Goal: Task Accomplishment & Management: Use online tool/utility

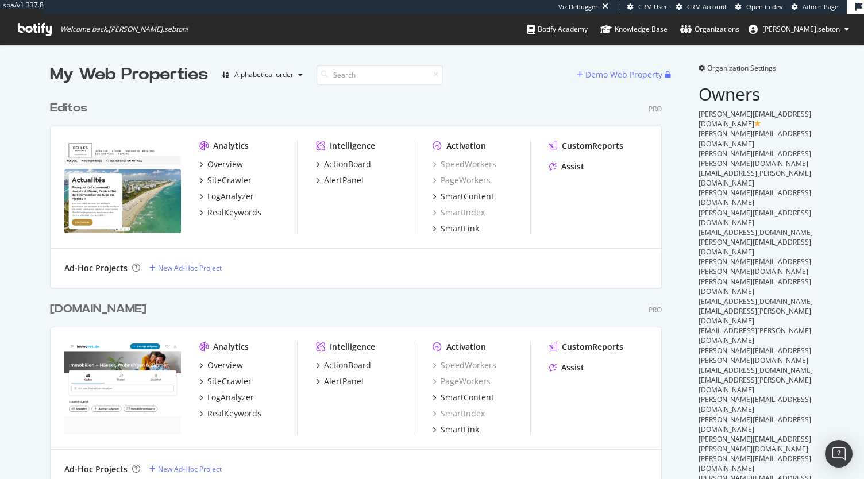
scroll to position [3262, 612]
click at [374, 71] on input at bounding box center [380, 75] width 126 height 20
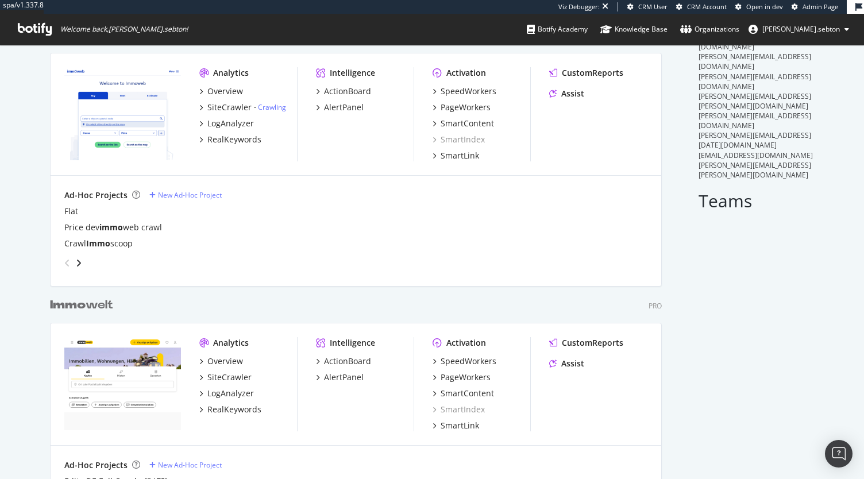
scroll to position [345, 0]
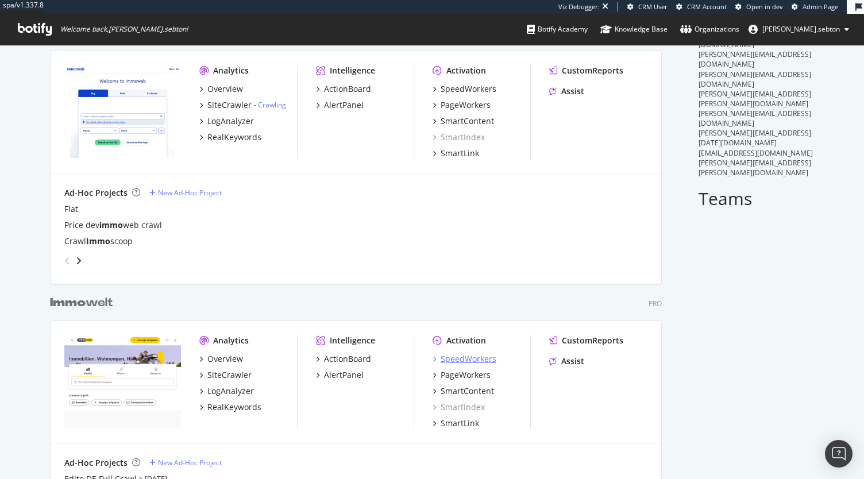
type input "immo"
click at [484, 361] on div "SpeedWorkers" at bounding box center [469, 358] width 56 height 11
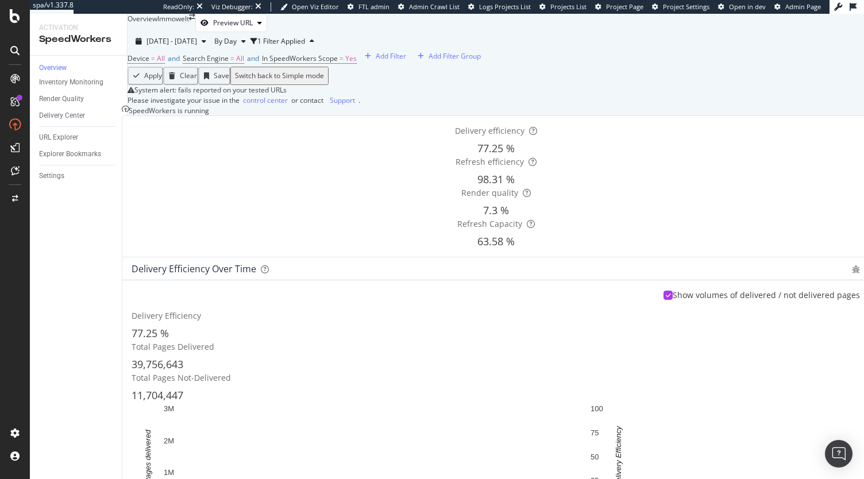
scroll to position [916, 0]
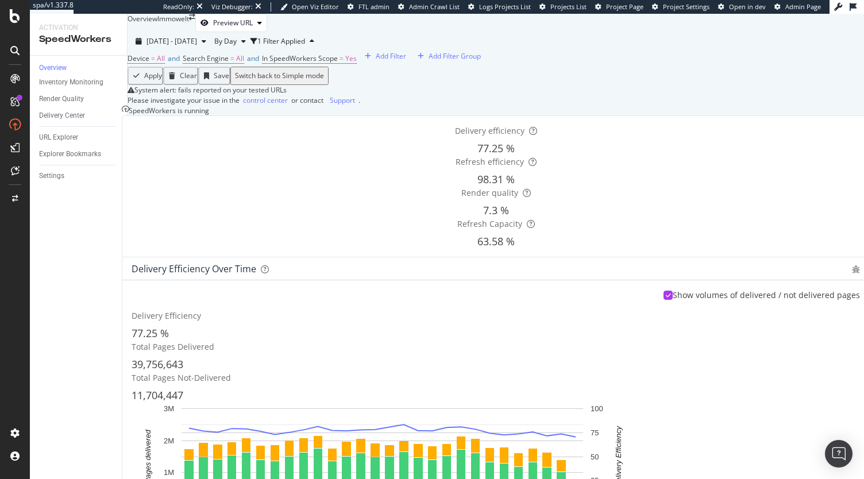
click at [51, 174] on div "Settings" at bounding box center [83, 176] width 88 height 17
click at [45, 180] on div "Settings" at bounding box center [51, 176] width 25 height 12
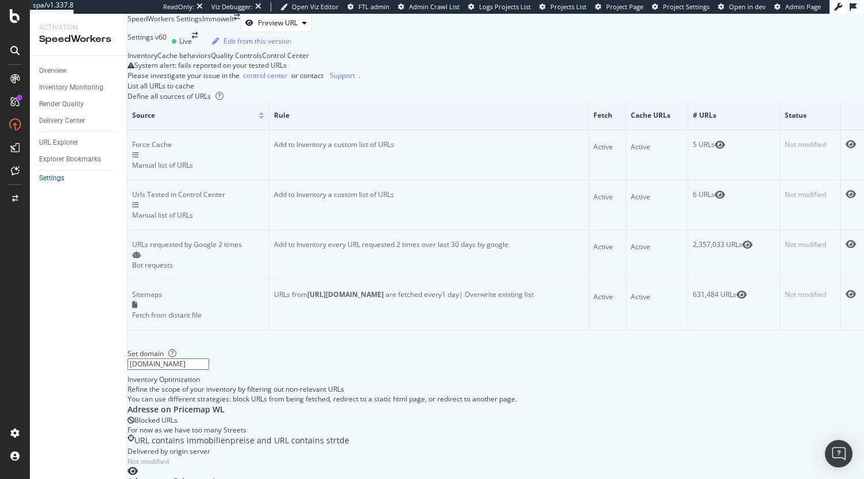
scroll to position [409, 0]
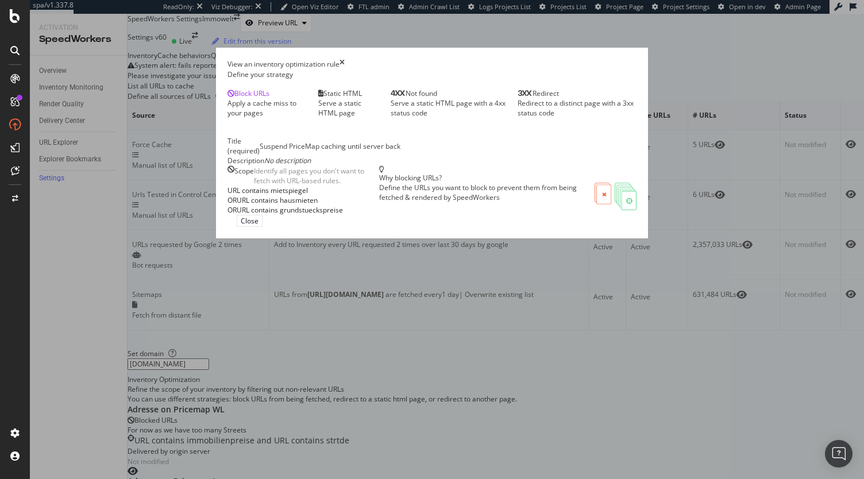
click at [345, 69] on icon "times" at bounding box center [342, 64] width 5 height 10
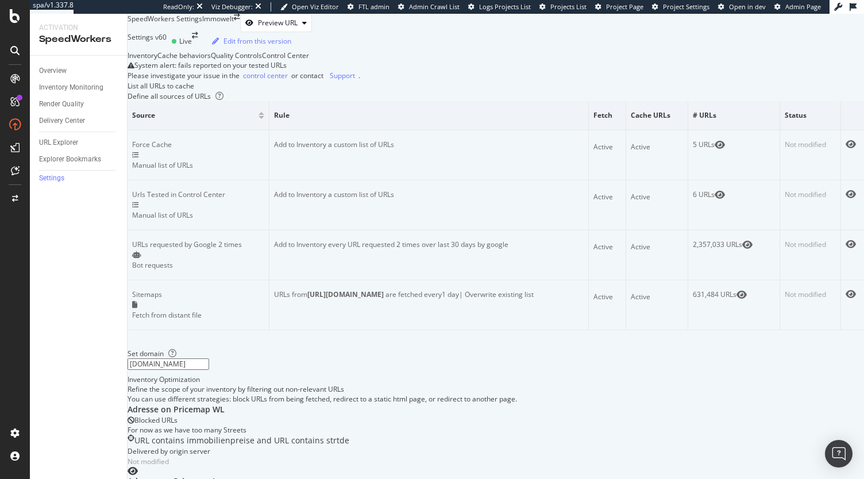
scroll to position [0, 0]
click at [291, 46] on div "Edit from this version" at bounding box center [258, 41] width 68 height 10
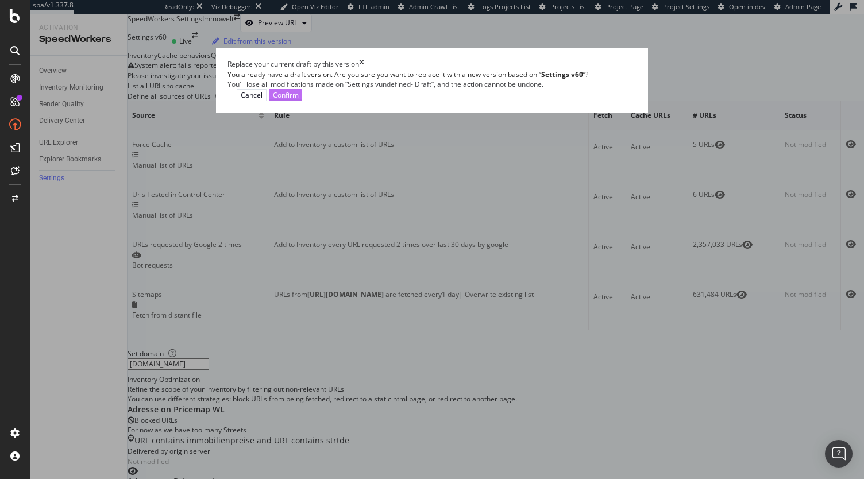
click at [299, 100] on div "Confirm" at bounding box center [286, 95] width 26 height 10
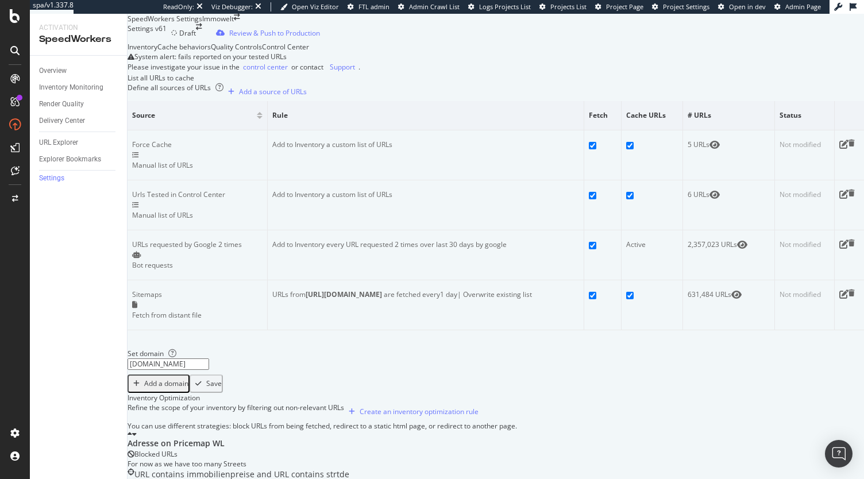
scroll to position [326, 0]
click at [479, 407] on div "Create an inventory optimization rule" at bounding box center [419, 412] width 119 height 10
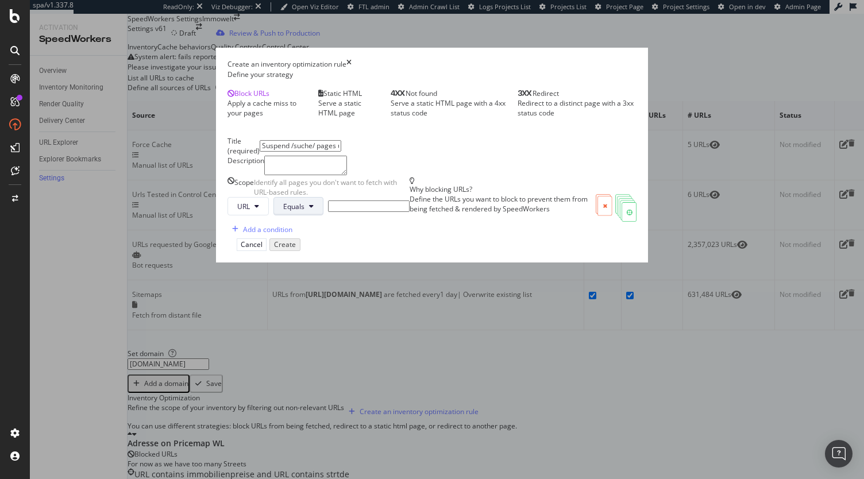
type input "Suspend /suche/ pages until noindex issue is resolved"
click at [283, 211] on span "Equals" at bounding box center [293, 207] width 21 height 10
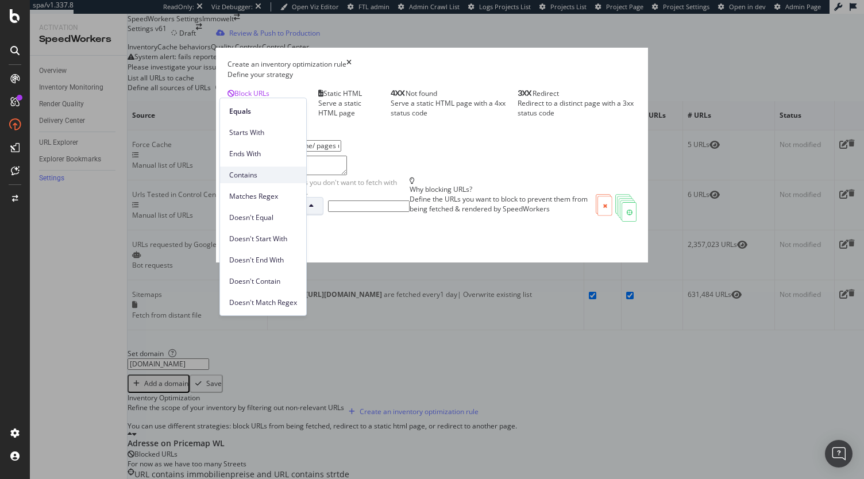
click at [265, 170] on span "Contains" at bounding box center [263, 175] width 68 height 10
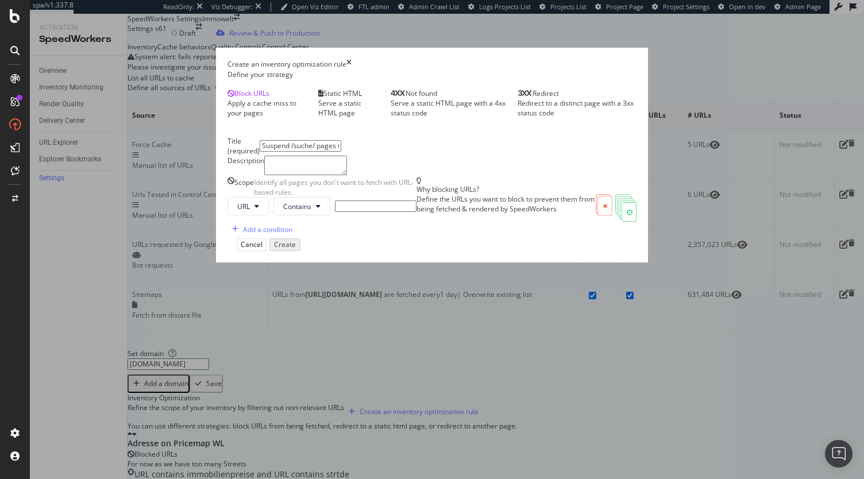
click at [293, 238] on div "Scope Identify all pages you don't want to fetch with URL-based rules. URL Cont…" at bounding box center [322, 208] width 189 height 61
click at [335, 212] on input "modal" at bounding box center [376, 206] width 82 height 11
type input "/suche/"
click at [295, 249] on div "Create" at bounding box center [284, 245] width 22 height 10
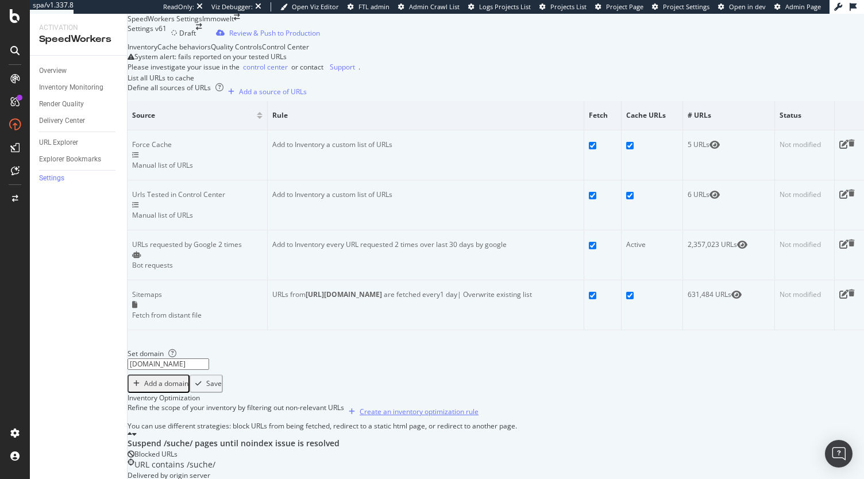
scroll to position [346, 0]
click at [590, 186] on div "Inventory Cache behaviors Quality Controls Control Center System alert: fails r…" at bounding box center [496, 486] width 737 height 889
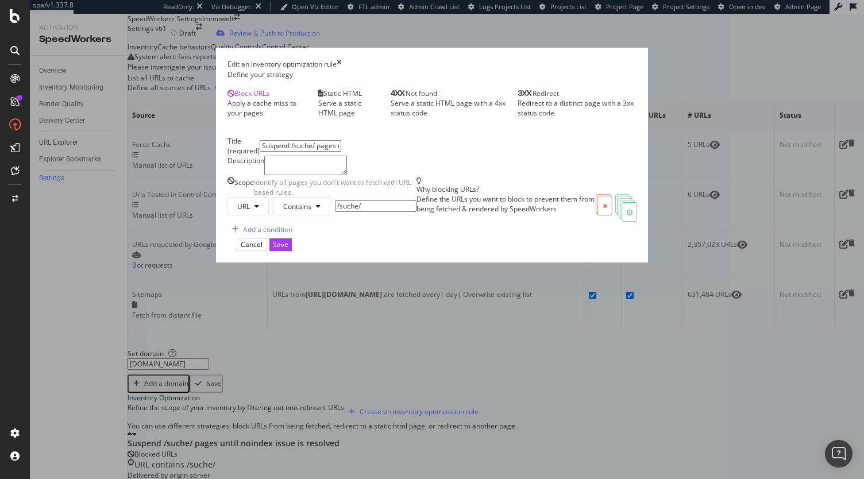
click at [342, 64] on icon "times" at bounding box center [339, 64] width 5 height 10
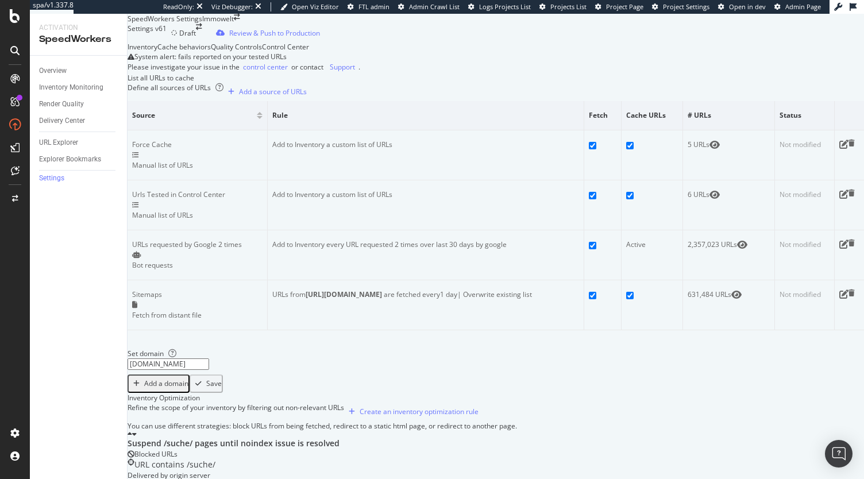
scroll to position [309, 0]
click at [315, 28] on div "Review & Push to Production" at bounding box center [274, 33] width 91 height 10
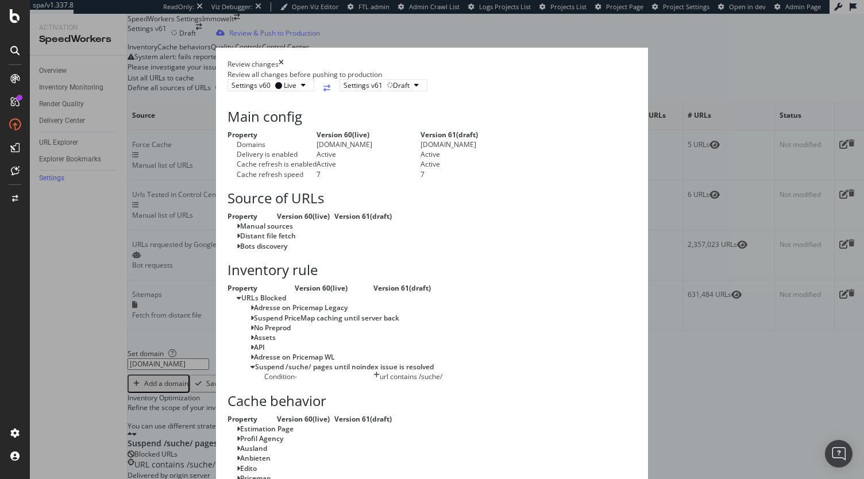
scroll to position [817, 0]
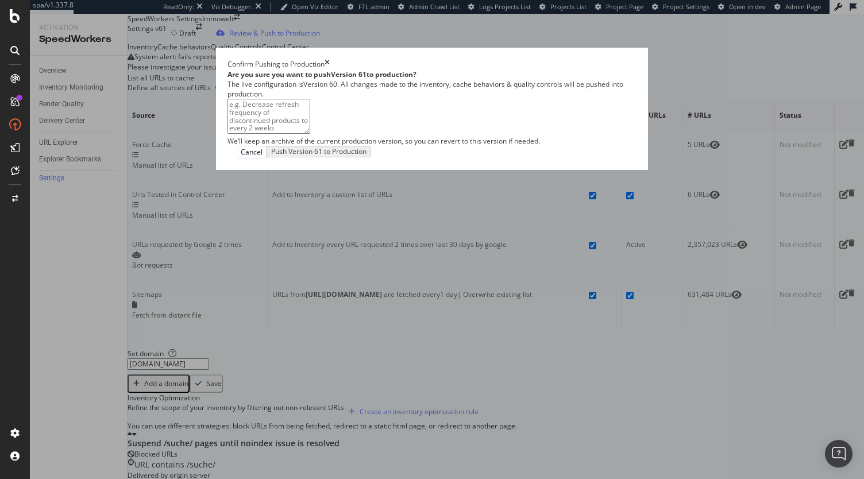
type textarea "C"
type textarea "There is currently a noindex / nofollow issue on /suche/ pages > we are tempora…"
click at [368, 157] on div "Push Version 61 to Production" at bounding box center [320, 152] width 95 height 10
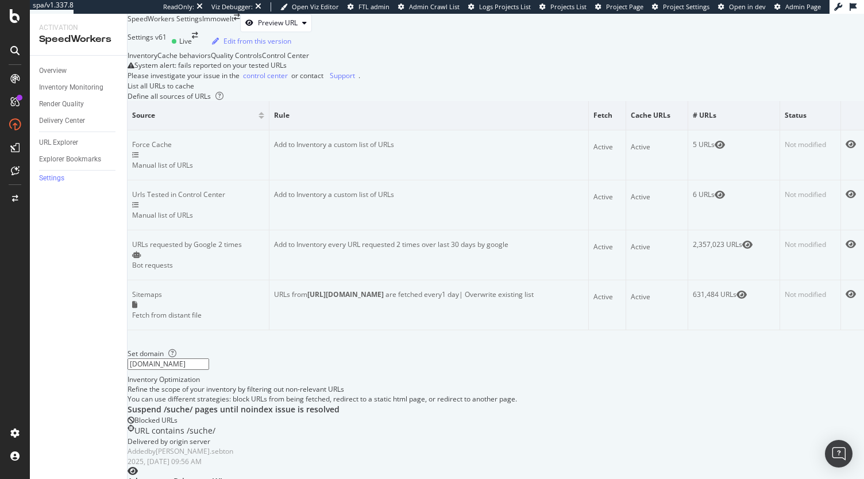
scroll to position [0, 0]
click at [60, 140] on div "URL Explorer" at bounding box center [58, 143] width 39 height 12
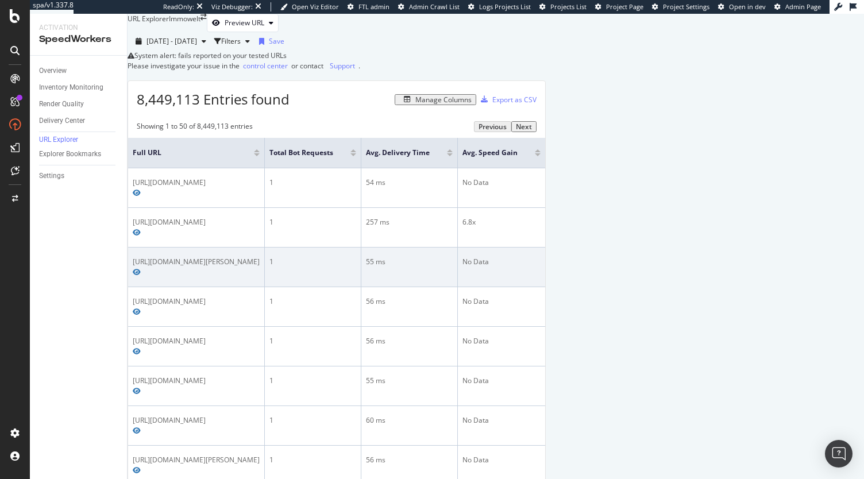
drag, startPoint x: 425, startPoint y: 297, endPoint x: 146, endPoint y: 294, distance: 279.3
click at [146, 287] on td "https://www.immowelt.de/suche/bothel-kr-rotenburg-wuemme/gewerbegrundstuecke" at bounding box center [196, 268] width 137 height 40
copy div "https://www.immowelt.de/suche/bothel-kr-rotenburg-wuemme/gewerbegrundstuecke"
click at [141, 276] on icon "Preview https://www.immowelt.de/suche/bothel-kr-rotenburg-wuemme/gewerbegrundst…" at bounding box center [137, 272] width 8 height 7
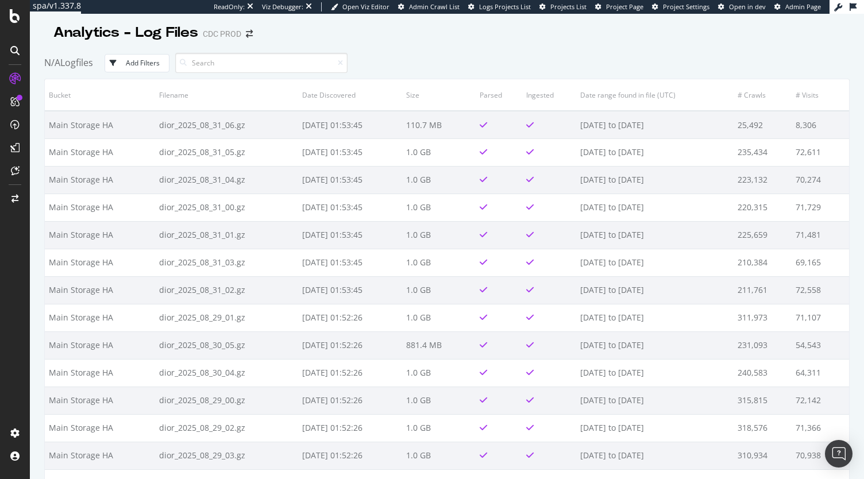
scroll to position [27197, 0]
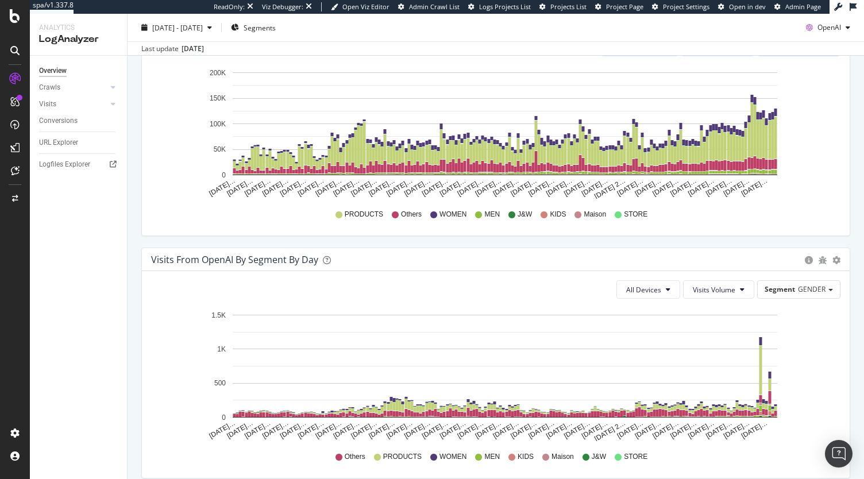
scroll to position [684, 0]
click at [537, 266] on div "Visits from OpenAI By Segment By Day Timeline (by Value) Table" at bounding box center [496, 259] width 708 height 23
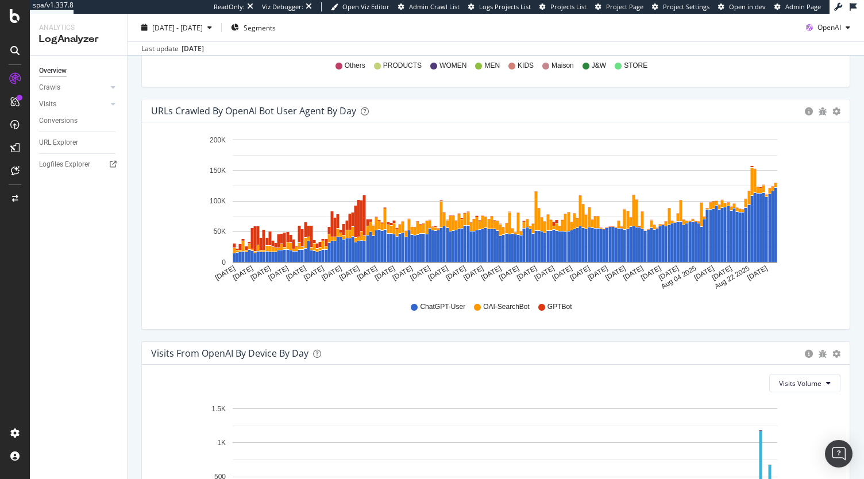
scroll to position [1089, 0]
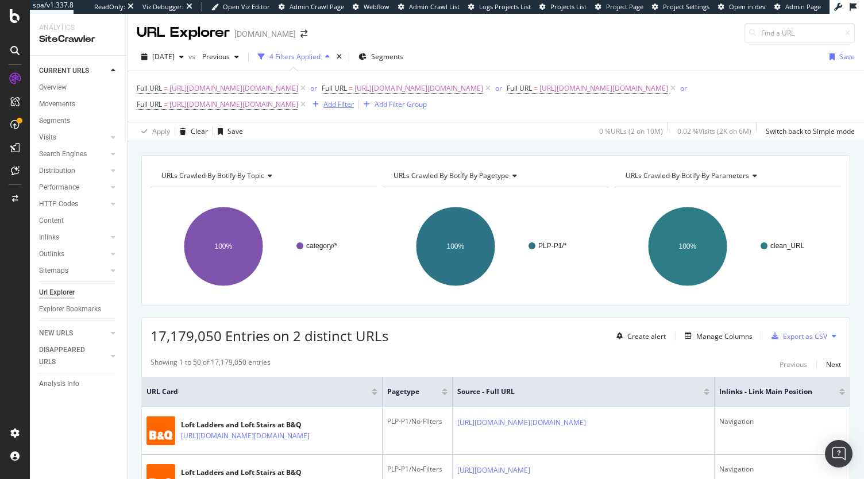
click at [324, 109] on div "Add Filter" at bounding box center [339, 104] width 30 height 10
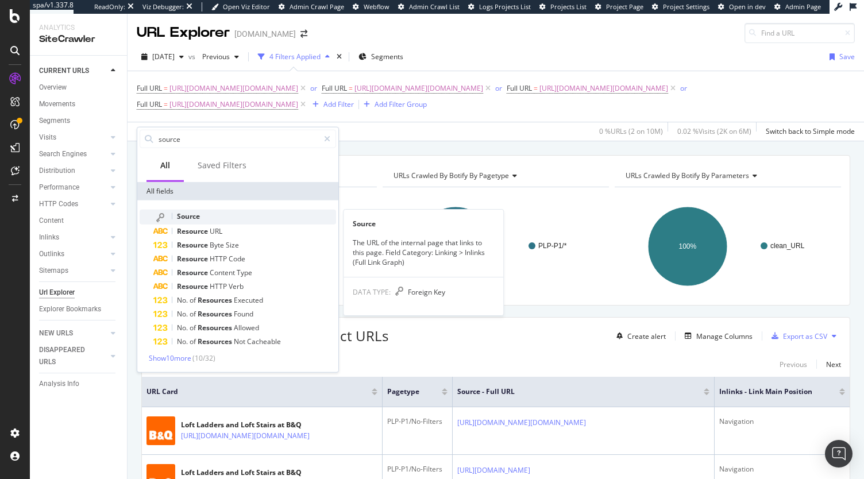
type input "source"
click at [194, 215] on span "Source" at bounding box center [188, 216] width 23 height 10
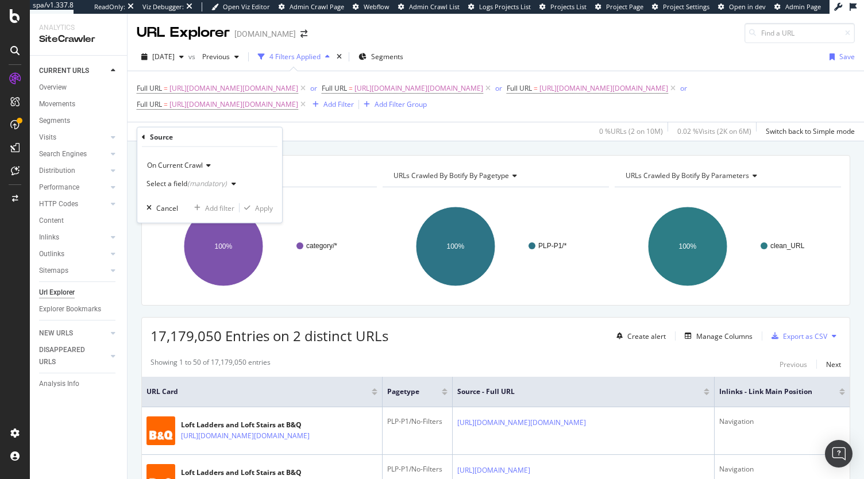
click at [197, 179] on div "Select a field (mandatory)" at bounding box center [194, 183] width 94 height 17
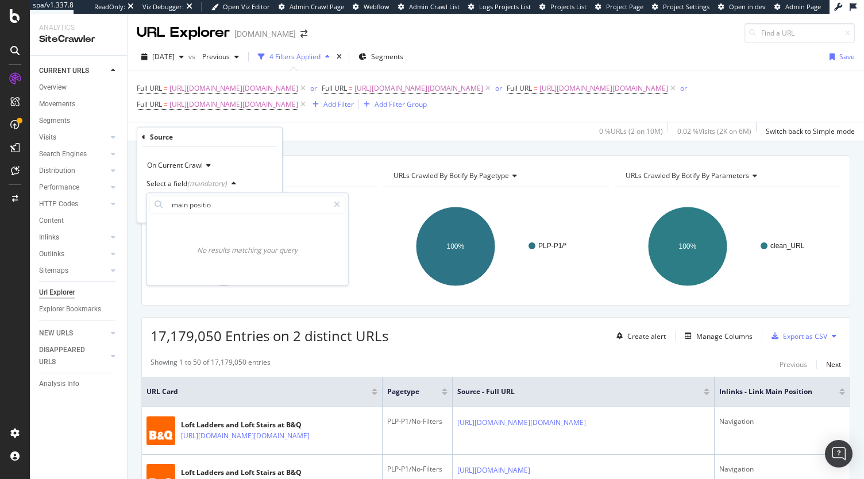
type input "main position"
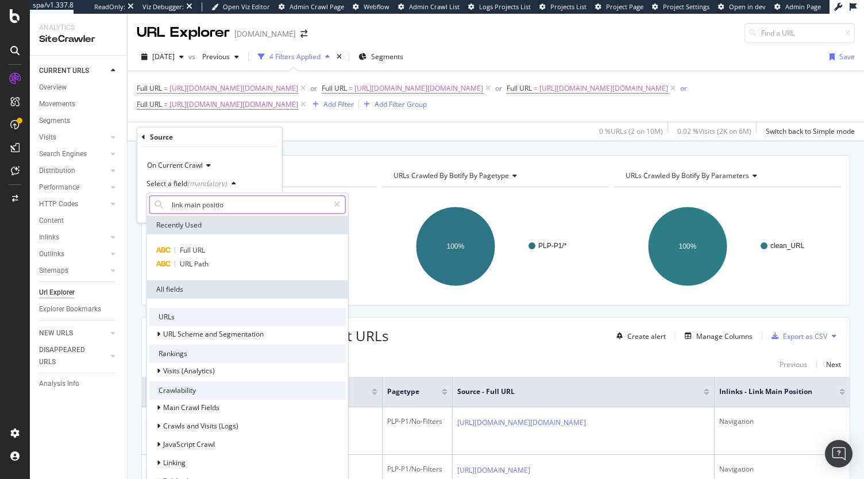
type input "link main position"
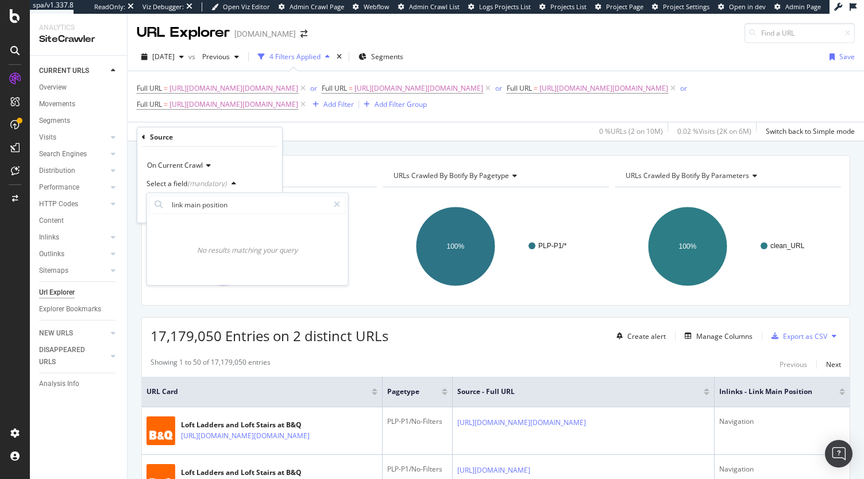
click at [320, 141] on div "Apply Clear Save 0 % URLs ( 2 on 10M ) 0.02 % Visits ( 2K on 6M ) Switch back t…" at bounding box center [496, 131] width 737 height 19
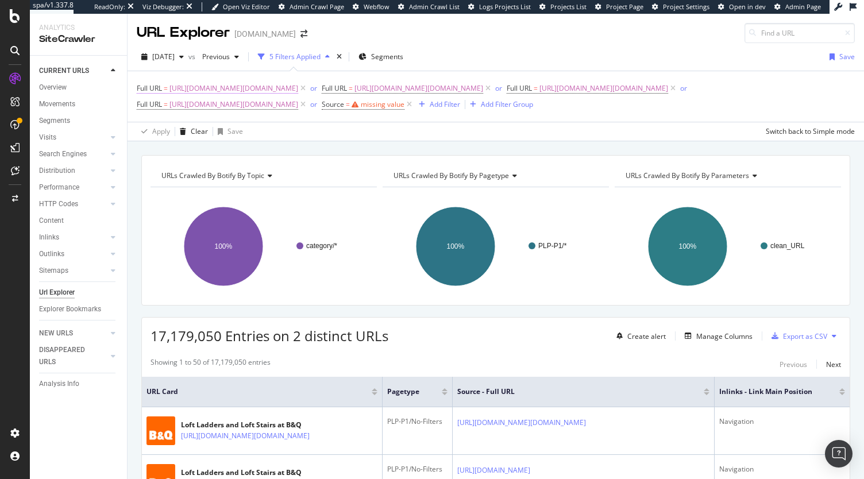
click at [168, 88] on span "=" at bounding box center [166, 88] width 4 height 10
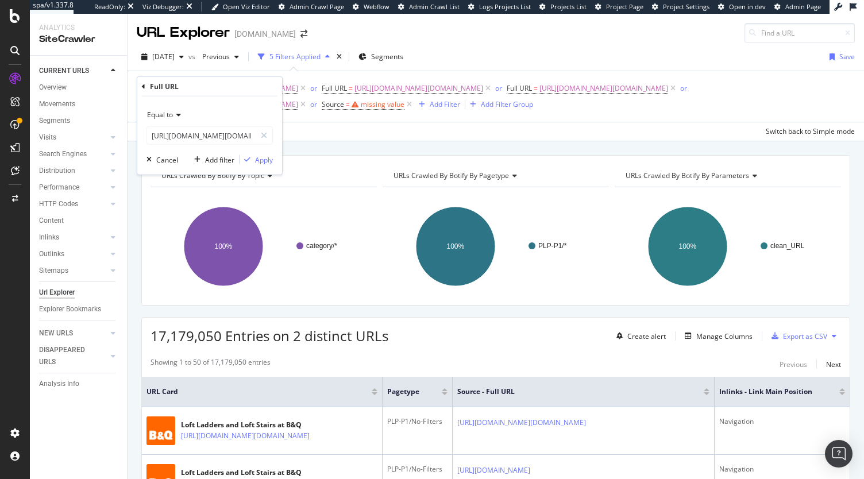
click at [142, 88] on icon at bounding box center [143, 86] width 3 height 7
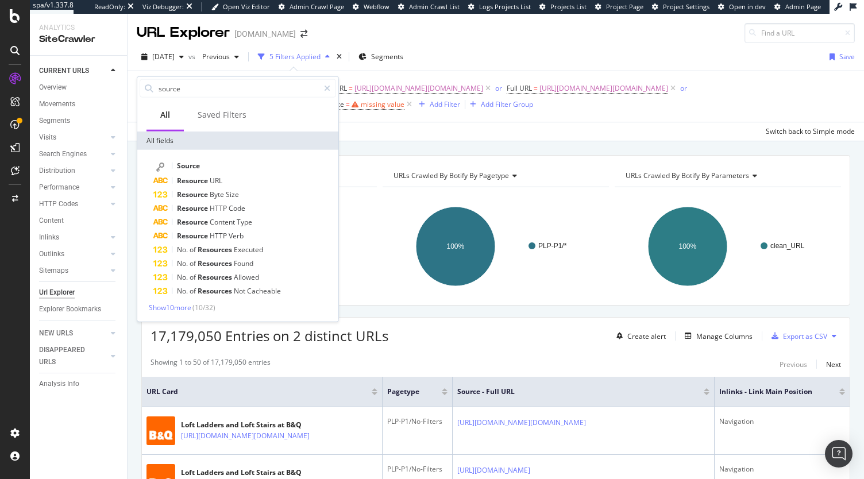
click at [141, 88] on div at bounding box center [148, 88] width 17 height 17
click at [298, 82] on span "[URL][DOMAIN_NAME][DOMAIN_NAME]" at bounding box center [234, 88] width 129 height 16
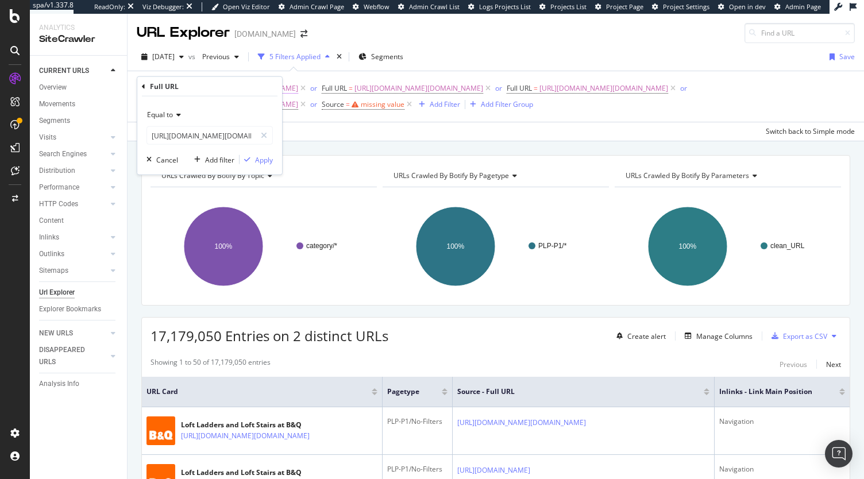
click at [298, 83] on span "[URL][DOMAIN_NAME][DOMAIN_NAME]" at bounding box center [234, 88] width 129 height 16
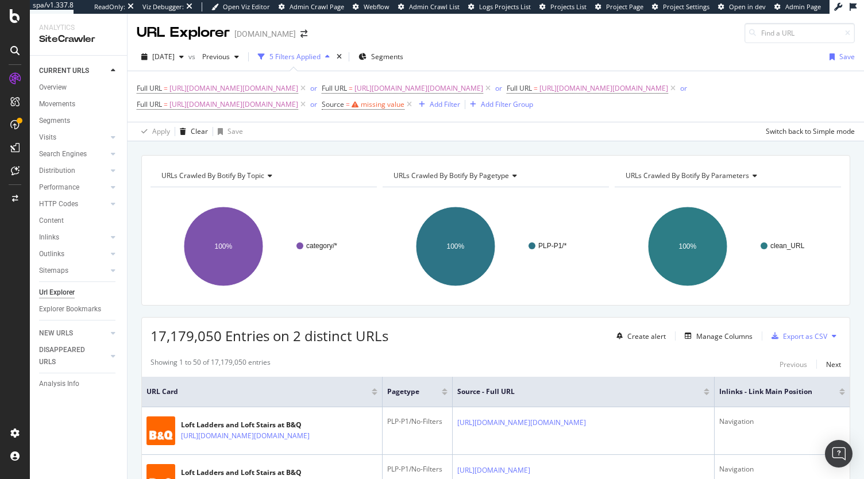
click at [333, 141] on div "Apply Clear Save Switch back to Simple mode" at bounding box center [496, 131] width 737 height 19
click at [298, 90] on span "[URL][DOMAIN_NAME][DOMAIN_NAME]" at bounding box center [234, 88] width 129 height 16
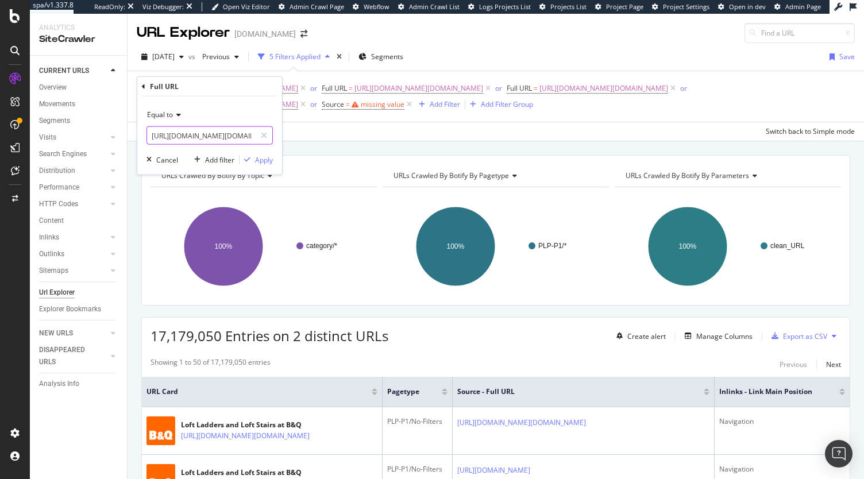
click at [233, 143] on input "[URL][DOMAIN_NAME][DOMAIN_NAME]" at bounding box center [201, 135] width 109 height 18
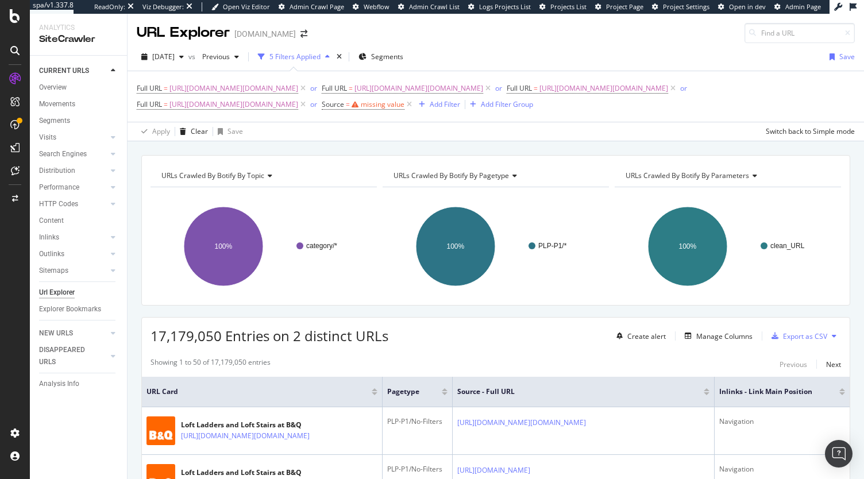
click at [325, 141] on div "Apply Clear Save Switch back to Simple mode" at bounding box center [496, 131] width 737 height 19
click at [460, 109] on div "Add Filter" at bounding box center [445, 104] width 30 height 10
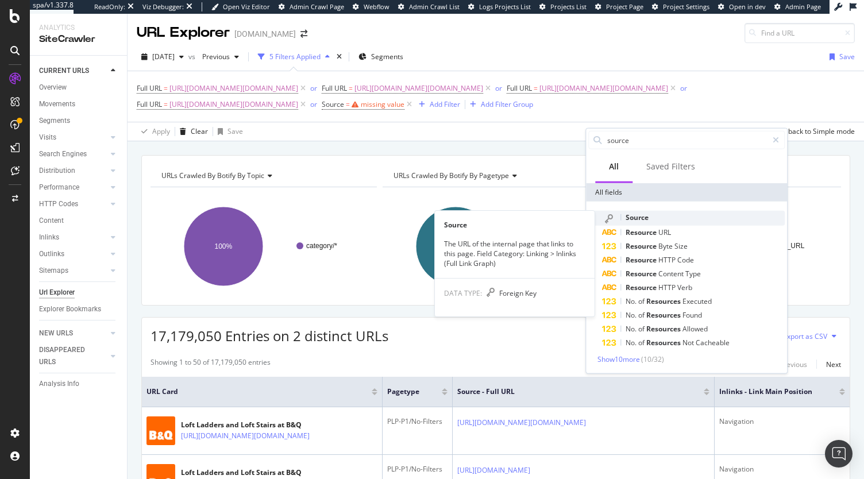
click at [638, 220] on span "Source" at bounding box center [637, 218] width 23 height 10
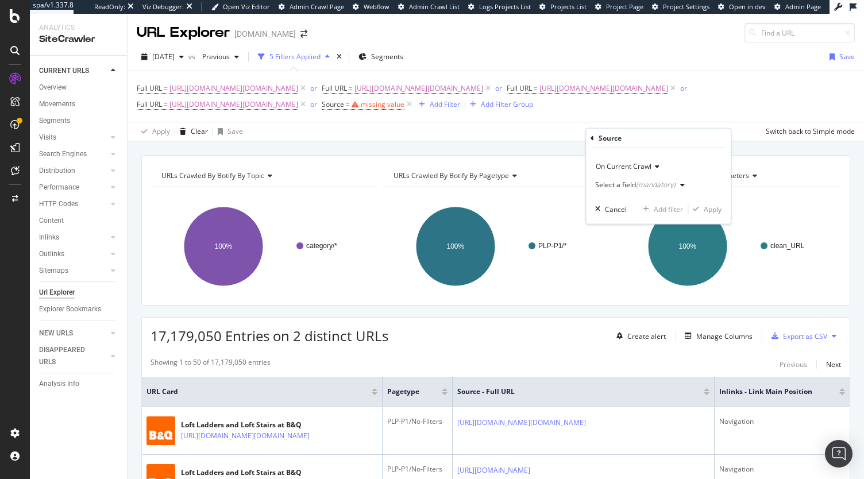
click at [616, 184] on div "Select a field (mandatory)" at bounding box center [635, 185] width 80 height 7
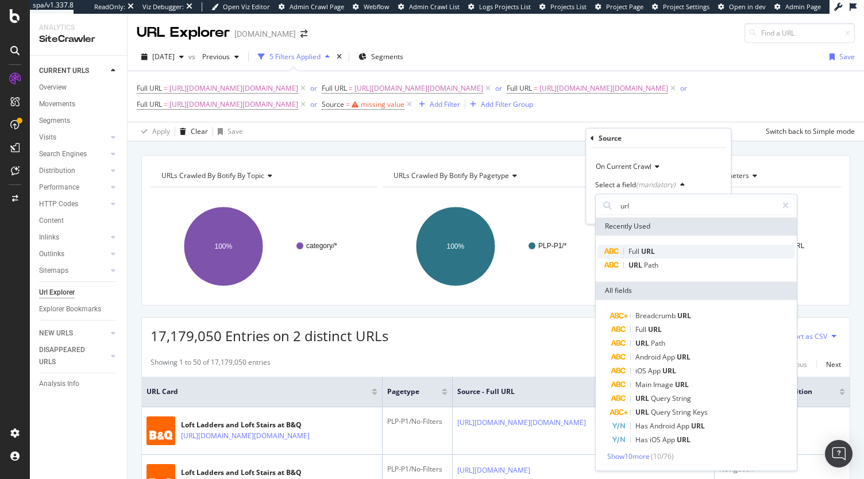
type input "url"
click at [644, 253] on span "URL" at bounding box center [648, 252] width 14 height 10
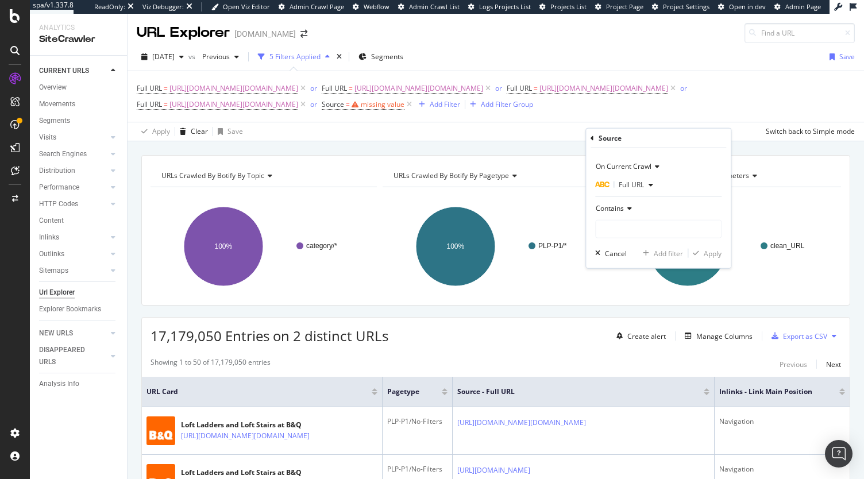
click at [617, 214] on div "Contains" at bounding box center [658, 208] width 126 height 18
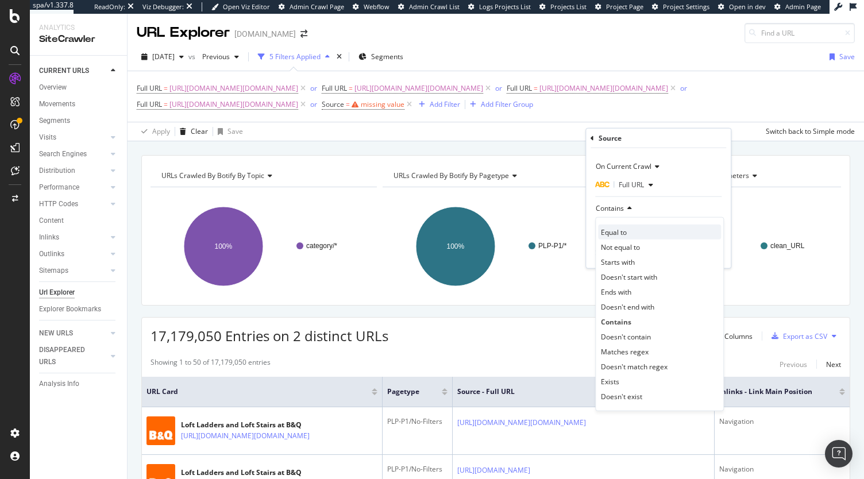
click at [622, 238] on div "Equal to" at bounding box center [659, 232] width 123 height 15
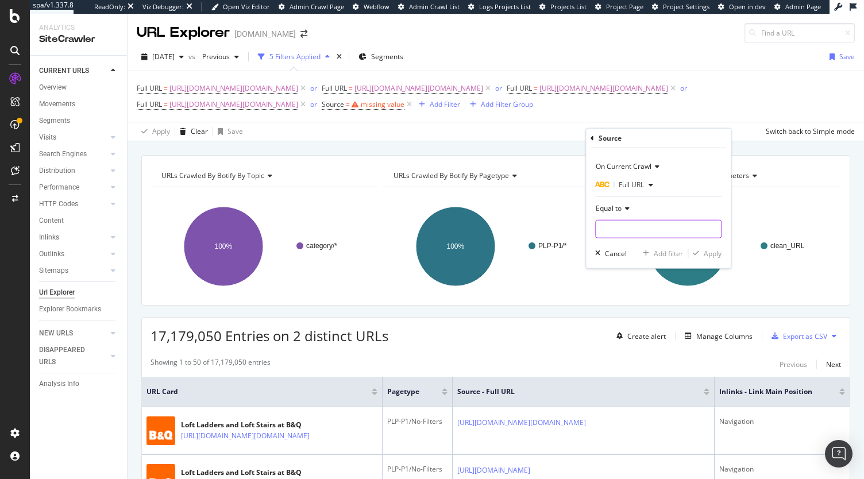
click at [622, 232] on input "text" at bounding box center [658, 229] width 125 height 18
paste input "[URL][DOMAIN_NAME][DOMAIN_NAME]"
type input "[URL][DOMAIN_NAME][DOMAIN_NAME]"
click at [713, 252] on div "Apply" at bounding box center [713, 253] width 18 height 10
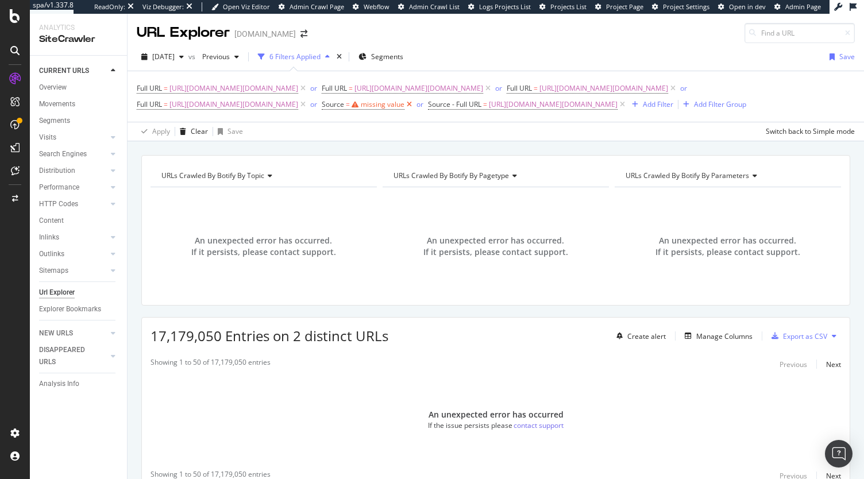
click at [414, 110] on icon at bounding box center [410, 104] width 10 height 11
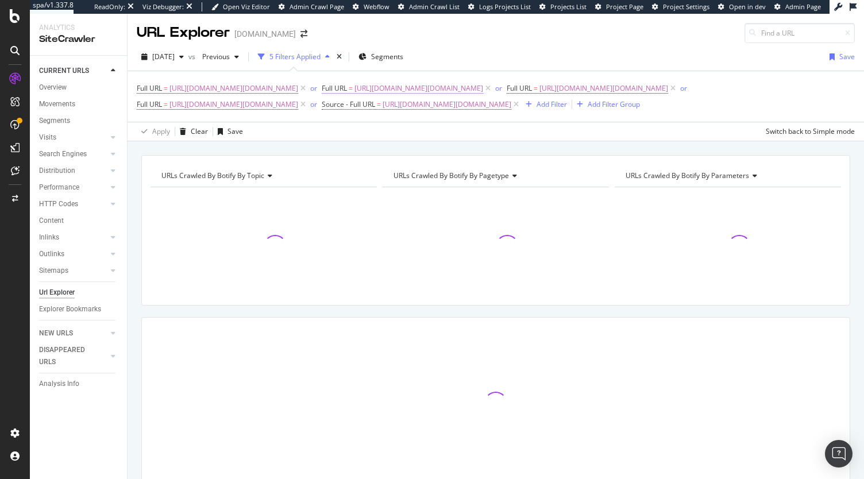
click at [363, 97] on span "[URL][DOMAIN_NAME][DOMAIN_NAME]" at bounding box center [419, 88] width 129 height 16
click at [227, 154] on input "[URL][DOMAIN_NAME][DOMAIN_NAME]" at bounding box center [201, 152] width 109 height 18
click at [550, 109] on div "Add Filter" at bounding box center [552, 104] width 30 height 10
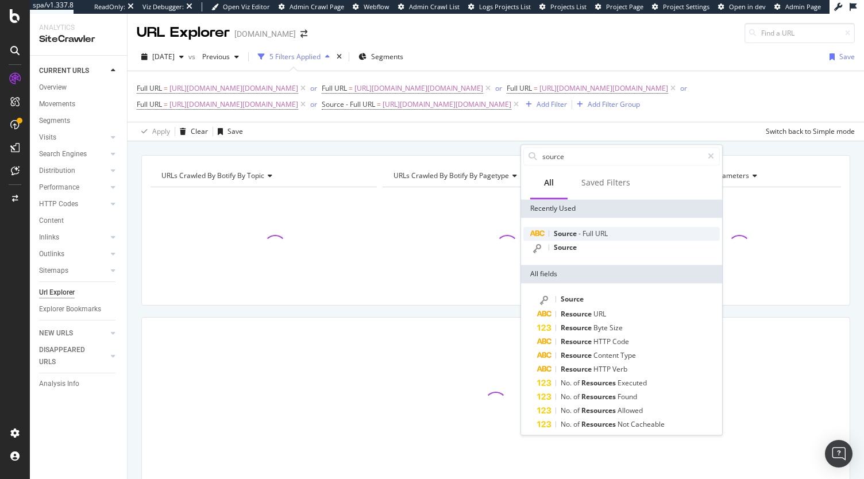
click at [578, 233] on span "Source" at bounding box center [566, 234] width 25 height 10
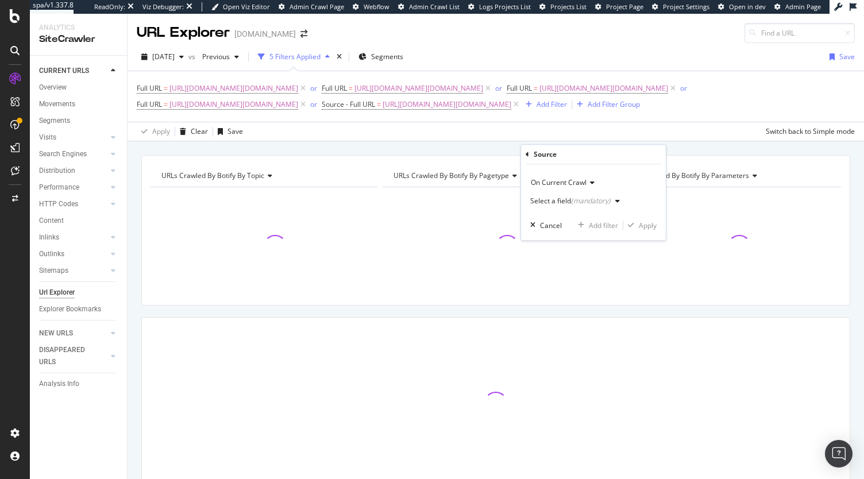
click at [554, 201] on div "Select a field (mandatory)" at bounding box center [570, 201] width 80 height 7
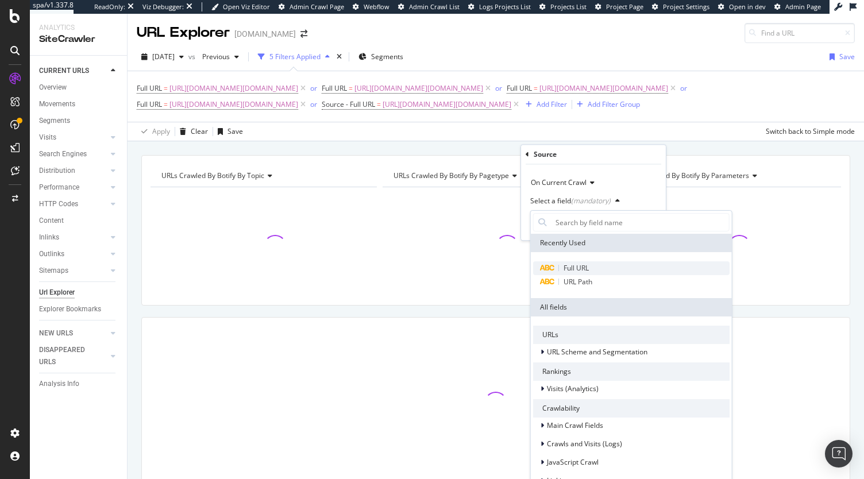
click at [579, 268] on span "Full URL" at bounding box center [576, 268] width 25 height 10
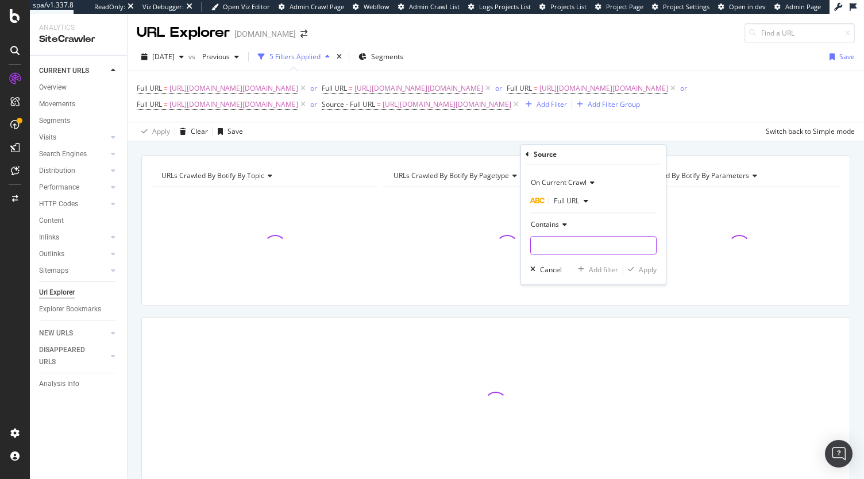
click at [578, 239] on input "text" at bounding box center [593, 245] width 125 height 18
click at [547, 222] on span "Contains" at bounding box center [545, 225] width 28 height 10
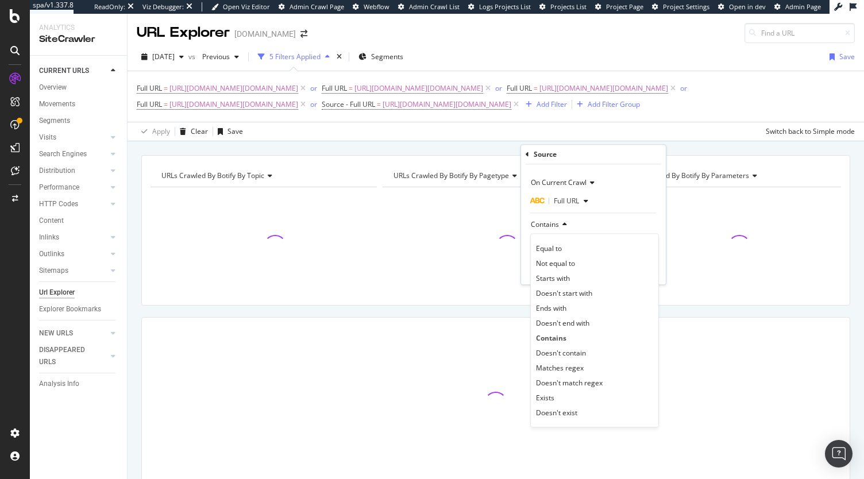
click at [555, 240] on div "Equal to Not equal to Starts with Doesn't start with Ends with Doesn't end with…" at bounding box center [594, 330] width 129 height 194
click at [555, 241] on div "Equal to" at bounding box center [594, 248] width 123 height 15
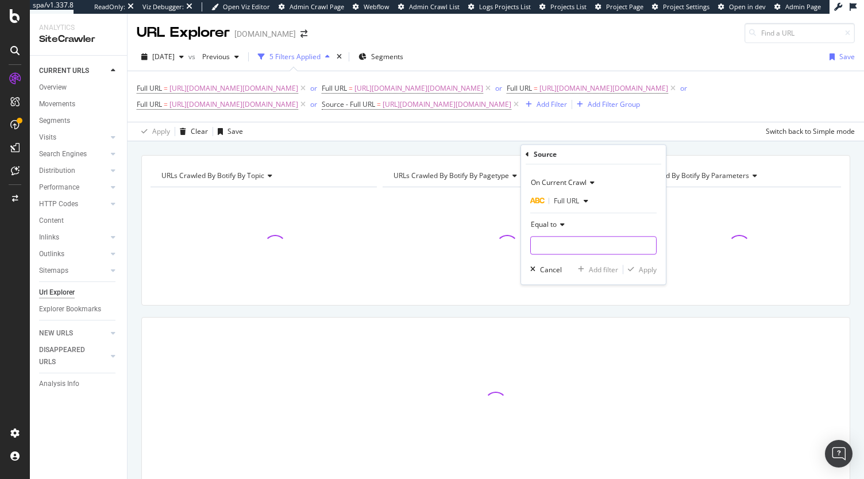
click at [551, 241] on input "text" at bounding box center [593, 245] width 125 height 18
paste input "[URL][DOMAIN_NAME][DOMAIN_NAME]"
type input "[URL][DOMAIN_NAME][DOMAIN_NAME]"
click at [648, 271] on div "Apply" at bounding box center [648, 270] width 18 height 10
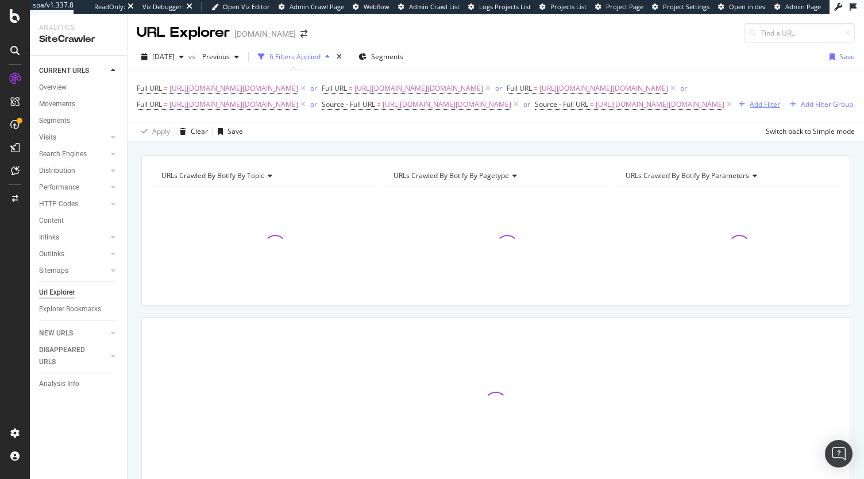
click at [750, 109] on div "Add Filter" at bounding box center [765, 104] width 30 height 10
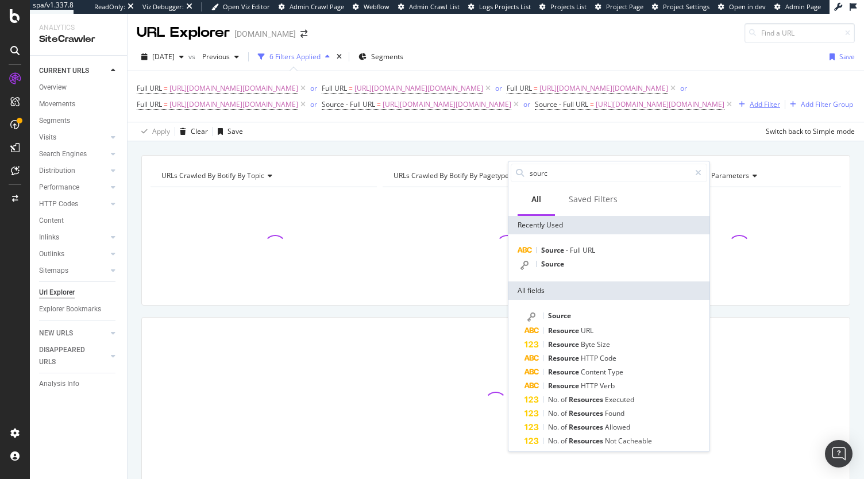
type input "source"
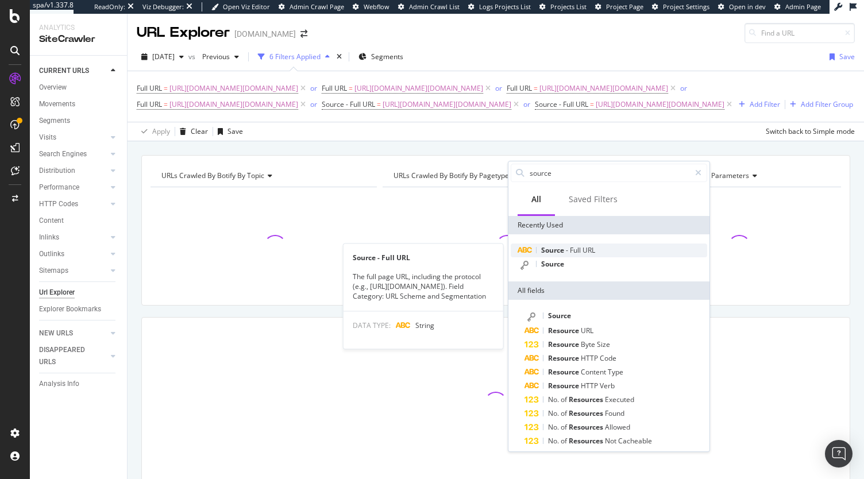
click at [560, 256] on div "Source - Full URL" at bounding box center [609, 251] width 197 height 14
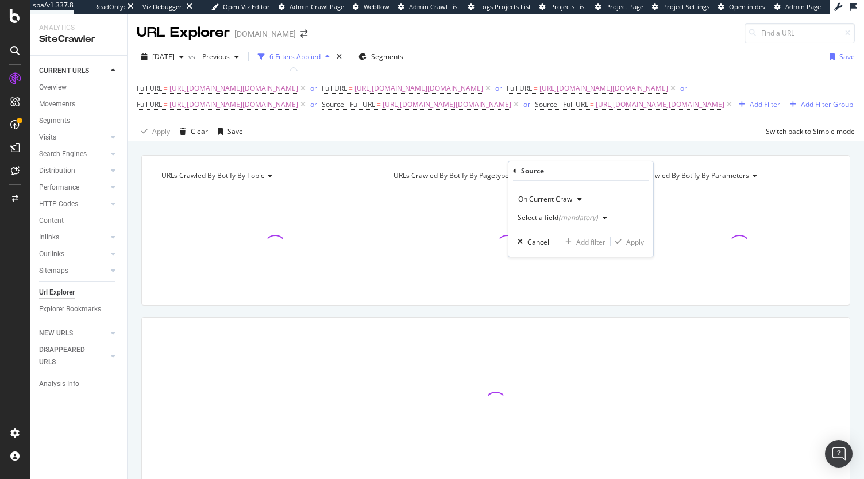
click at [550, 218] on div "Select a field (mandatory)" at bounding box center [558, 217] width 80 height 7
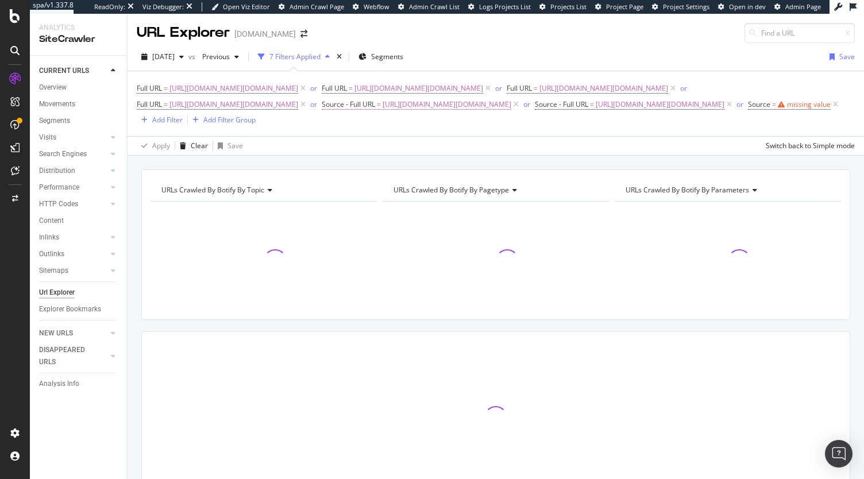
click at [322, 109] on span "Source - Full URL" at bounding box center [348, 104] width 53 height 10
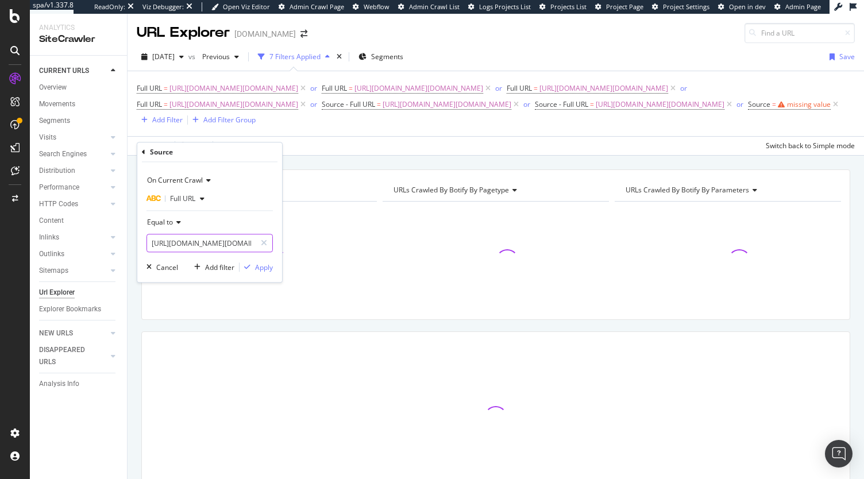
click at [198, 245] on input "[URL][DOMAIN_NAME][DOMAIN_NAME]" at bounding box center [201, 243] width 109 height 18
click at [143, 152] on icon at bounding box center [143, 152] width 3 height 7
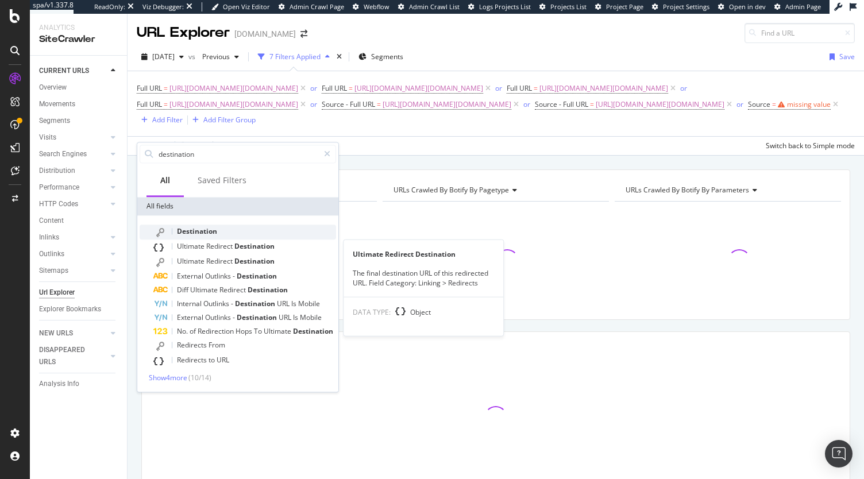
type input "destination"
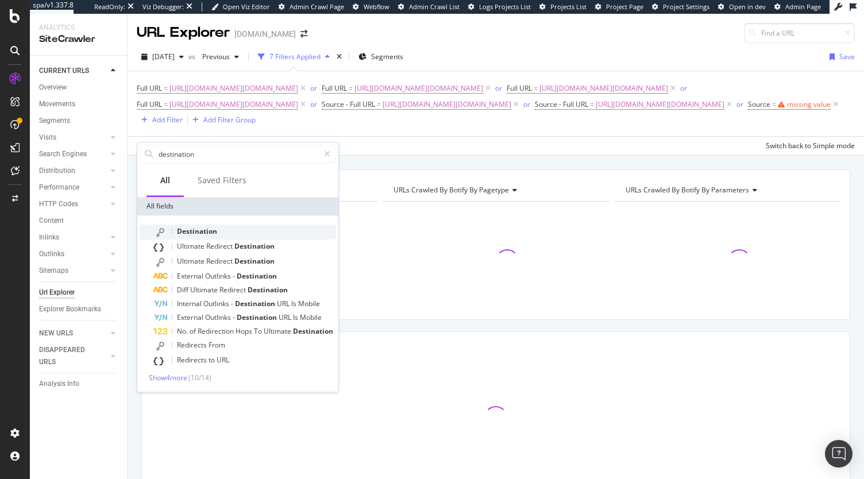
click at [205, 229] on span "Destination" at bounding box center [197, 231] width 40 height 10
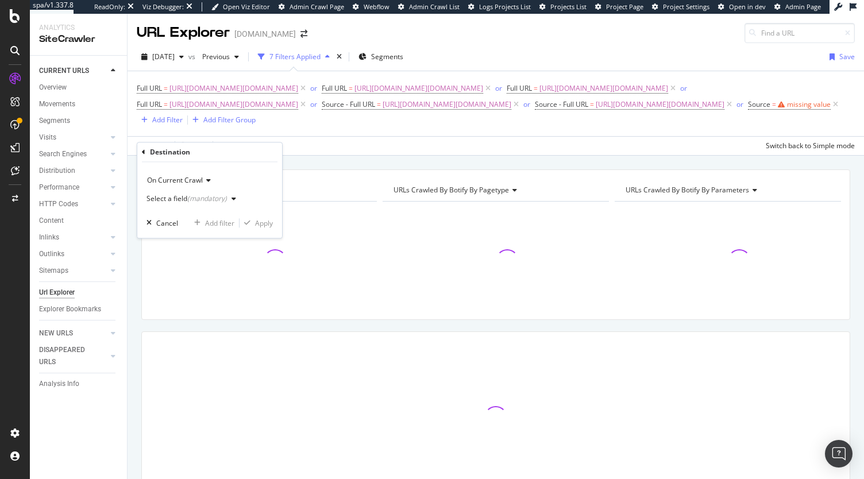
click at [183, 193] on div "Select a field (mandatory)" at bounding box center [194, 198] width 94 height 17
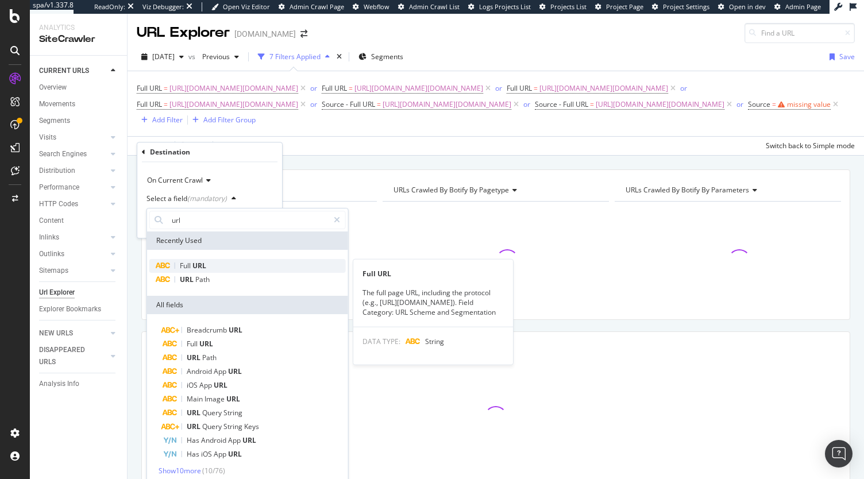
type input "url"
click at [197, 264] on span "URL" at bounding box center [200, 266] width 14 height 10
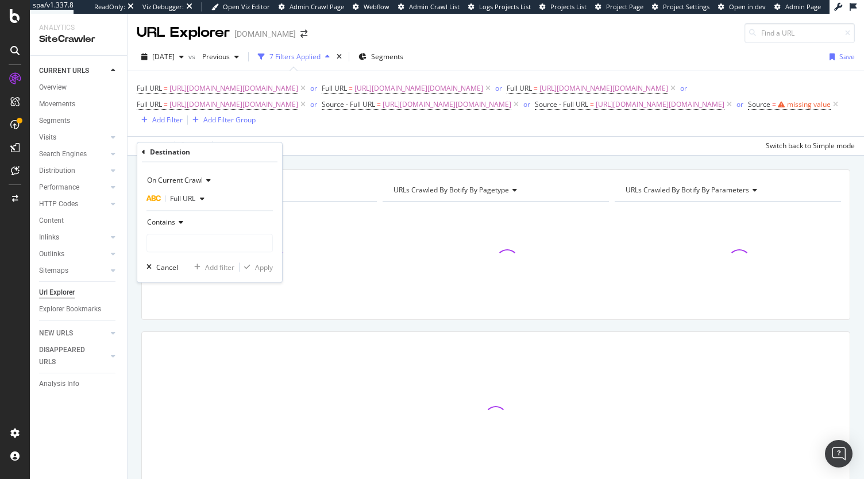
click at [171, 227] on div "Contains" at bounding box center [210, 222] width 126 height 18
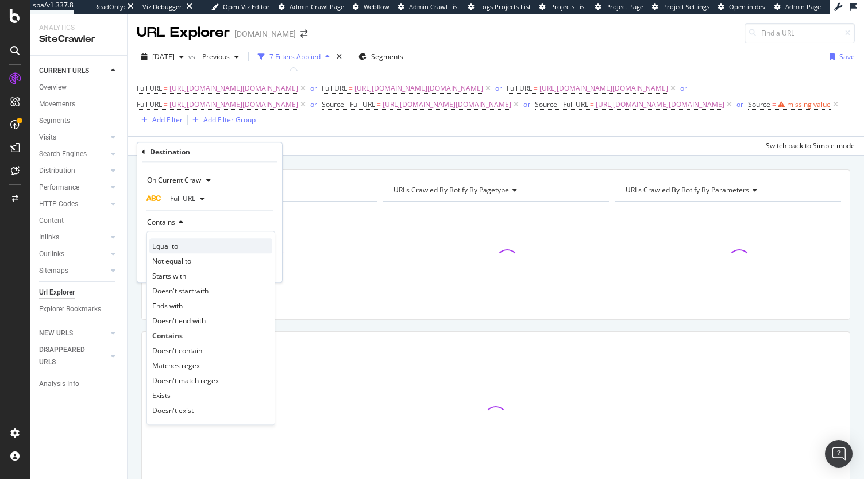
click at [167, 244] on span "Equal to" at bounding box center [165, 246] width 26 height 10
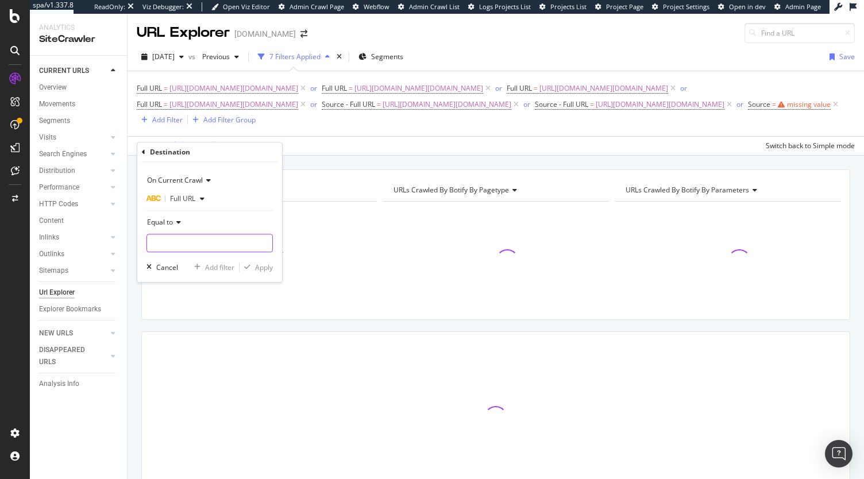
click at [180, 244] on input "text" at bounding box center [209, 243] width 125 height 18
paste input "[URL][DOMAIN_NAME][DOMAIN_NAME]"
type input "[URL][DOMAIN_NAME][DOMAIN_NAME]"
click at [261, 267] on div "Apply" at bounding box center [264, 268] width 18 height 10
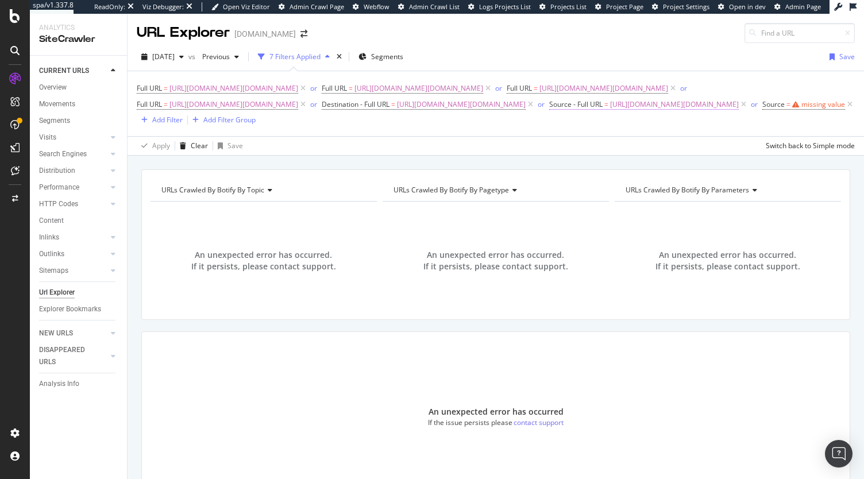
click at [610, 113] on span "[URL][DOMAIN_NAME][DOMAIN_NAME]" at bounding box center [674, 105] width 129 height 16
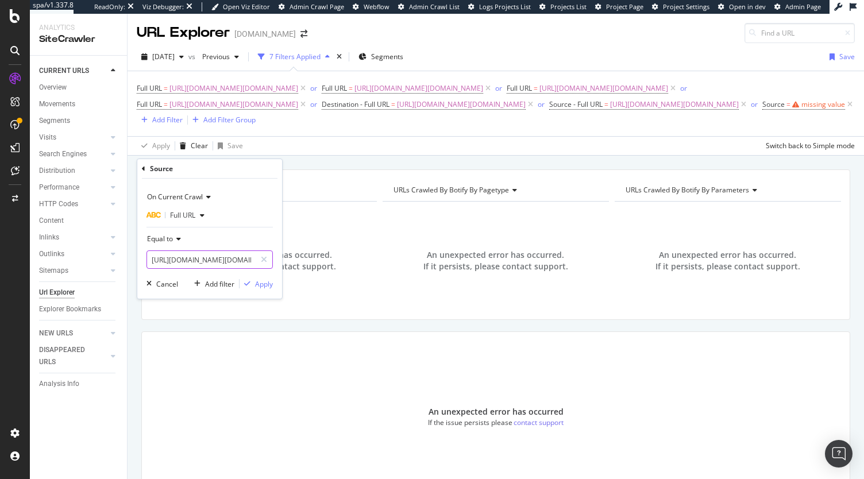
click at [195, 255] on input "[URL][DOMAIN_NAME][DOMAIN_NAME]" at bounding box center [201, 260] width 109 height 18
click at [143, 166] on icon at bounding box center [143, 168] width 3 height 7
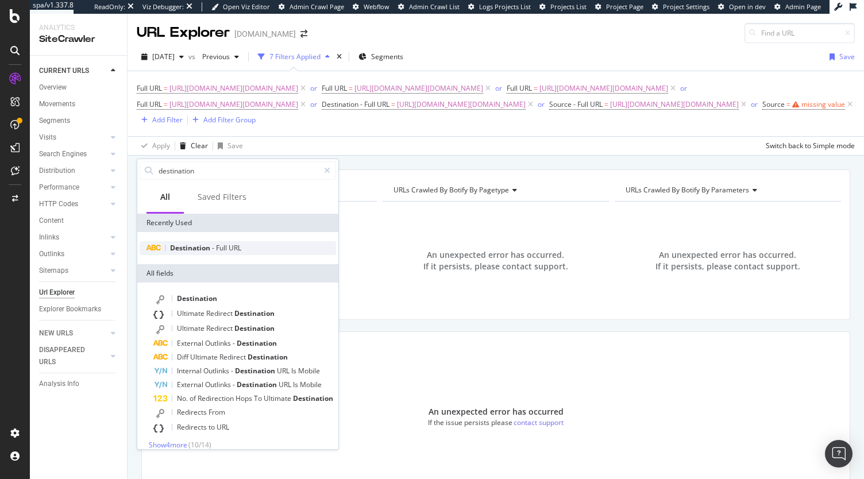
click at [216, 245] on span "Full" at bounding box center [222, 248] width 13 height 10
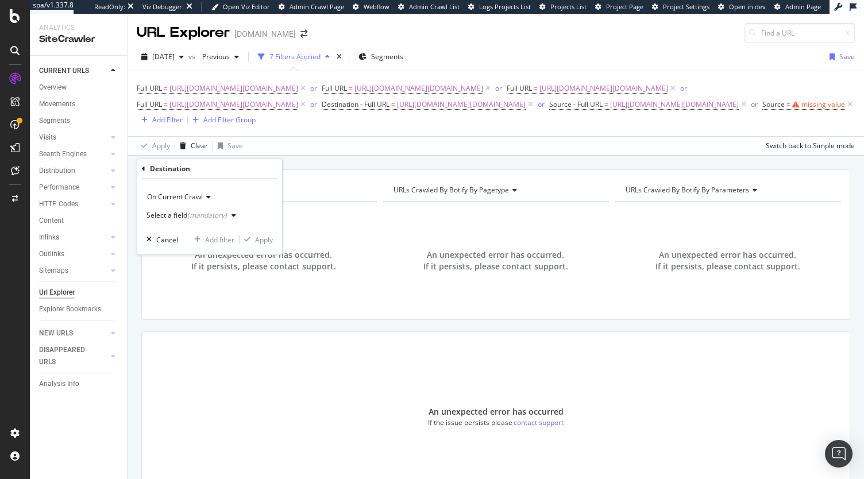
click at [194, 218] on div "(mandatory)" at bounding box center [207, 215] width 40 height 10
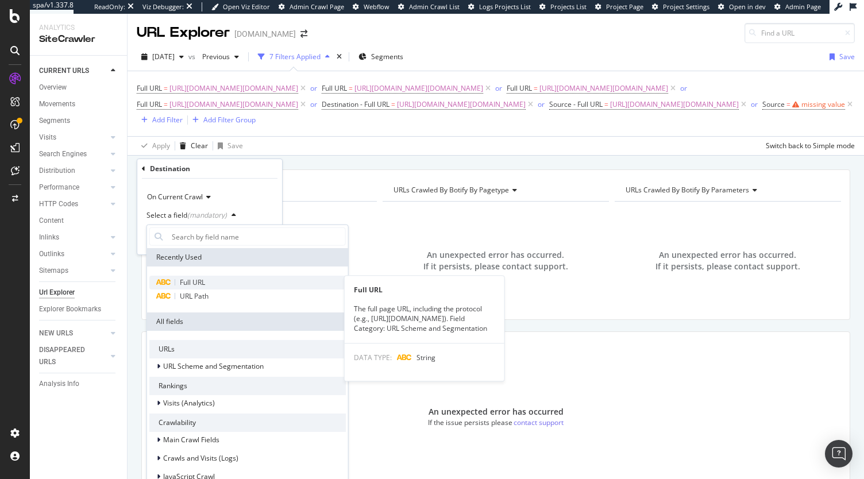
click at [199, 284] on span "Full URL" at bounding box center [192, 283] width 25 height 10
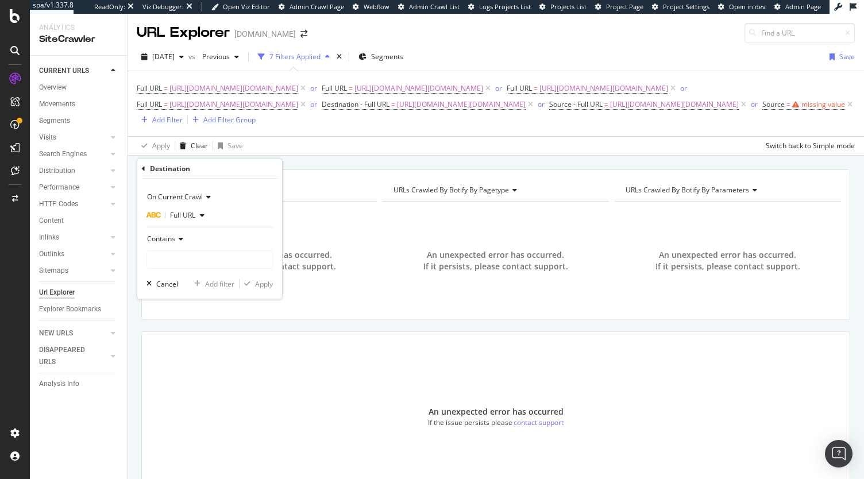
click at [201, 242] on div "Contains" at bounding box center [210, 239] width 126 height 18
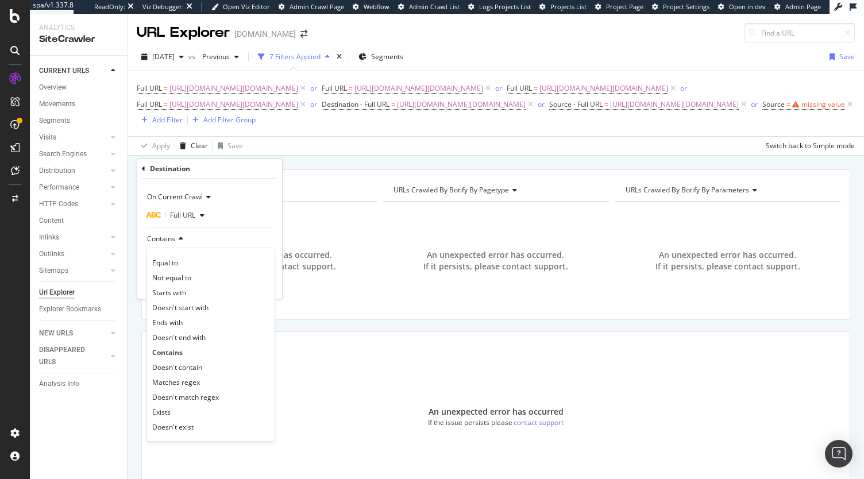
click at [195, 240] on div "Contains" at bounding box center [210, 239] width 126 height 18
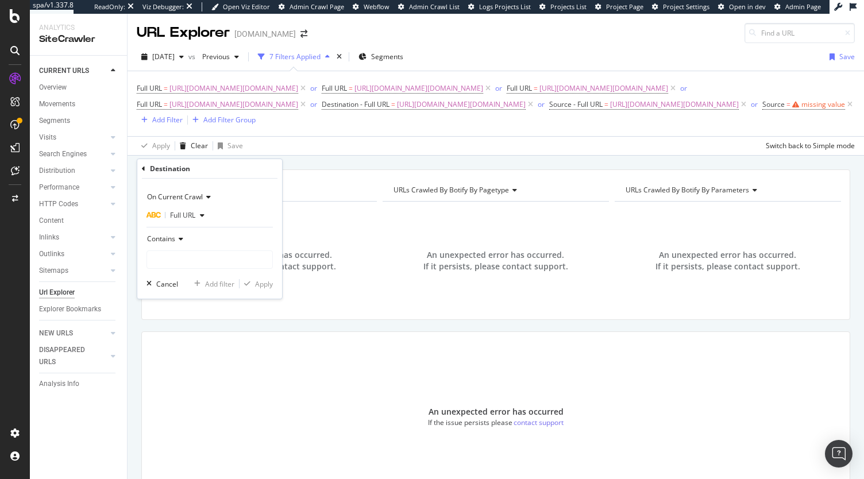
click at [178, 239] on icon at bounding box center [179, 239] width 8 height 7
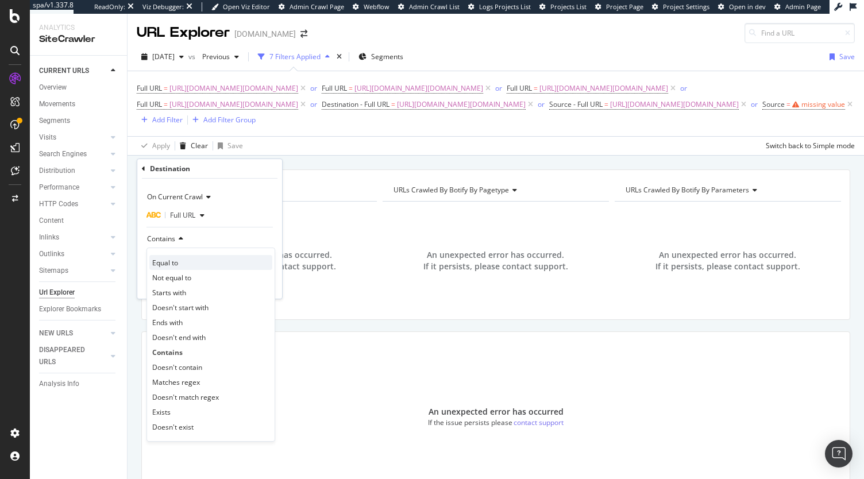
click at [162, 265] on span "Equal to" at bounding box center [165, 263] width 26 height 10
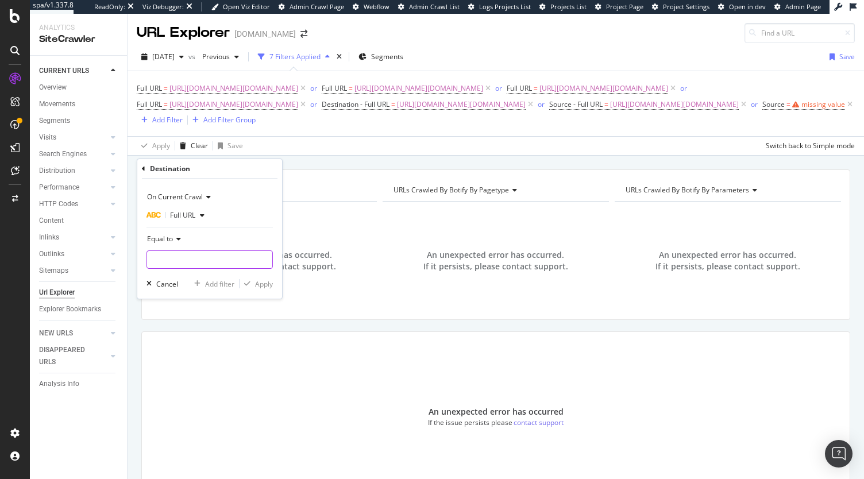
click at [168, 263] on input "text" at bounding box center [209, 260] width 125 height 18
paste input "[URL][DOMAIN_NAME][DOMAIN_NAME]"
type input "[URL][DOMAIN_NAME][DOMAIN_NAME]"
click at [260, 281] on div "Apply" at bounding box center [264, 284] width 18 height 10
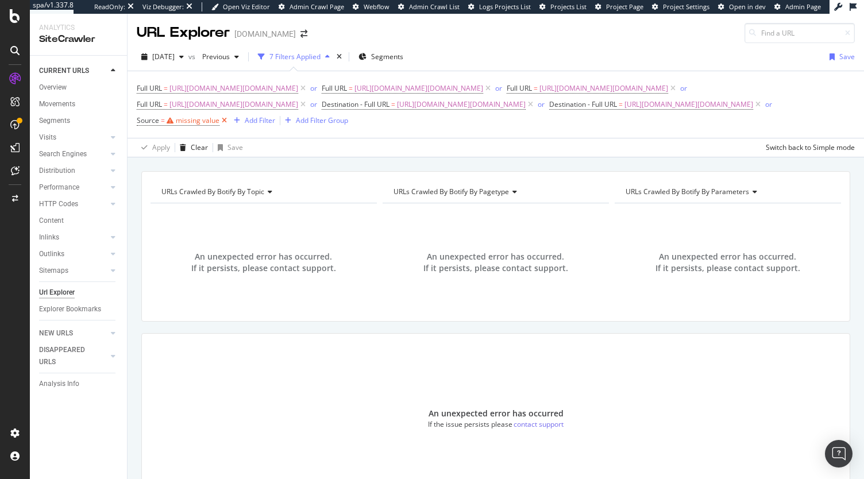
click at [229, 126] on icon at bounding box center [225, 120] width 10 height 11
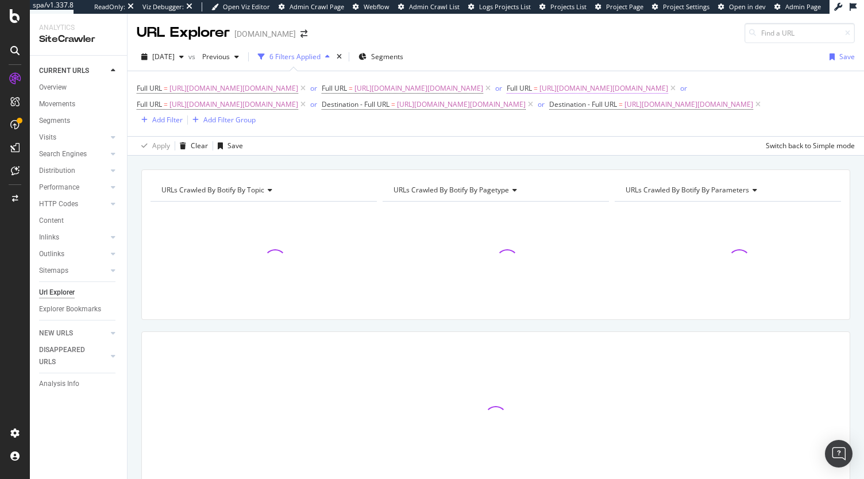
click at [540, 97] on span "[URL][DOMAIN_NAME][DOMAIN_NAME]" at bounding box center [604, 88] width 129 height 16
click at [215, 170] on input "[URL][DOMAIN_NAME][DOMAIN_NAME]" at bounding box center [201, 168] width 109 height 18
click at [145, 117] on div "Full URL" at bounding box center [210, 120] width 136 height 20
click at [142, 120] on icon at bounding box center [143, 119] width 3 height 7
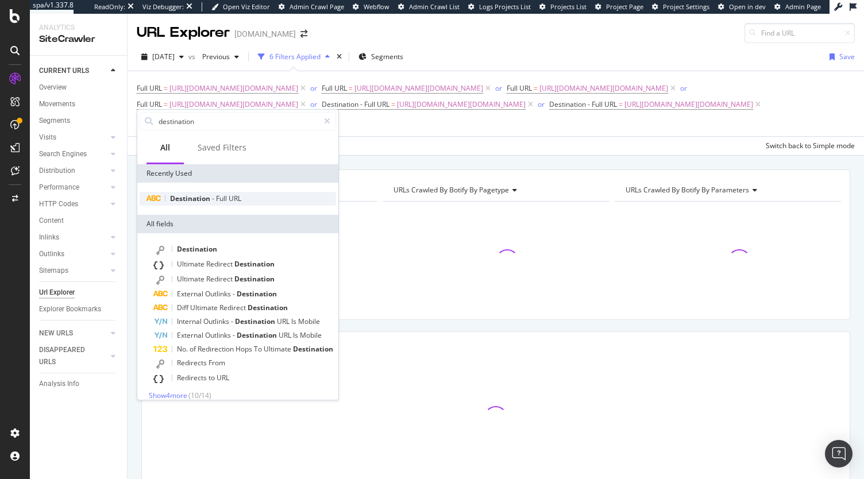
click at [193, 198] on span "Destination" at bounding box center [191, 199] width 42 height 10
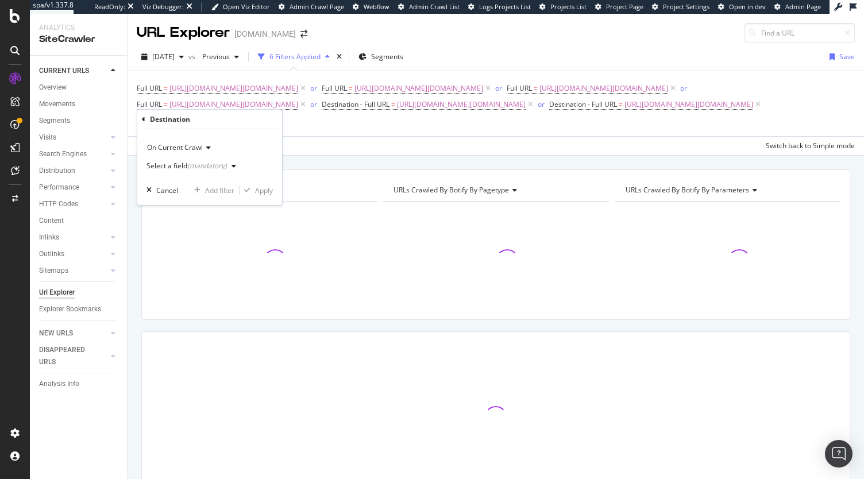
click at [193, 168] on div "(mandatory)" at bounding box center [207, 166] width 40 height 10
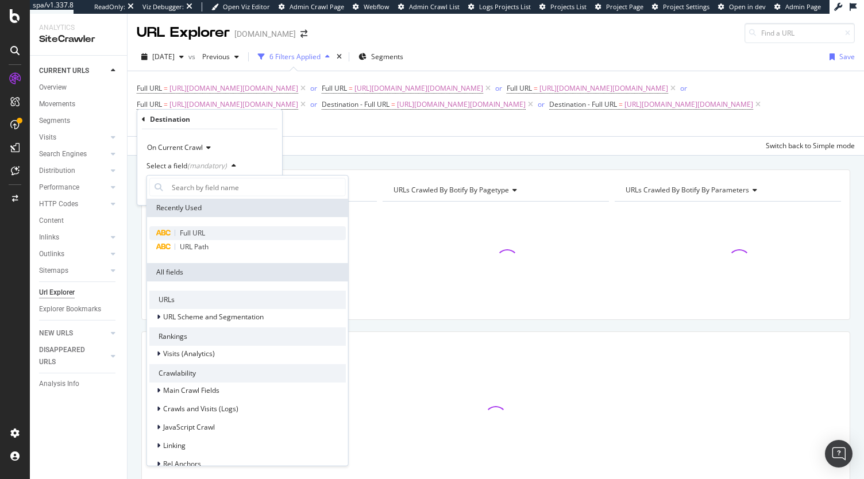
click at [192, 237] on div "Full URL" at bounding box center [247, 233] width 197 height 14
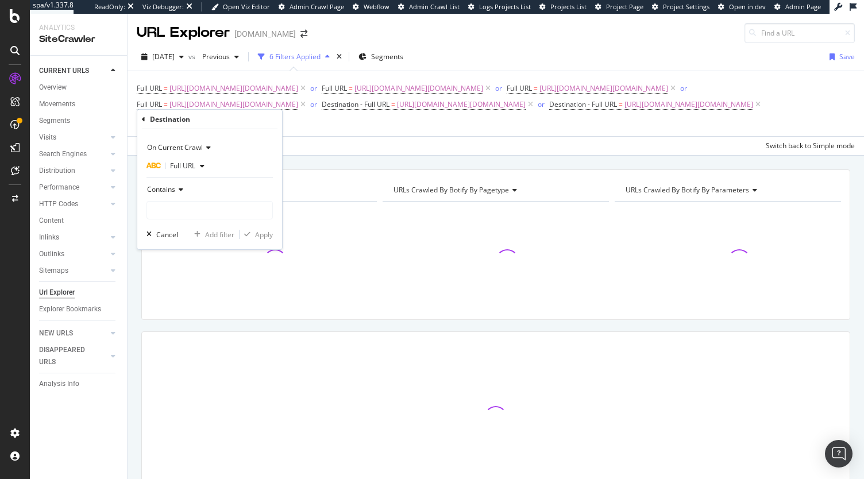
click at [175, 193] on icon at bounding box center [179, 189] width 8 height 7
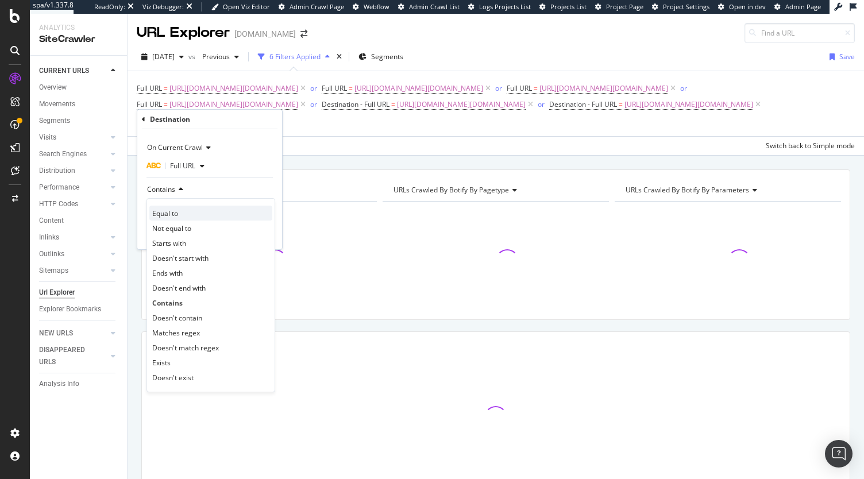
click at [163, 209] on span "Equal to" at bounding box center [165, 214] width 26 height 10
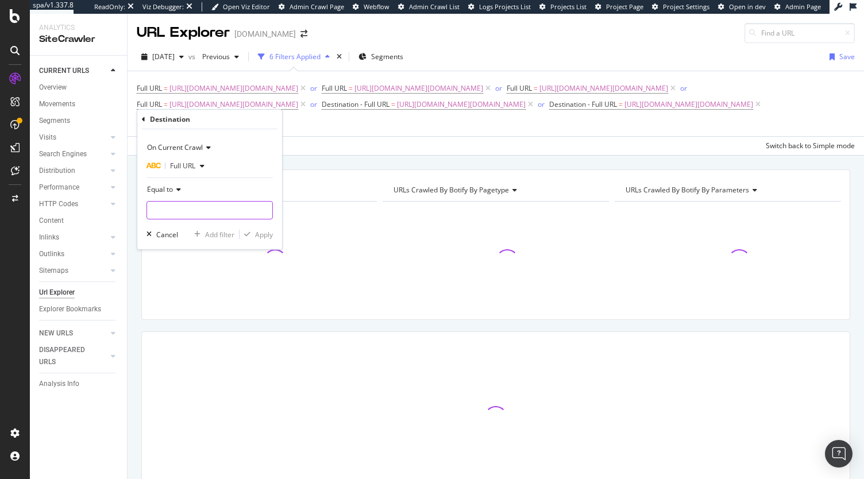
click at [175, 209] on input "text" at bounding box center [209, 210] width 125 height 18
paste input "[URL][DOMAIN_NAME][DOMAIN_NAME]"
type input "[URL][DOMAIN_NAME][DOMAIN_NAME]"
click at [267, 232] on div "Apply" at bounding box center [264, 235] width 18 height 10
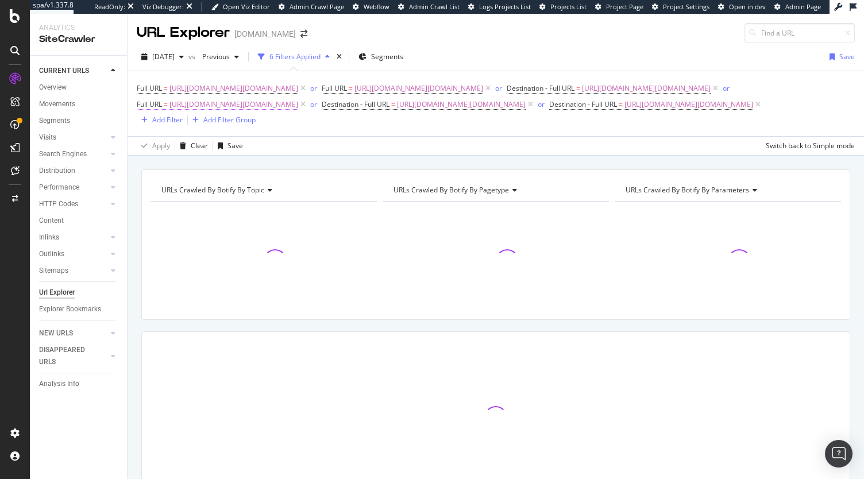
click at [298, 113] on span "[URL][DOMAIN_NAME][DOMAIN_NAME]" at bounding box center [234, 105] width 129 height 16
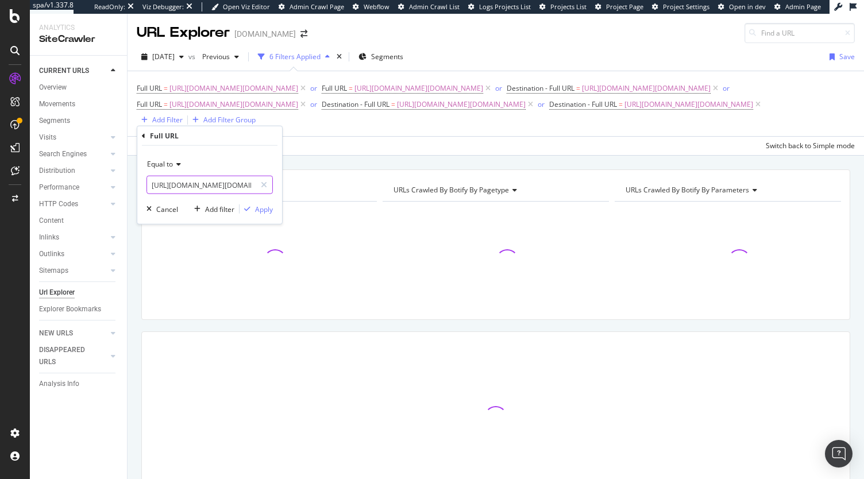
click at [209, 187] on input "[URL][DOMAIN_NAME][DOMAIN_NAME]" at bounding box center [201, 185] width 109 height 18
click at [144, 136] on icon at bounding box center [143, 135] width 3 height 7
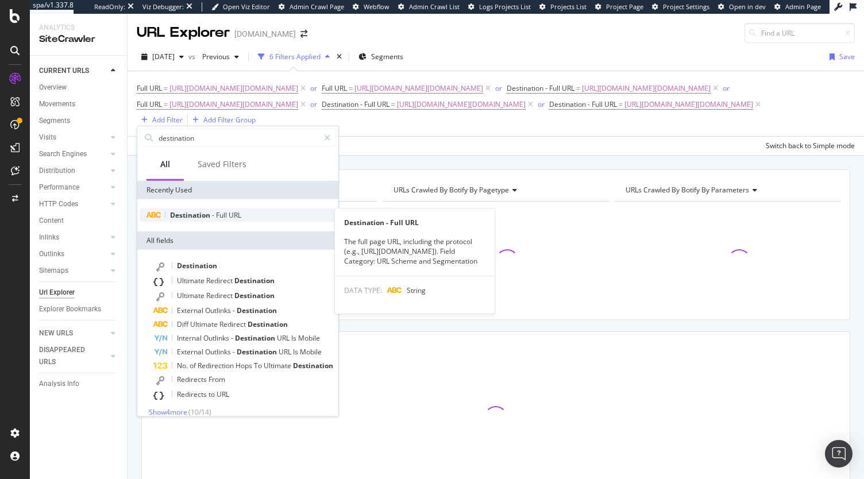
click at [195, 217] on span "Destination" at bounding box center [191, 215] width 42 height 10
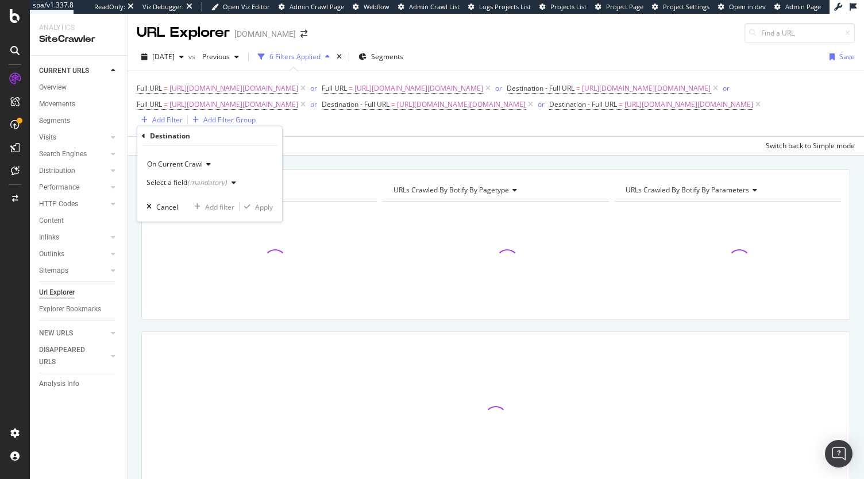
click at [180, 181] on div "Select a field (mandatory)" at bounding box center [187, 182] width 80 height 7
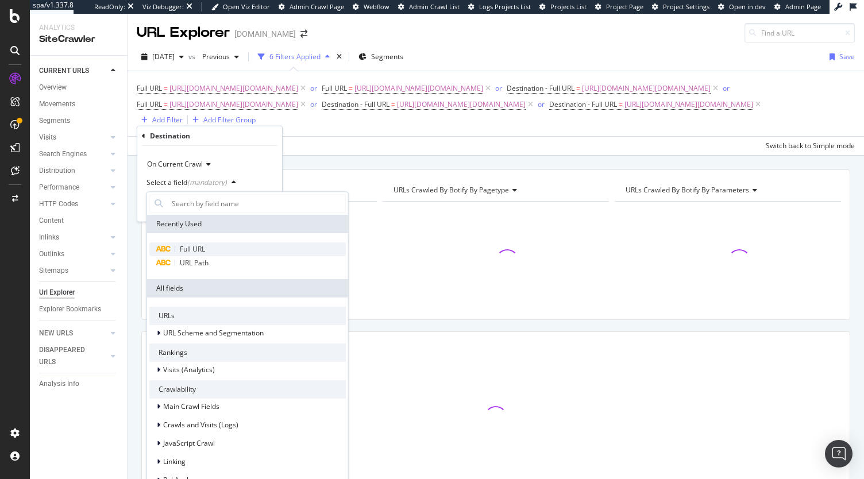
click at [187, 248] on span "Full URL" at bounding box center [192, 249] width 25 height 10
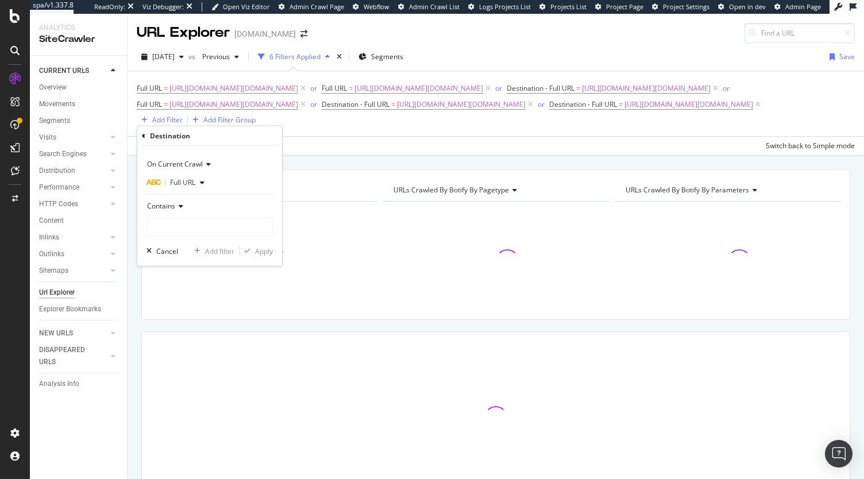
click at [178, 207] on icon at bounding box center [179, 206] width 8 height 7
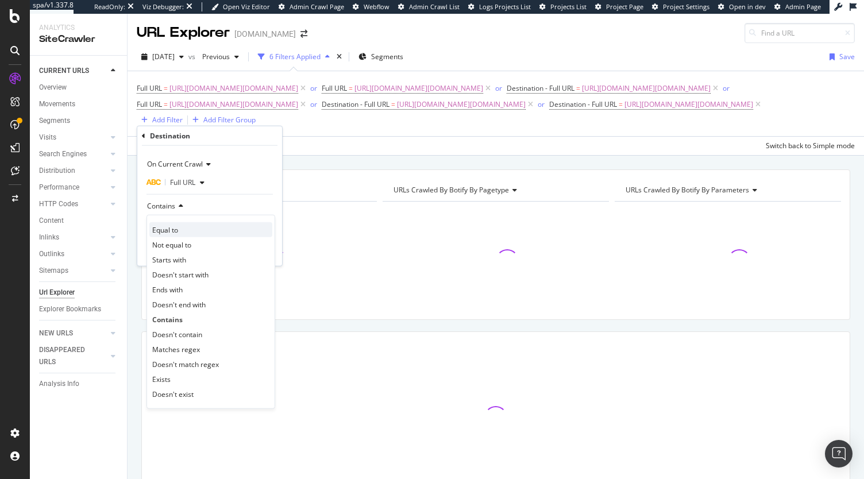
click at [178, 226] on span "Equal to" at bounding box center [165, 230] width 26 height 10
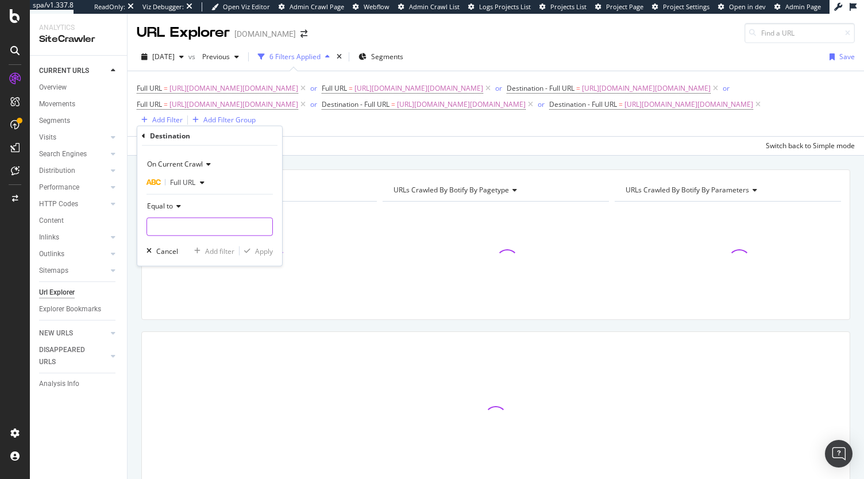
click at [187, 227] on input "text" at bounding box center [209, 227] width 125 height 18
paste input "[URL][DOMAIN_NAME][DOMAIN_NAME]"
type input "[URL][DOMAIN_NAME][DOMAIN_NAME]"
click at [267, 252] on div "Apply" at bounding box center [264, 251] width 18 height 10
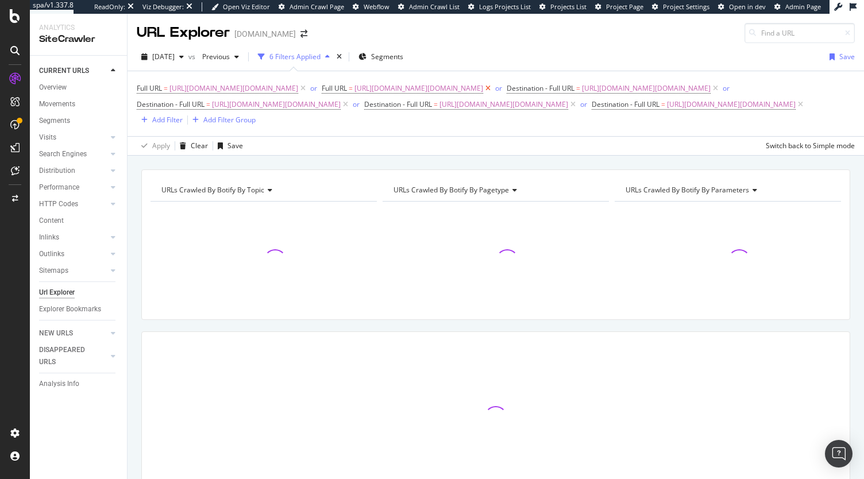
click at [483, 94] on icon at bounding box center [488, 88] width 10 height 11
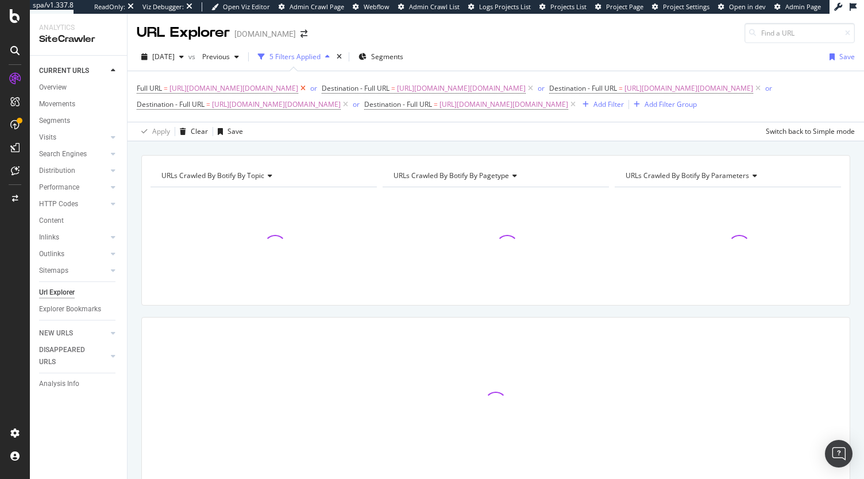
click at [308, 89] on icon at bounding box center [303, 88] width 10 height 11
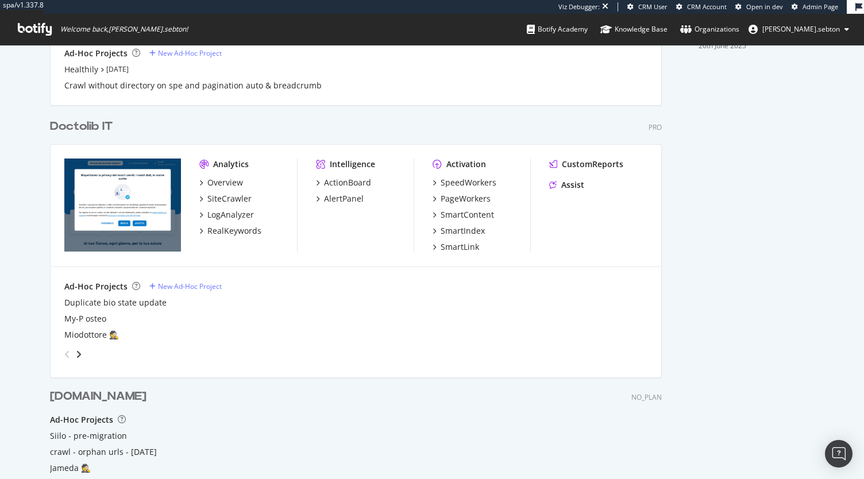
scroll to position [524, 0]
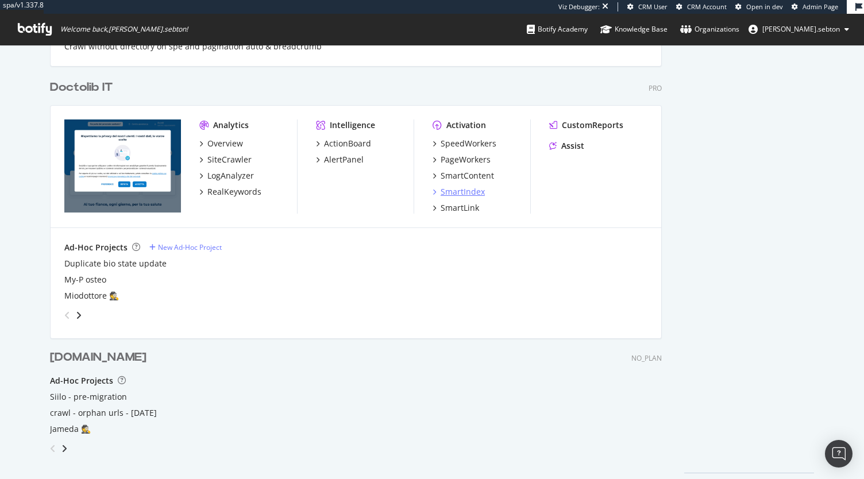
click at [464, 193] on div "SmartIndex" at bounding box center [463, 191] width 44 height 11
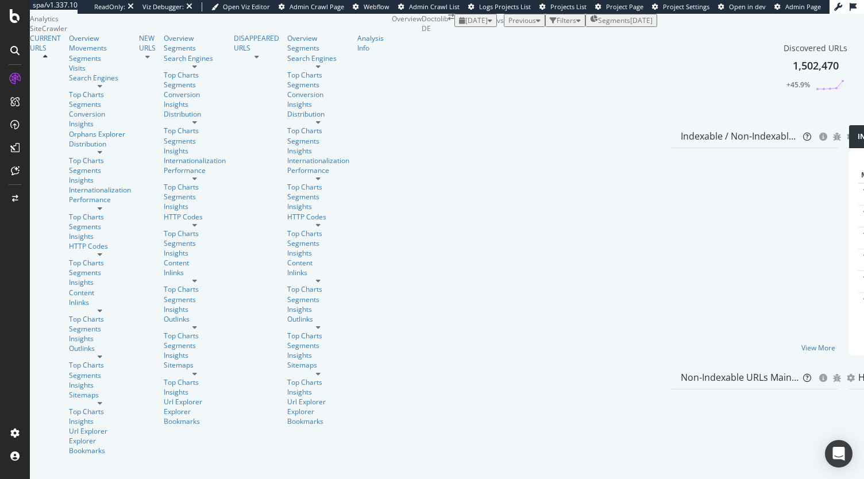
click at [465, 25] on span "[DATE]" at bounding box center [476, 21] width 22 height 10
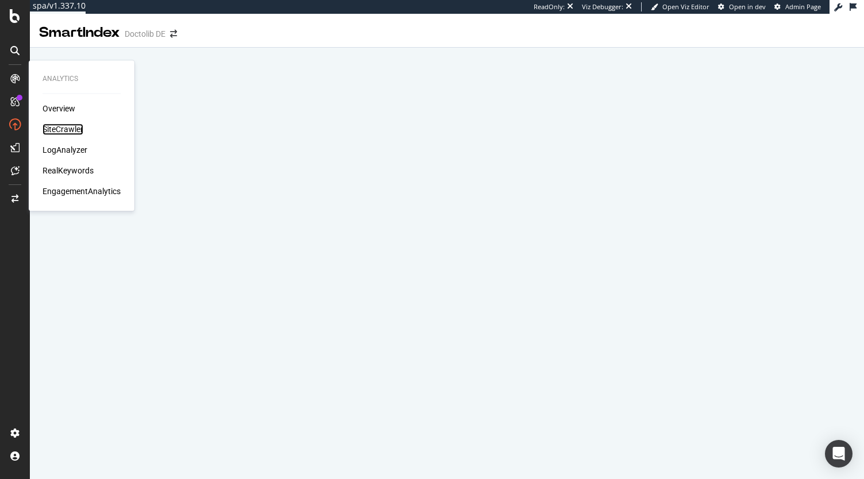
click at [54, 127] on div "SiteCrawler" at bounding box center [63, 129] width 41 height 11
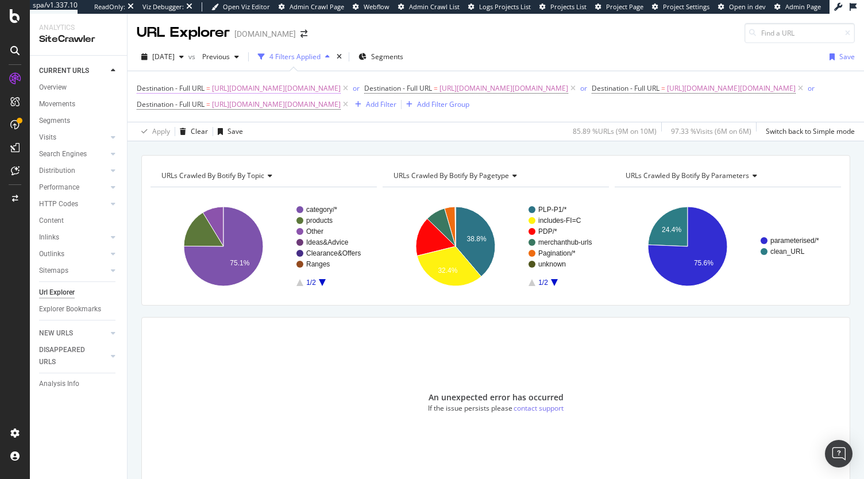
click at [341, 82] on span "[URL][DOMAIN_NAME][DOMAIN_NAME]" at bounding box center [276, 88] width 129 height 16
click at [341, 86] on span "[URL][DOMAIN_NAME][DOMAIN_NAME]" at bounding box center [276, 88] width 129 height 16
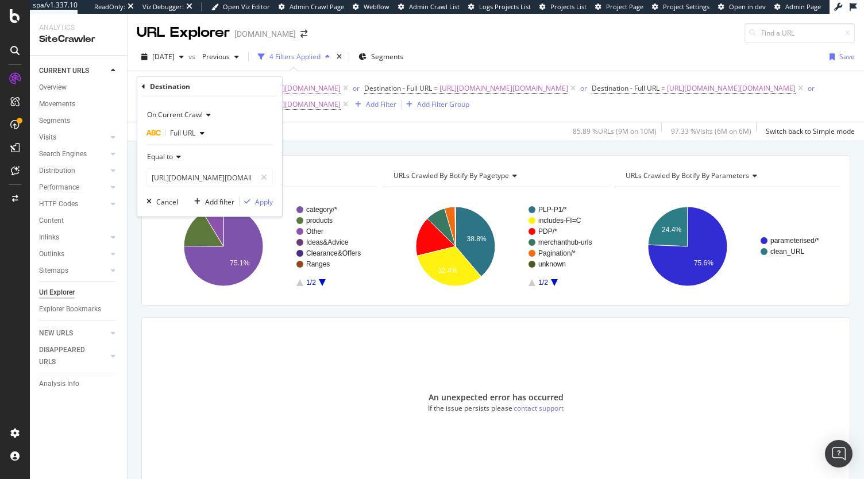
click at [341, 86] on span "[URL][DOMAIN_NAME][DOMAIN_NAME]" at bounding box center [276, 88] width 129 height 16
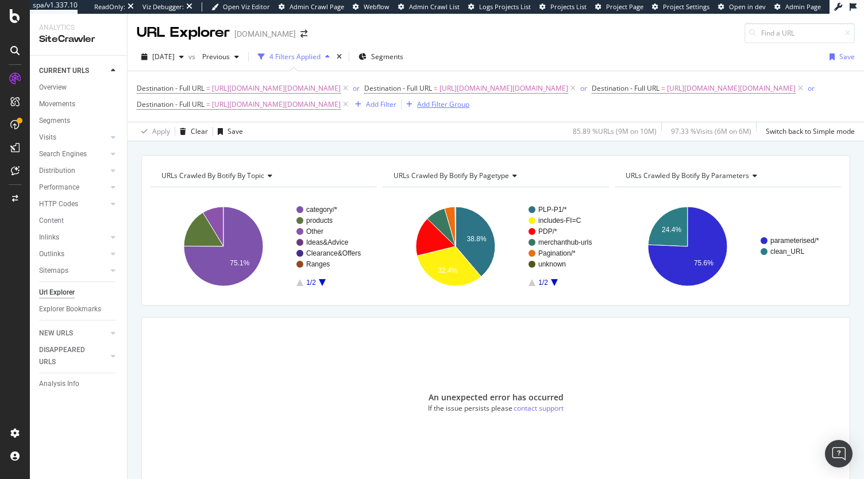
click at [469, 109] on div "Add Filter Group" at bounding box center [443, 104] width 52 height 10
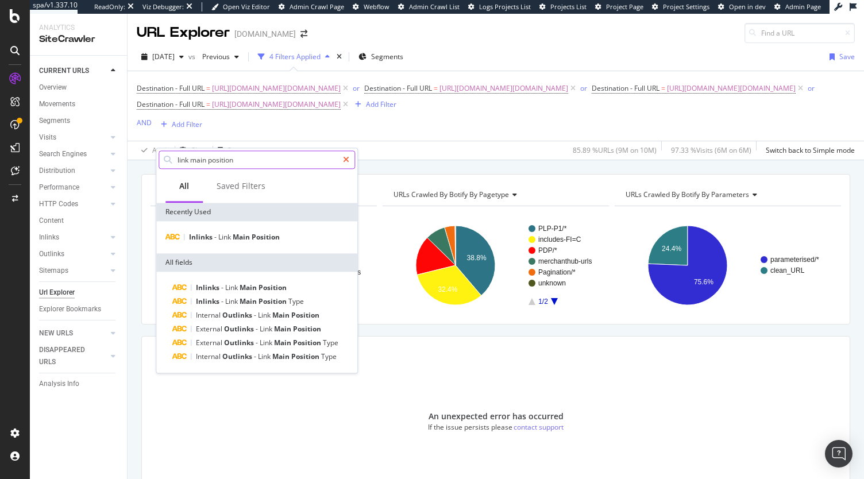
type input "link main position"
click at [349, 158] on icon at bounding box center [346, 160] width 6 height 8
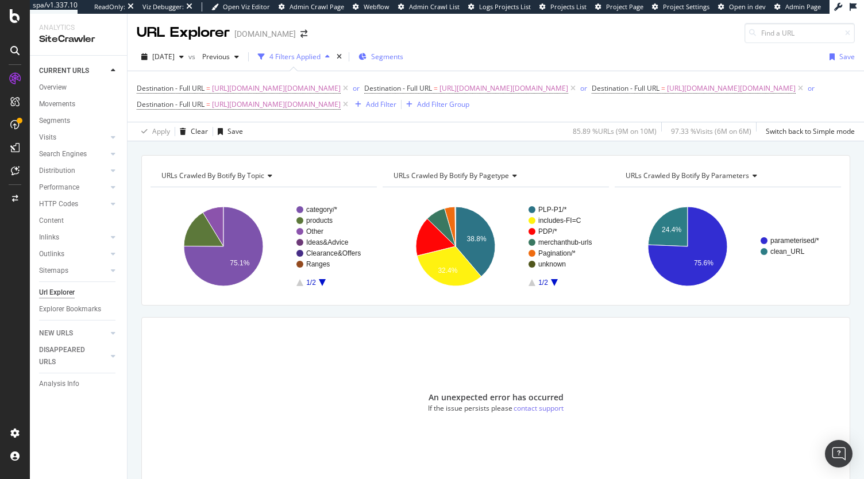
click at [399, 57] on span "Segments" at bounding box center [387, 57] width 32 height 10
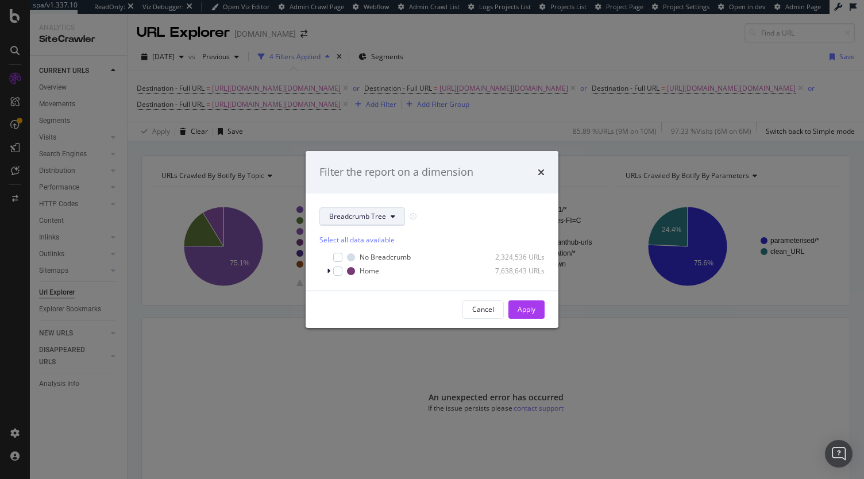
click at [377, 209] on button "Breadcrumb Tree" at bounding box center [363, 216] width 86 height 18
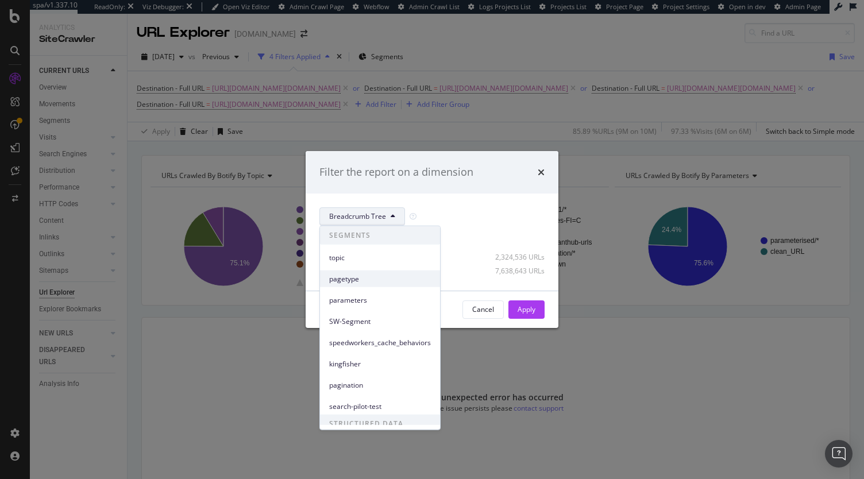
click at [359, 277] on span "pagetype" at bounding box center [380, 279] width 102 height 10
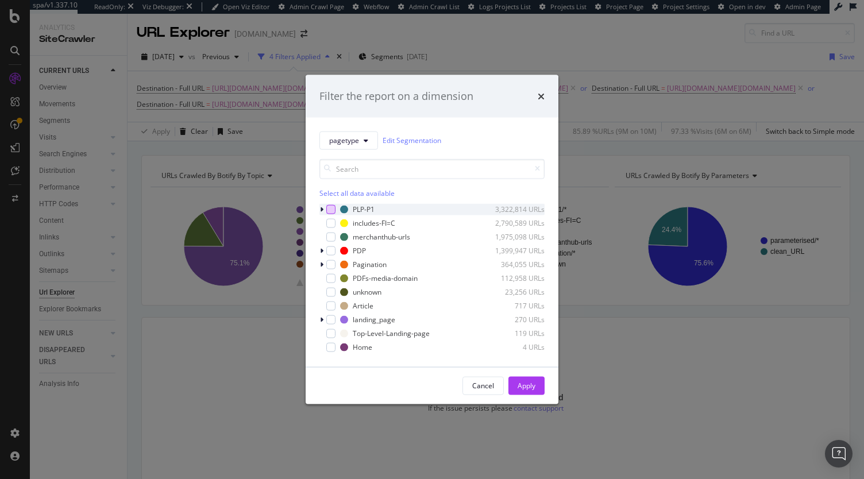
click at [333, 207] on div "modal" at bounding box center [330, 209] width 9 height 9
click at [329, 224] on div "modal" at bounding box center [330, 222] width 9 height 9
click at [332, 236] on div "modal" at bounding box center [330, 236] width 9 height 9
click at [333, 250] on div "modal" at bounding box center [330, 250] width 9 height 9
click at [332, 264] on div "modal" at bounding box center [330, 264] width 9 height 9
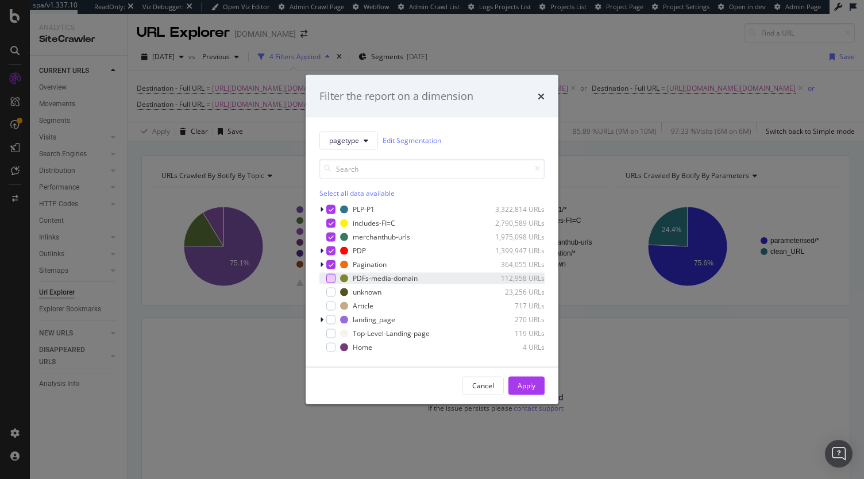
click at [332, 281] on div "modal" at bounding box center [330, 278] width 9 height 9
click at [332, 294] on div "modal" at bounding box center [330, 291] width 9 height 9
click at [331, 302] on div "modal" at bounding box center [330, 305] width 9 height 9
click at [321, 318] on icon "modal" at bounding box center [321, 319] width 3 height 7
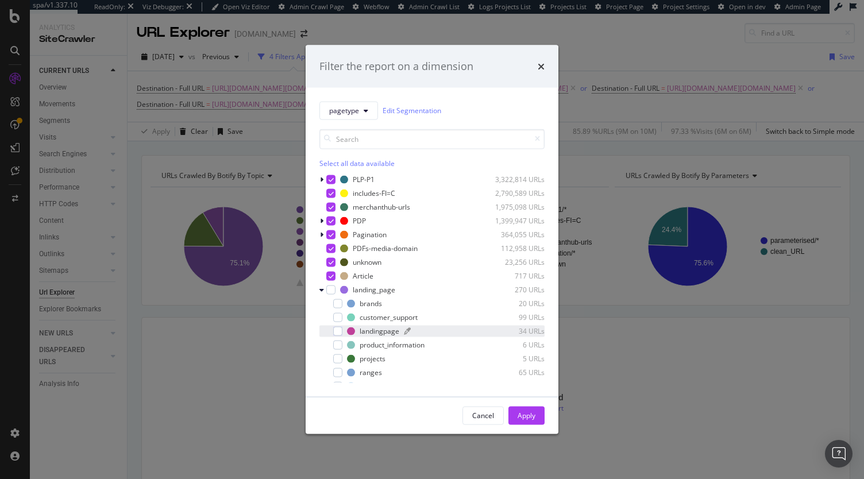
scroll to position [51, 0]
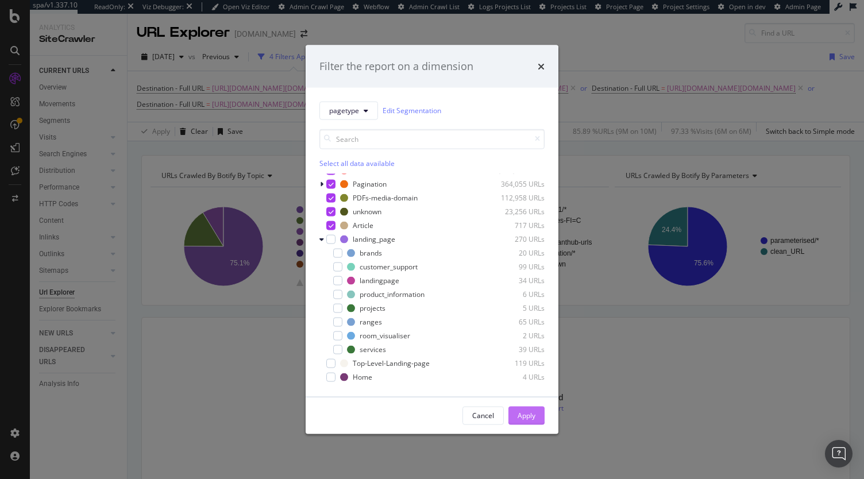
click at [526, 414] on div "Apply" at bounding box center [527, 416] width 18 height 10
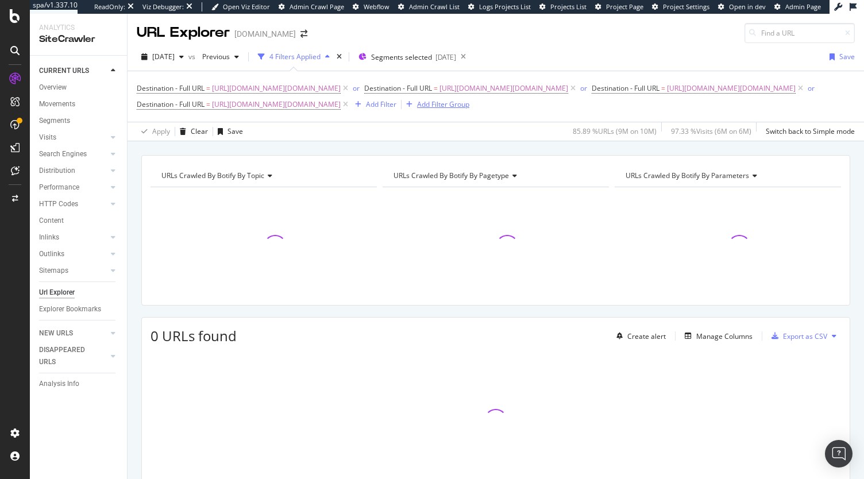
click at [469, 109] on div "Add Filter Group" at bounding box center [443, 104] width 52 height 10
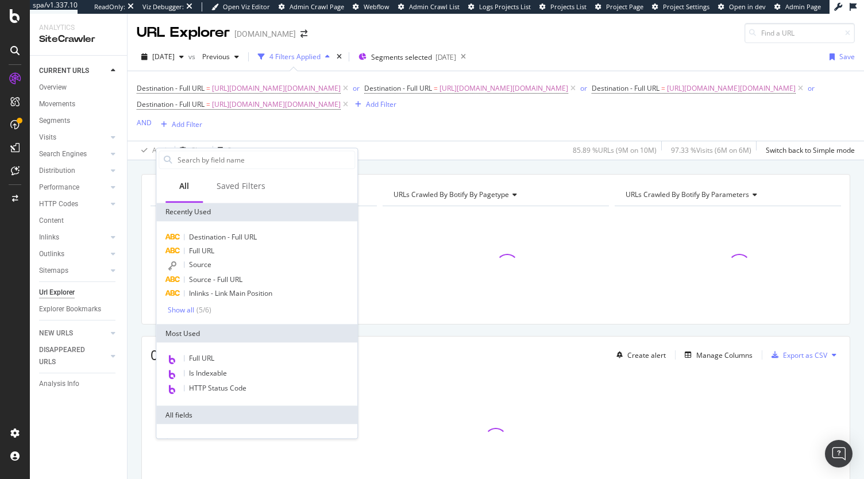
type input "n"
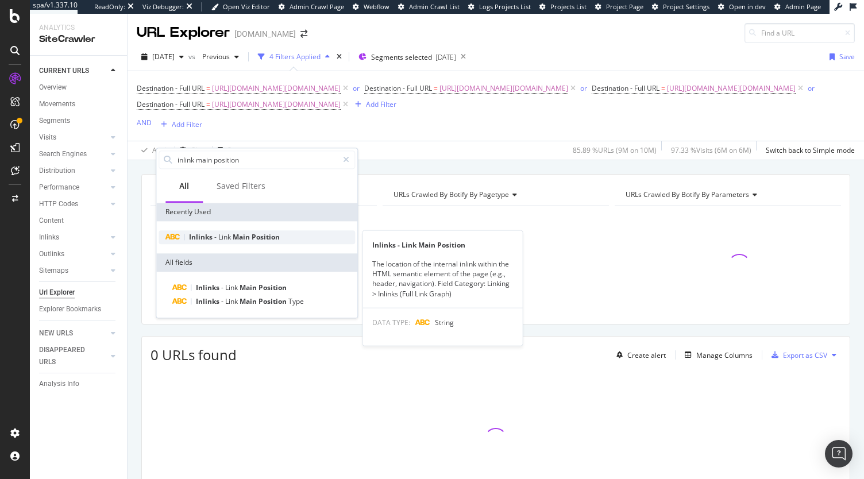
type input "inlink main position"
click at [247, 234] on span "Main" at bounding box center [242, 237] width 19 height 10
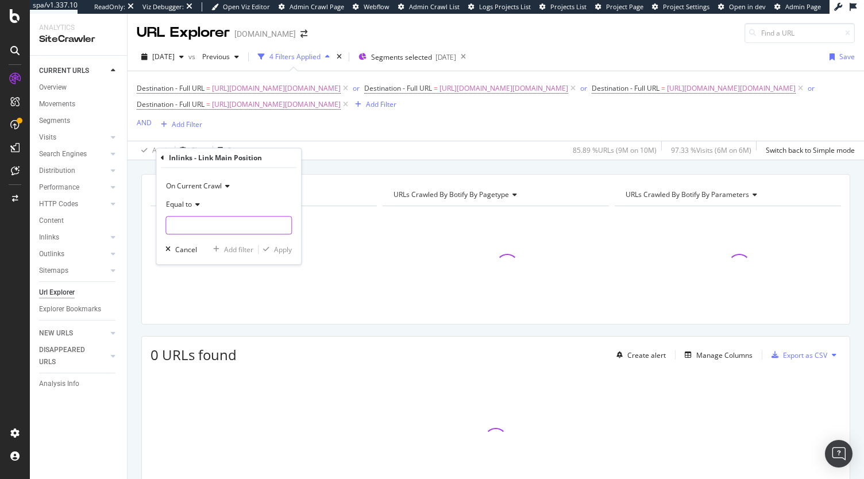
click at [232, 229] on input "text" at bounding box center [228, 225] width 125 height 18
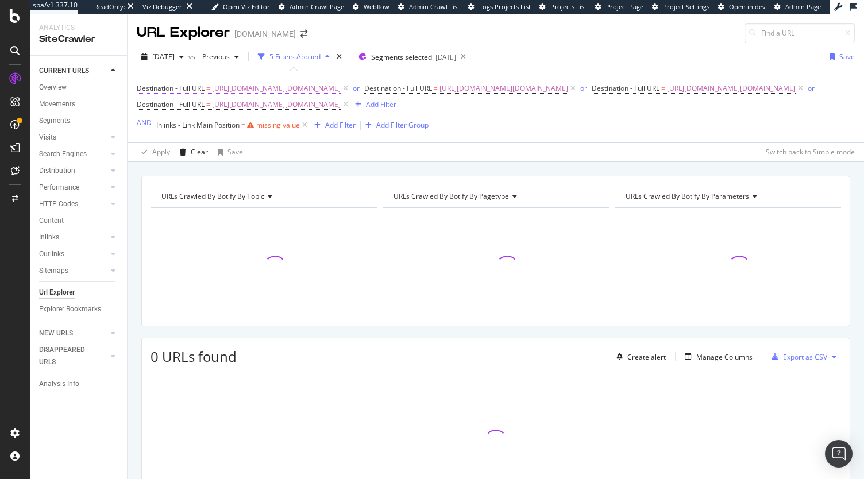
click at [341, 82] on span "[URL][DOMAIN_NAME][DOMAIN_NAME]" at bounding box center [276, 88] width 129 height 16
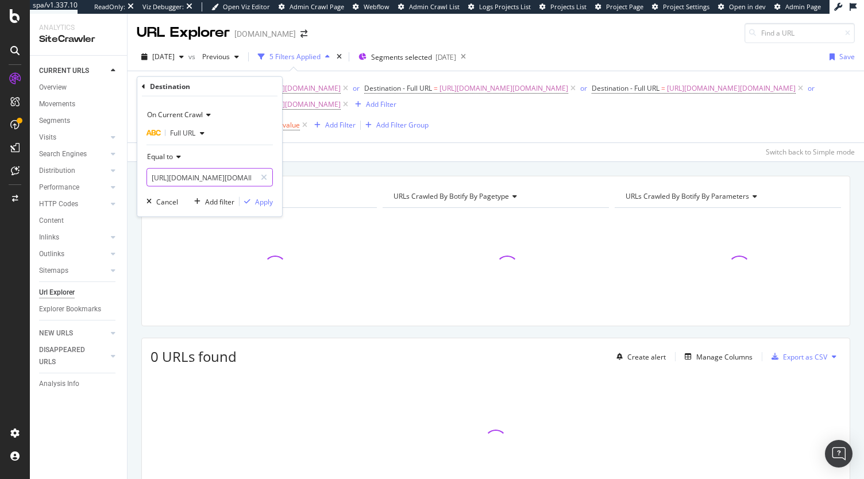
click at [182, 182] on input "[URL][DOMAIN_NAME][DOMAIN_NAME]" at bounding box center [201, 177] width 109 height 18
click at [440, 97] on span "[URL][DOMAIN_NAME][DOMAIN_NAME]" at bounding box center [504, 88] width 129 height 16
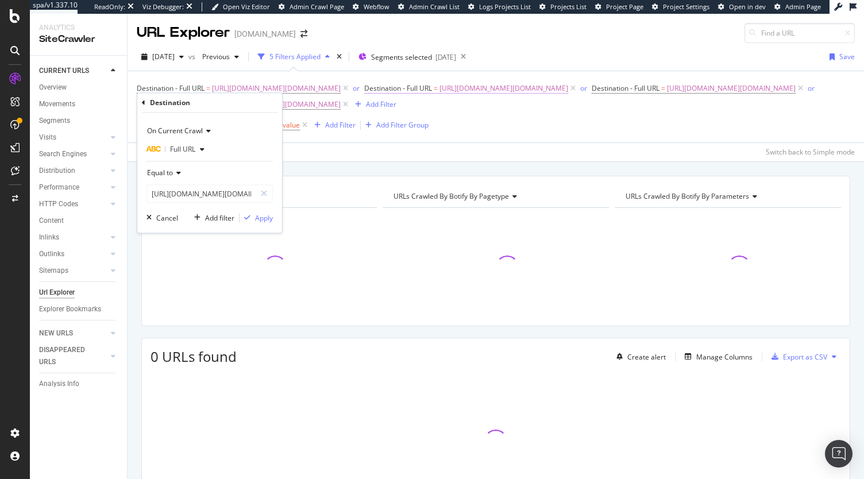
click at [440, 97] on span "[URL][DOMAIN_NAME][DOMAIN_NAME]" at bounding box center [504, 88] width 129 height 16
click at [216, 193] on input "[URL][DOMAIN_NAME][DOMAIN_NAME]" at bounding box center [201, 193] width 109 height 18
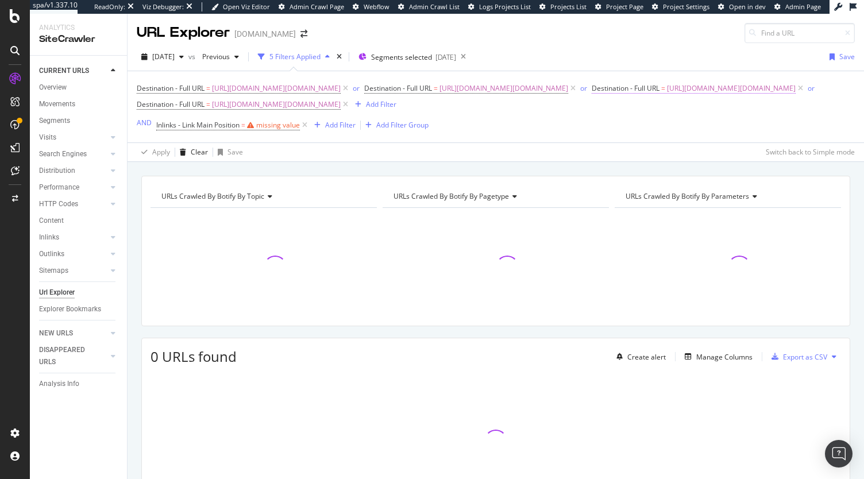
click at [667, 97] on span "[URL][DOMAIN_NAME][DOMAIN_NAME]" at bounding box center [731, 88] width 129 height 16
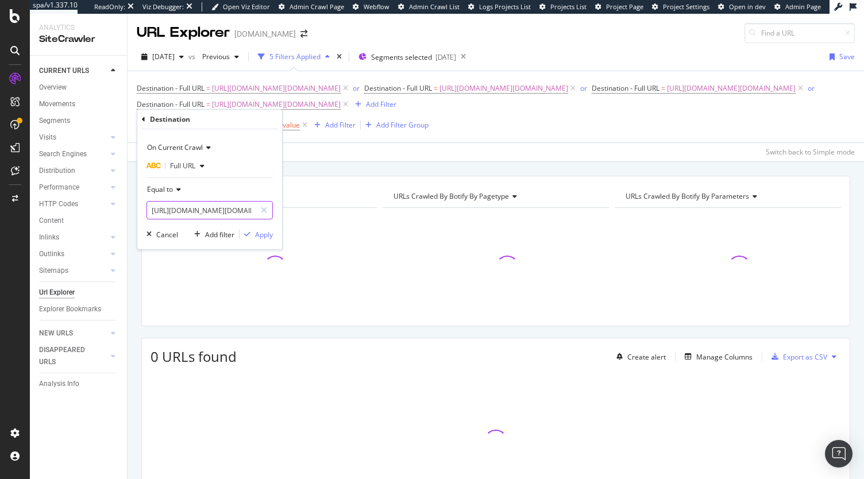
click at [208, 206] on input "[URL][DOMAIN_NAME][DOMAIN_NAME]" at bounding box center [201, 210] width 109 height 18
click at [341, 113] on span "[URL][DOMAIN_NAME][DOMAIN_NAME]" at bounding box center [276, 105] width 129 height 16
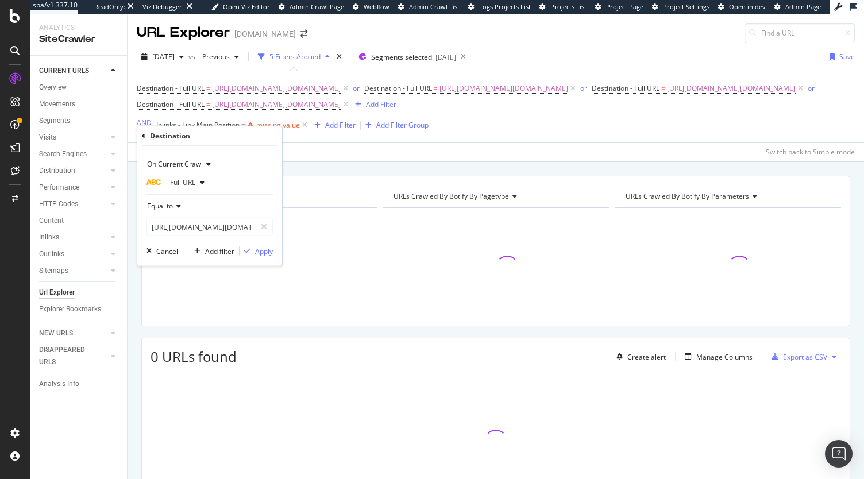
click at [220, 217] on div "Equal to https://www.diy.com/departments/tools-equipment/ladders-steps/loft-lad…" at bounding box center [210, 216] width 126 height 39
click at [224, 222] on input "[URL][DOMAIN_NAME][DOMAIN_NAME]" at bounding box center [201, 227] width 109 height 18
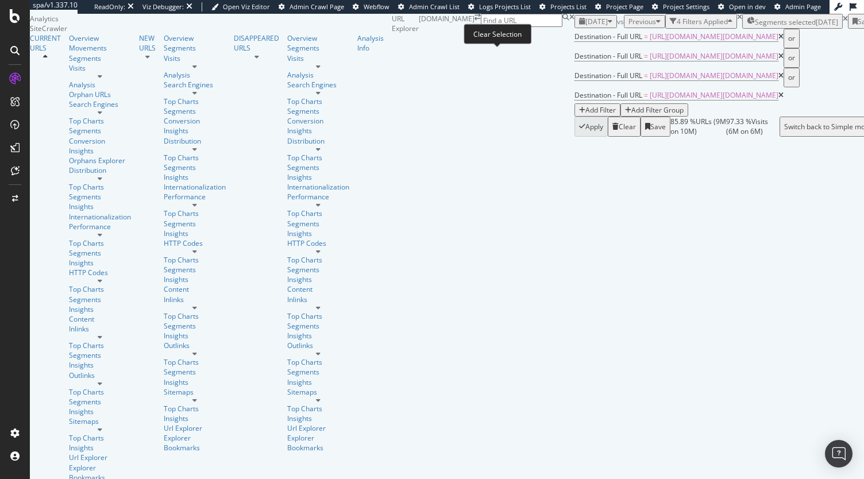
click at [843, 22] on icon at bounding box center [845, 19] width 5 height 7
click at [575, 27] on div "[DATE] vs Previous 4 Filters Applied Segments [DATE]" at bounding box center [695, 20] width 240 height 13
click at [737, 21] on icon "times" at bounding box center [739, 17] width 5 height 7
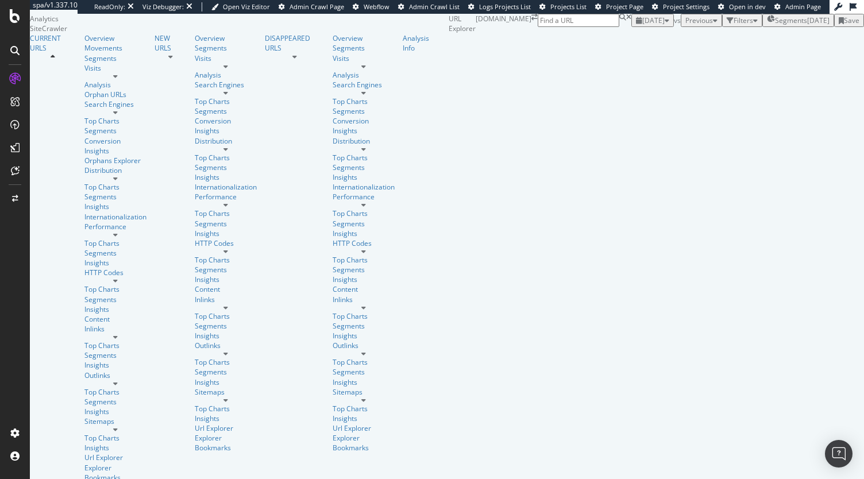
type input "inlink"
click at [727, 25] on div "Filters" at bounding box center [742, 21] width 31 height 10
click at [632, 40] on button "Add Filter" at bounding box center [655, 33] width 46 height 13
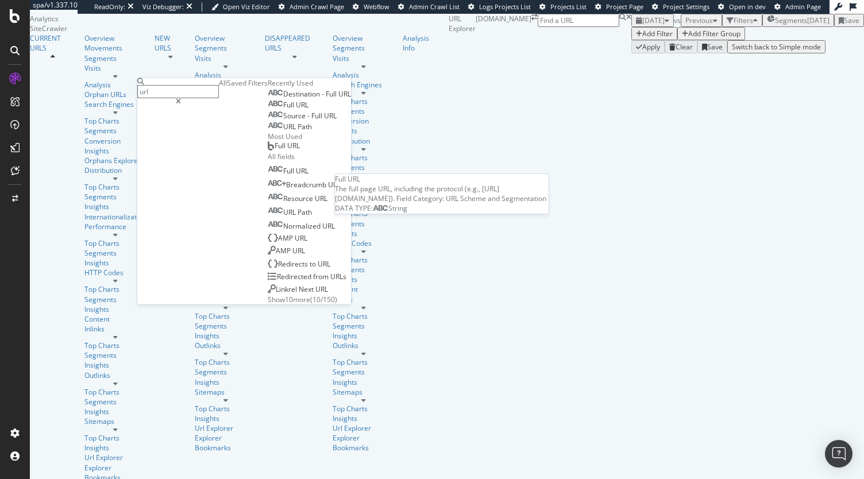
type input "url"
click at [268, 110] on div "Full URL" at bounding box center [288, 105] width 41 height 9
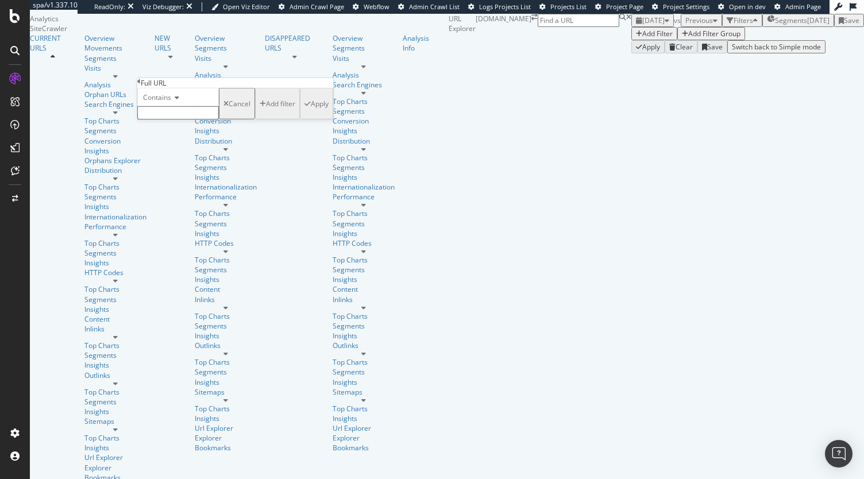
click at [176, 120] on input "text" at bounding box center [178, 112] width 82 height 13
paste input "[URL][DOMAIN_NAME][DOMAIN_NAME]"
type input "[URL][DOMAIN_NAME][DOMAIN_NAME]"
click at [311, 112] on div "Apply" at bounding box center [320, 107] width 18 height 10
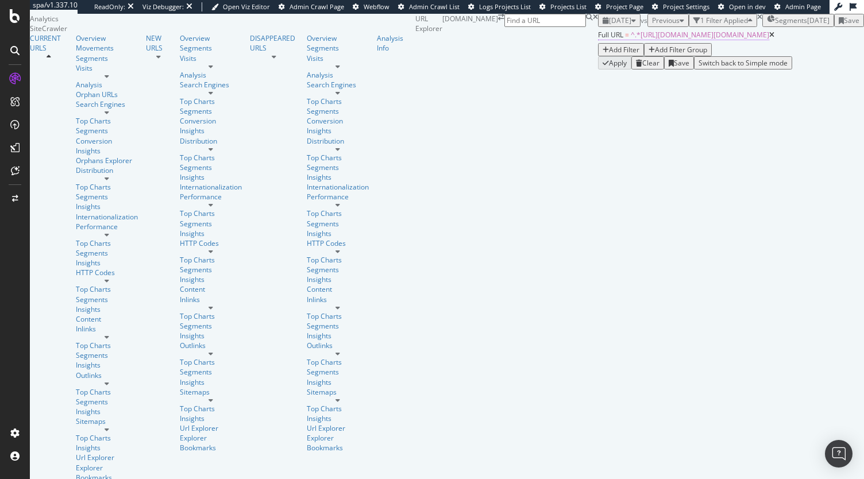
click at [631, 40] on span "^.*https://www.diy.com/departments/tools-equipment/ladders-steps/ladder-safety/…" at bounding box center [700, 35] width 138 height 10
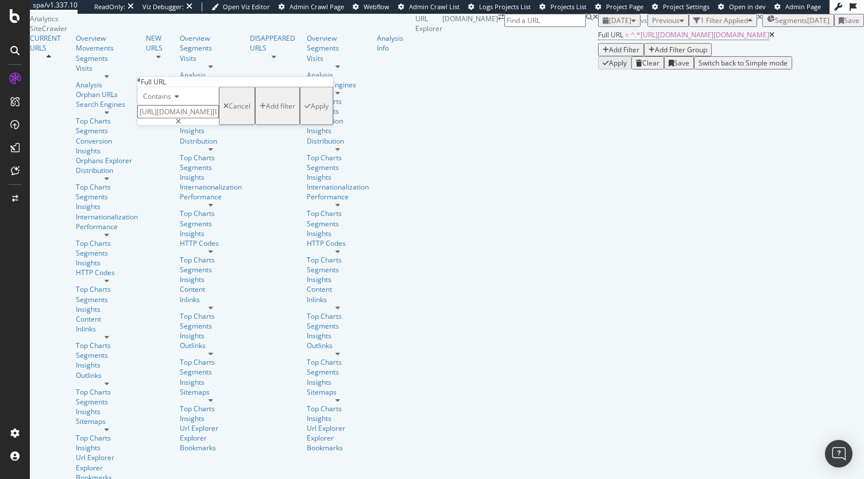
click at [174, 105] on div "Contains" at bounding box center [178, 96] width 82 height 18
click at [167, 116] on span "Equal to" at bounding box center [154, 111] width 26 height 10
click at [311, 111] on div "Apply" at bounding box center [320, 106] width 18 height 10
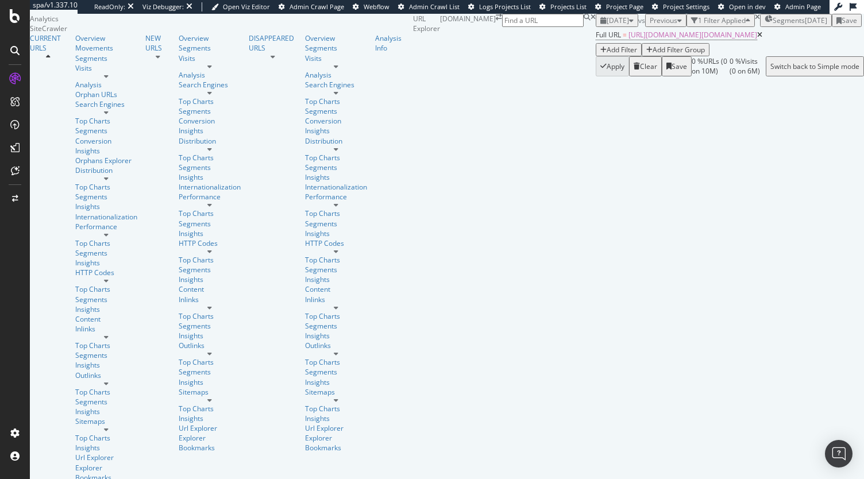
click at [607, 55] on div "Add Filter" at bounding box center [622, 50] width 30 height 10
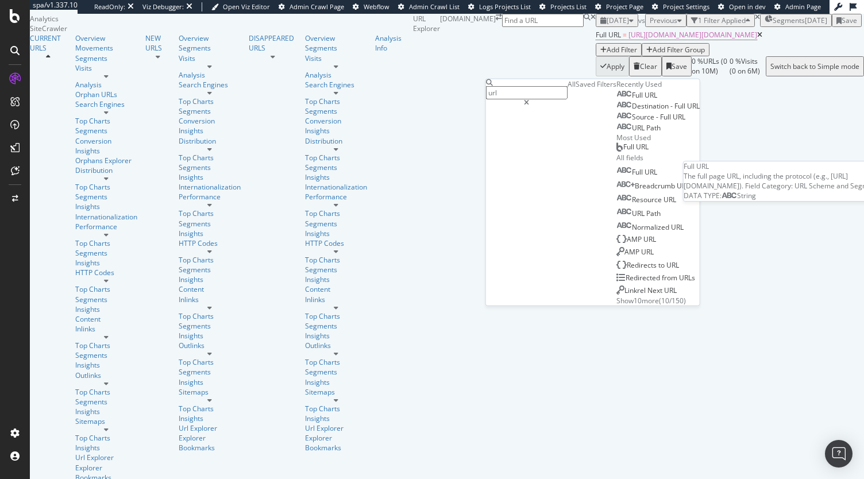
click at [617, 100] on div "Full URL" at bounding box center [637, 95] width 41 height 9
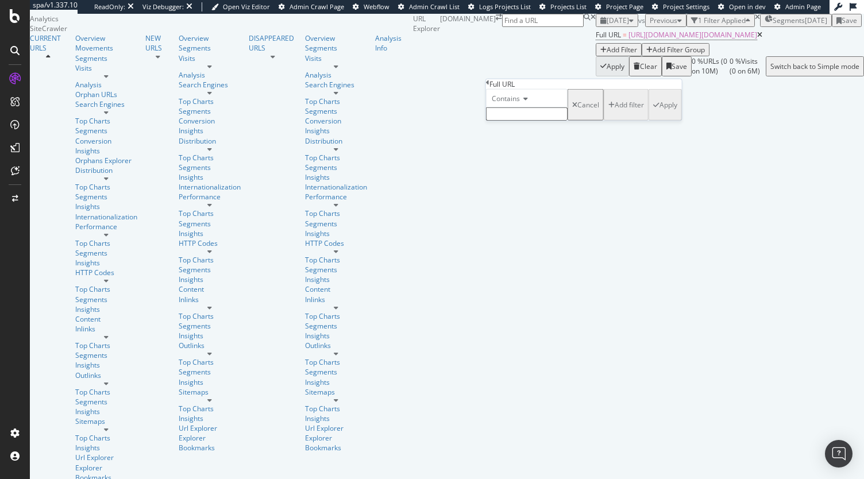
click at [522, 121] on input "text" at bounding box center [527, 113] width 82 height 13
paste input "[URL][DOMAIN_NAME][DOMAIN_NAME]"
type input "[URL][DOMAIN_NAME][DOMAIN_NAME]"
click at [502, 103] on span "Contains" at bounding box center [506, 99] width 28 height 10
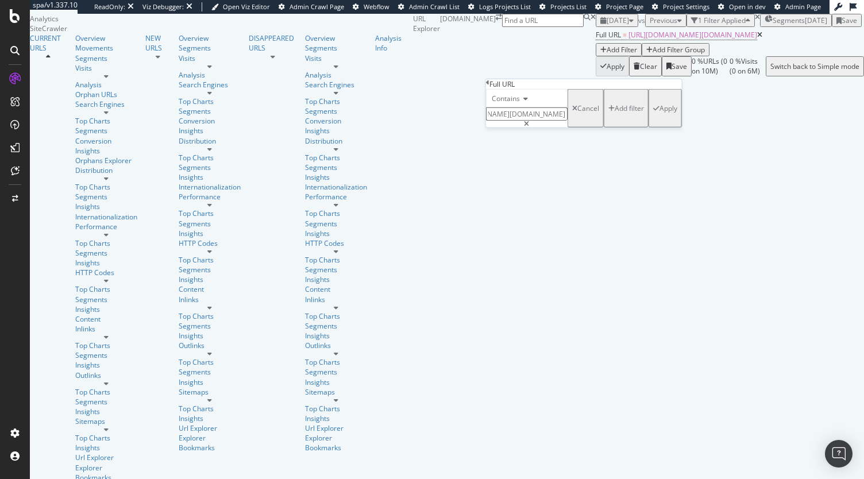
scroll to position [0, 0]
click at [515, 118] on span "Equal to" at bounding box center [503, 114] width 26 height 10
click at [660, 113] on div "Apply" at bounding box center [669, 108] width 18 height 10
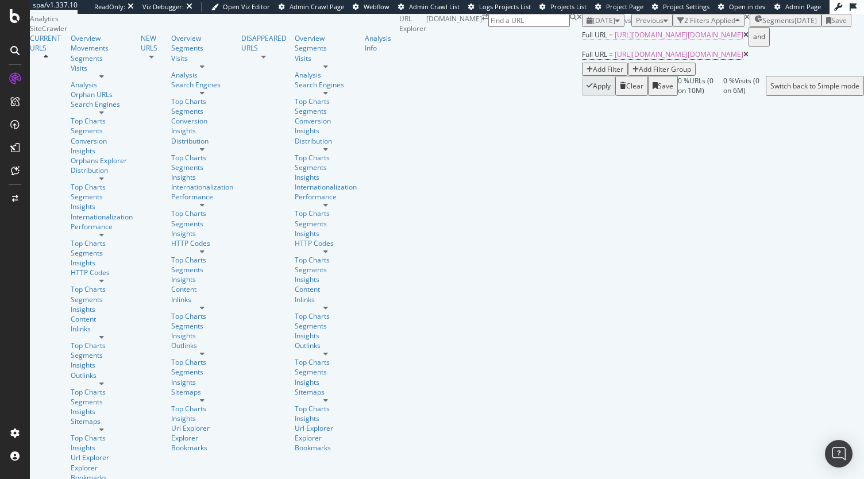
click at [582, 76] on div "Full URL = https://www.diy.com/departments/tools-equipment/ladders-steps/ladder…" at bounding box center [723, 51] width 282 height 49
click at [753, 45] on div "and" at bounding box center [759, 37] width 12 height 16
click at [595, 74] on div "Add Filter" at bounding box center [610, 69] width 30 height 10
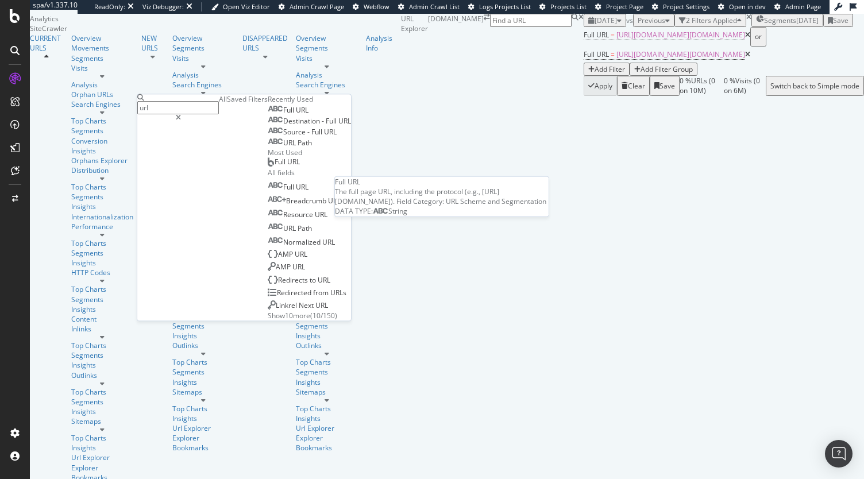
click at [268, 115] on div "Full URL" at bounding box center [288, 110] width 41 height 9
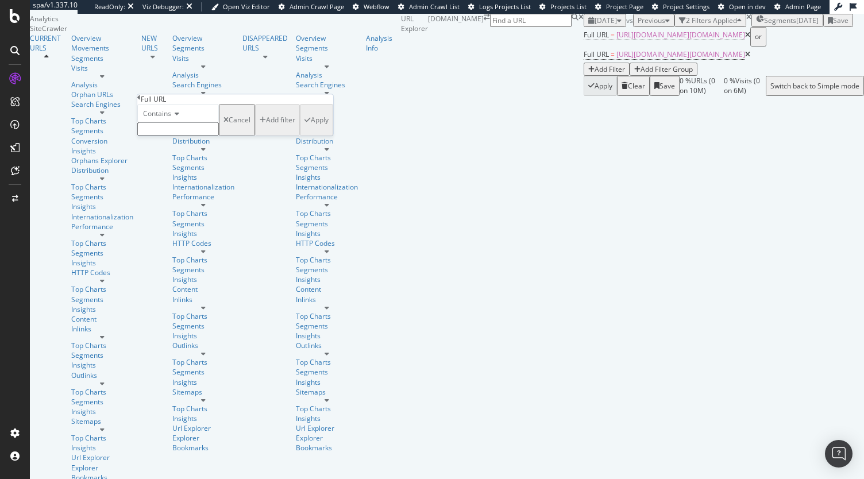
click at [216, 136] on input "text" at bounding box center [178, 128] width 82 height 13
click at [169, 118] on span "Contains" at bounding box center [157, 114] width 28 height 10
click at [167, 133] on span "Equal to" at bounding box center [154, 129] width 26 height 10
click at [178, 136] on input "text" at bounding box center [178, 128] width 82 height 13
paste input "[URL][DOMAIN_NAME][DOMAIN_NAME]"
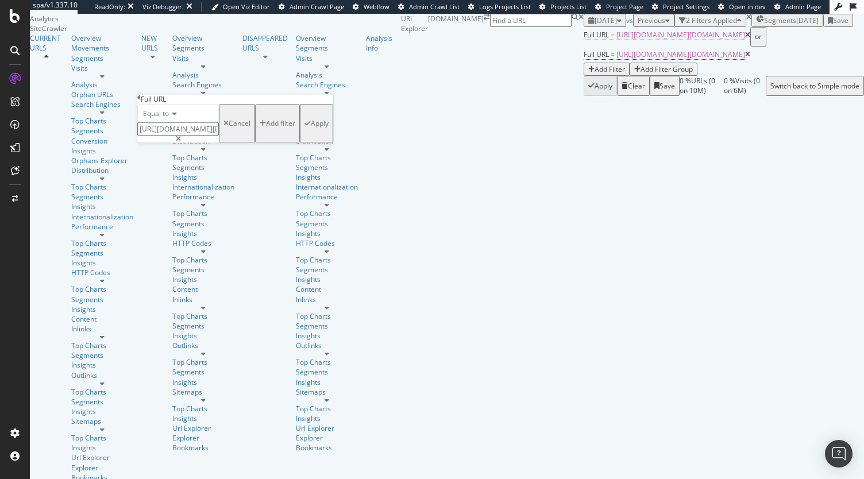
scroll to position [0, 212]
type input "[URL][DOMAIN_NAME][DOMAIN_NAME]"
click at [311, 128] on div "Apply" at bounding box center [320, 123] width 18 height 10
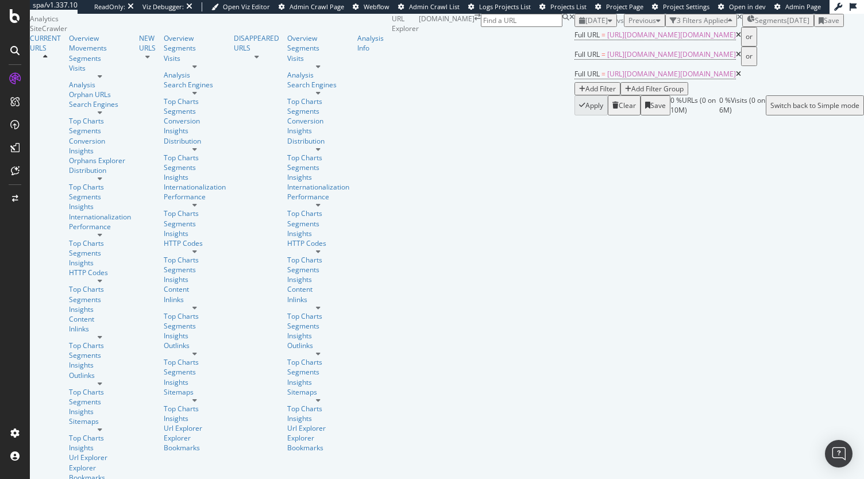
click at [586, 94] on div "Add Filter" at bounding box center [601, 89] width 30 height 10
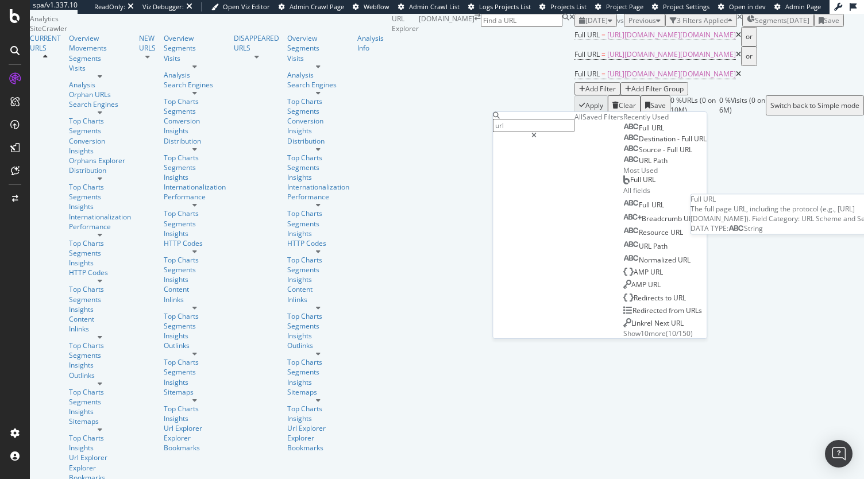
click at [623, 133] on div "Full URL" at bounding box center [643, 128] width 41 height 9
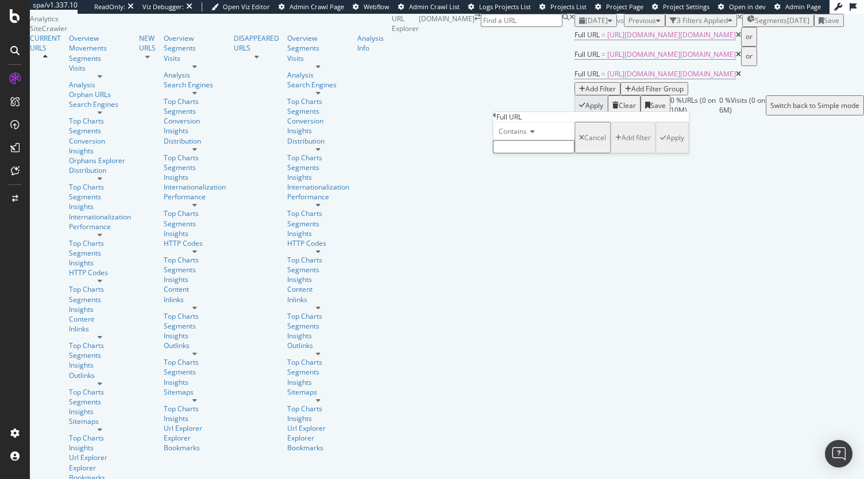
click at [528, 140] on div "Contains" at bounding box center [534, 131] width 82 height 18
click at [522, 151] on span "Equal to" at bounding box center [509, 146] width 26 height 10
click at [519, 153] on div "Equal to Cancel Add filter Apply" at bounding box center [591, 138] width 196 height 32
click at [519, 153] on input "text" at bounding box center [534, 146] width 82 height 13
paste input "[URL][DOMAIN_NAME][DOMAIN_NAME]"
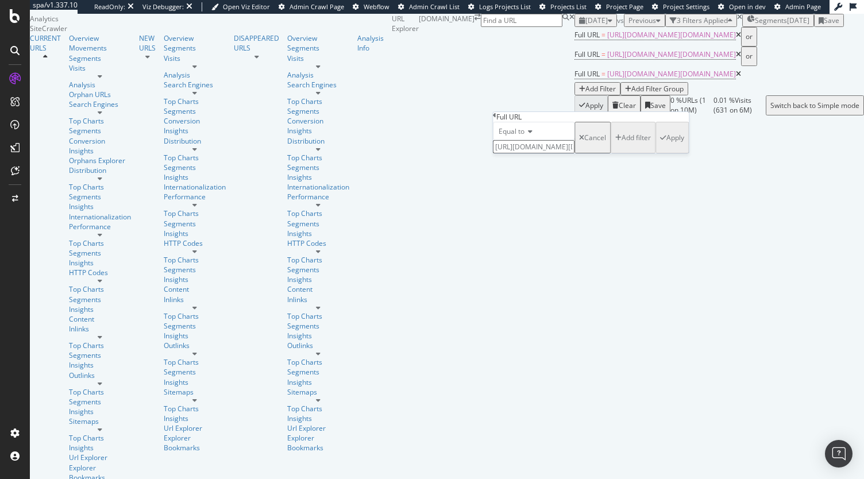
scroll to position [0, 199]
type input "[URL][DOMAIN_NAME][DOMAIN_NAME]"
click at [667, 146] on div "Apply" at bounding box center [676, 141] width 18 height 10
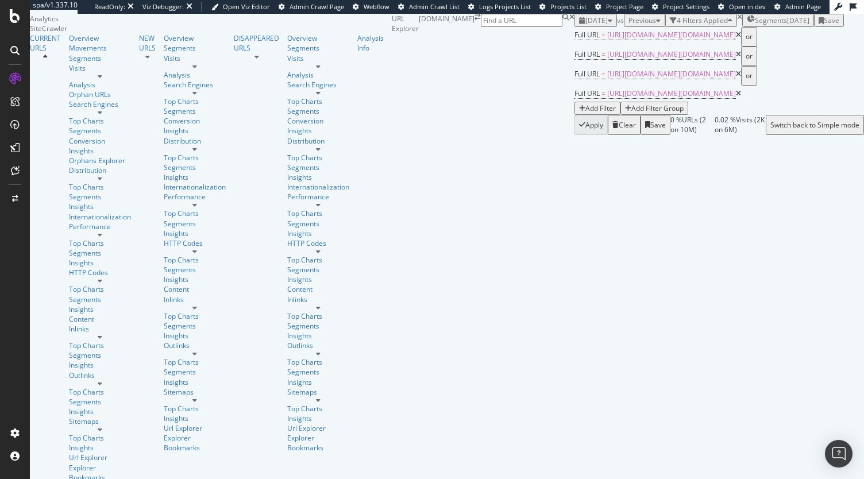
scroll to position [7, 0]
click at [632, 113] on div "Add Filter Group" at bounding box center [658, 108] width 52 height 10
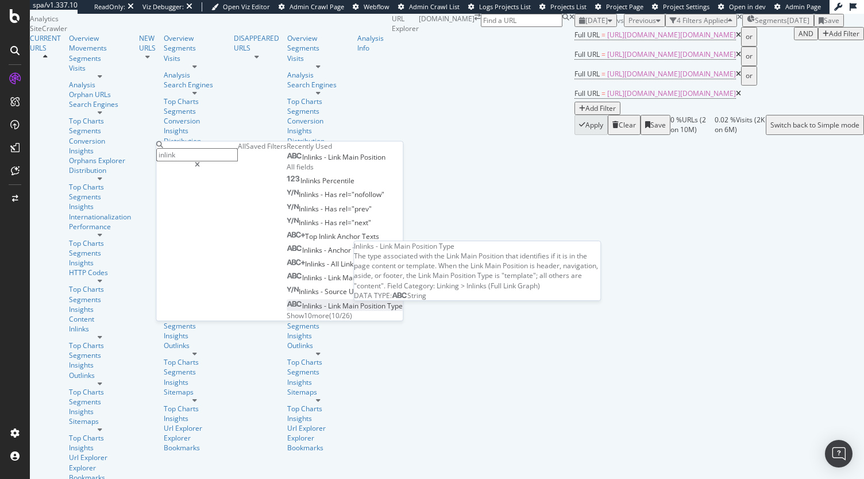
type input "inlink"
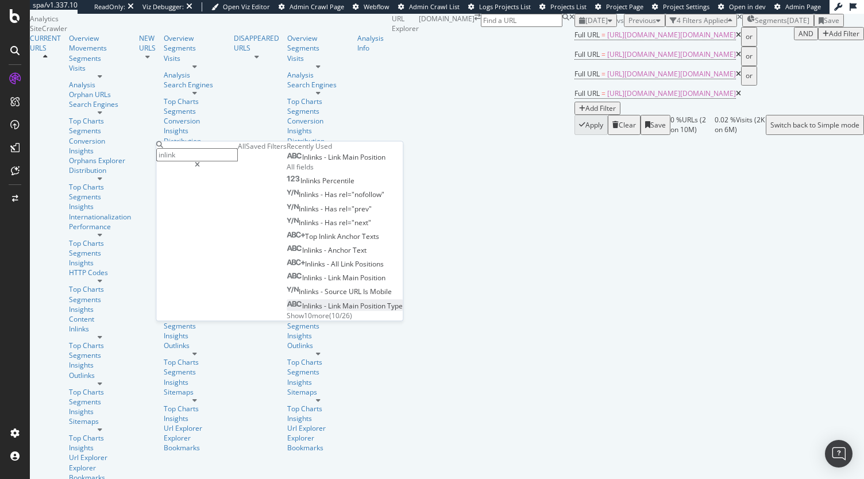
click at [302, 311] on span "Inlinks" at bounding box center [313, 306] width 22 height 10
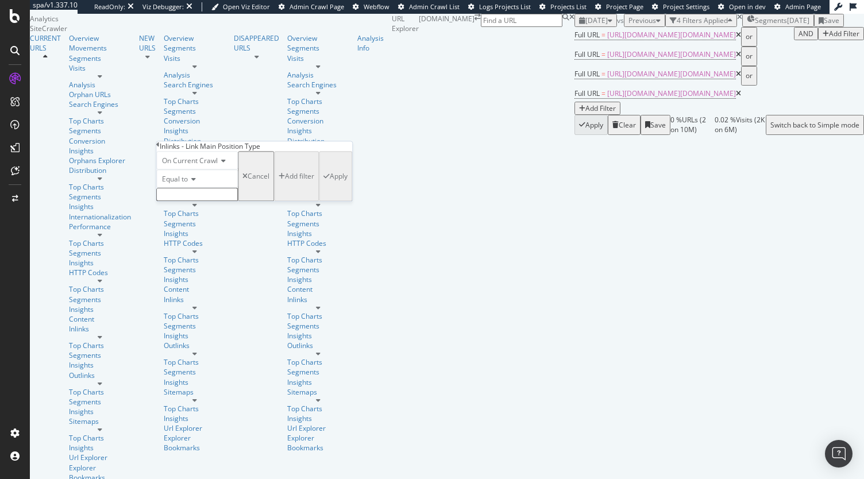
click at [224, 201] on input "text" at bounding box center [197, 194] width 82 height 13
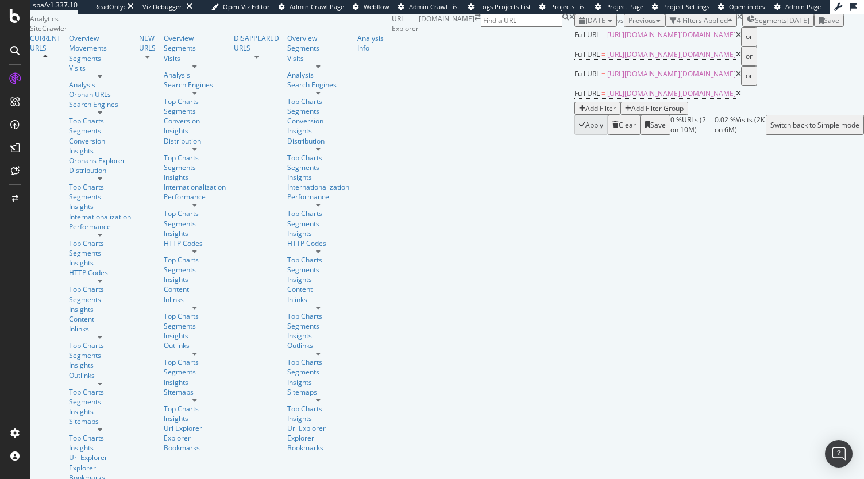
scroll to position [0, 0]
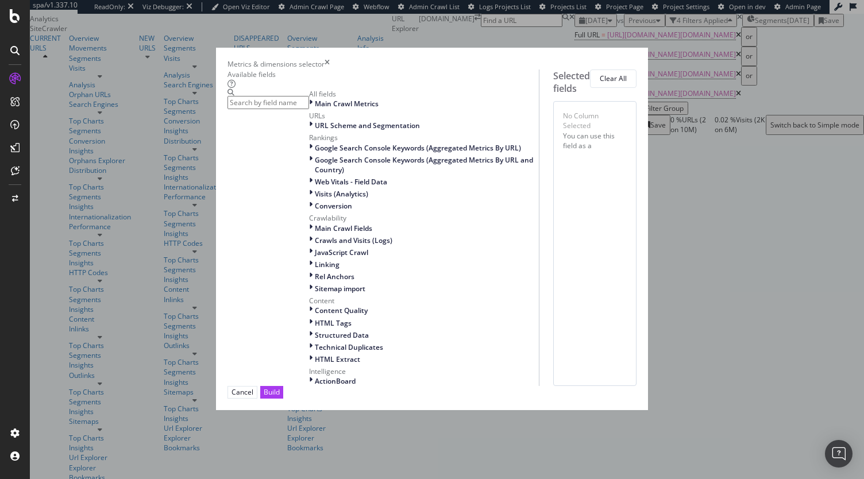
click at [309, 109] on input "modal" at bounding box center [269, 102] width 82 height 13
click at [330, 59] on icon "times" at bounding box center [327, 64] width 5 height 10
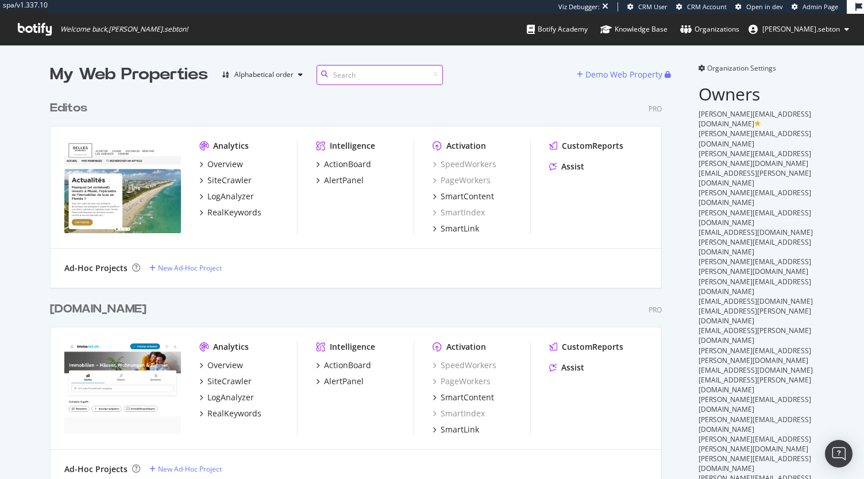
scroll to position [3262, 612]
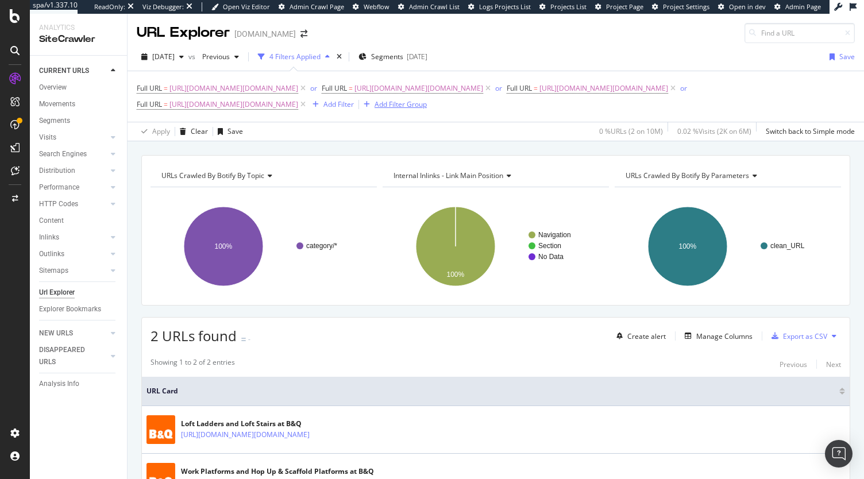
click at [427, 109] on div "Add Filter Group" at bounding box center [401, 104] width 52 height 10
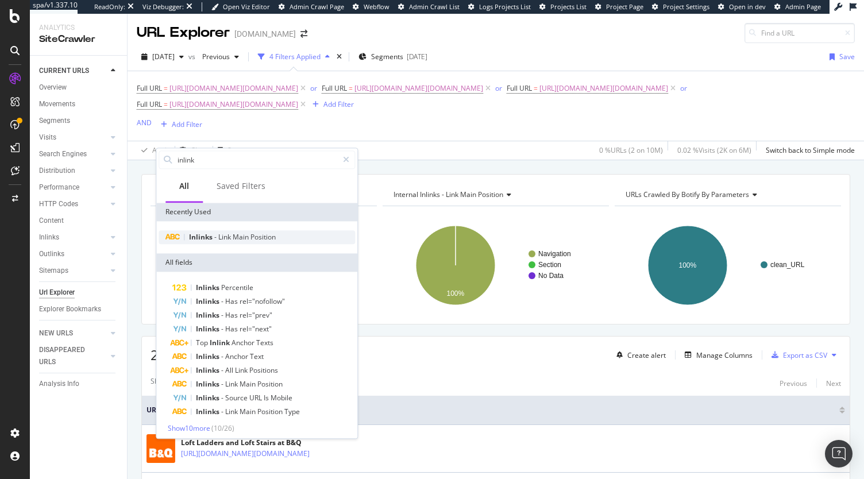
type input "inlink"
click at [220, 236] on span "Link" at bounding box center [225, 237] width 14 height 10
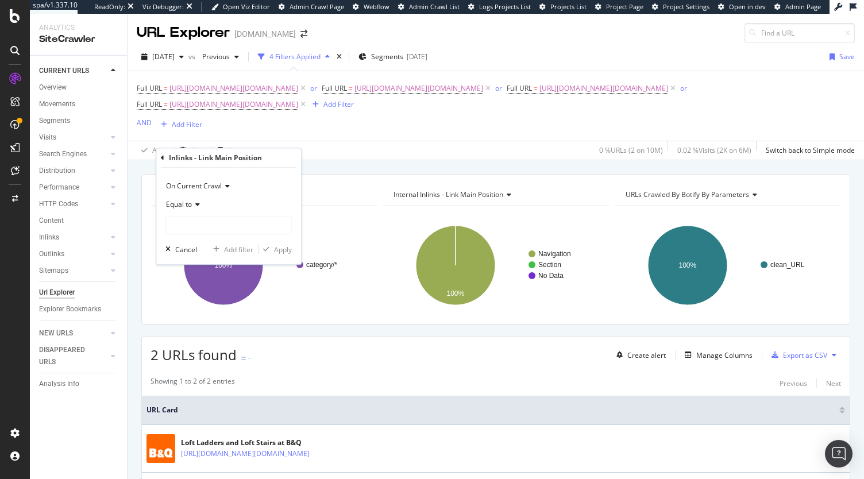
click at [191, 202] on span "Equal to" at bounding box center [179, 204] width 26 height 10
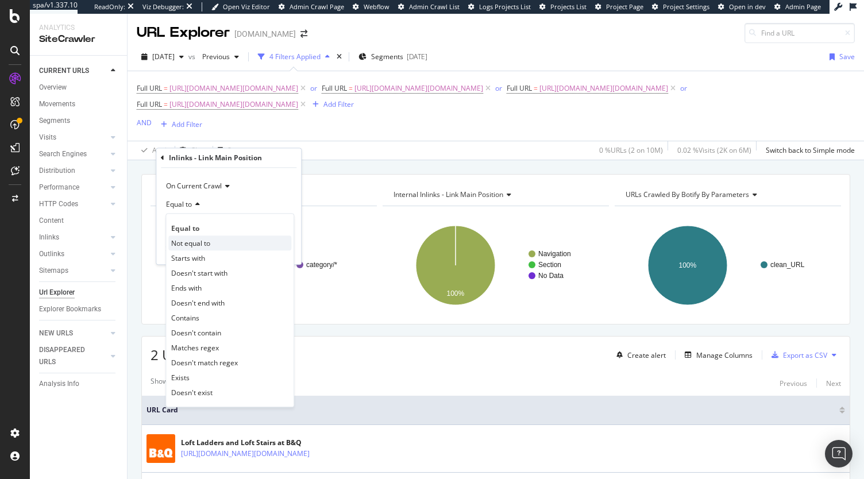
click at [201, 240] on span "Not equal to" at bounding box center [190, 243] width 39 height 10
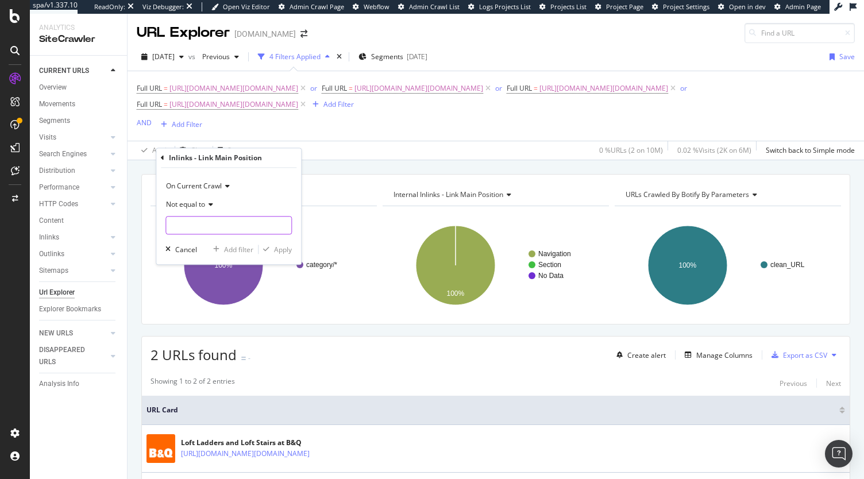
click at [206, 224] on input "text" at bounding box center [228, 225] width 125 height 18
click at [218, 255] on span "Navigation" at bounding box center [204, 253] width 71 height 10
type input "Navigation"
click at [282, 249] on div "Apply" at bounding box center [283, 250] width 18 height 10
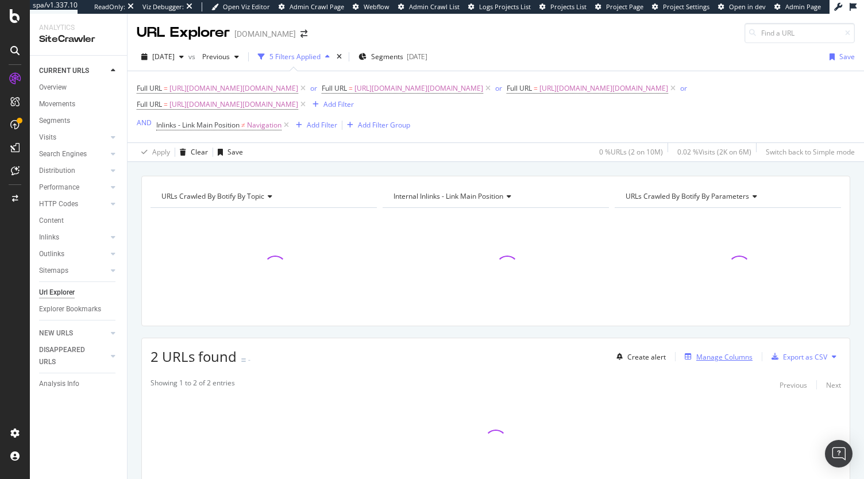
click at [723, 362] on div "Manage Columns" at bounding box center [724, 357] width 56 height 10
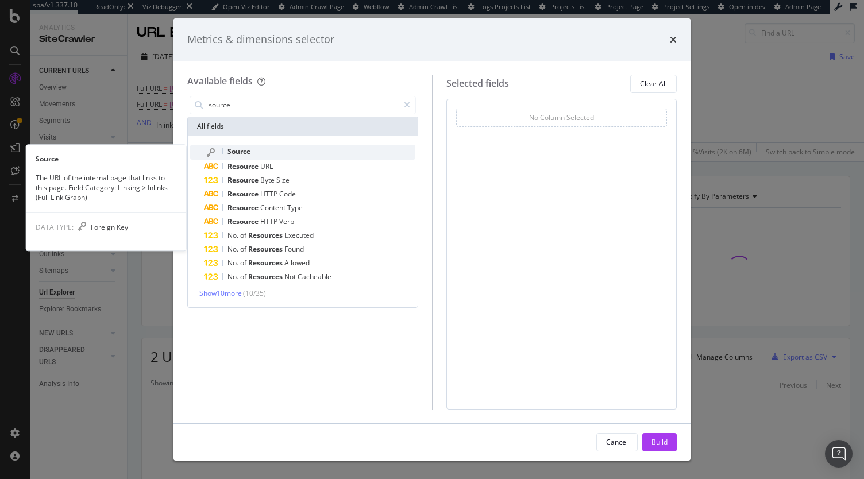
type input "source"
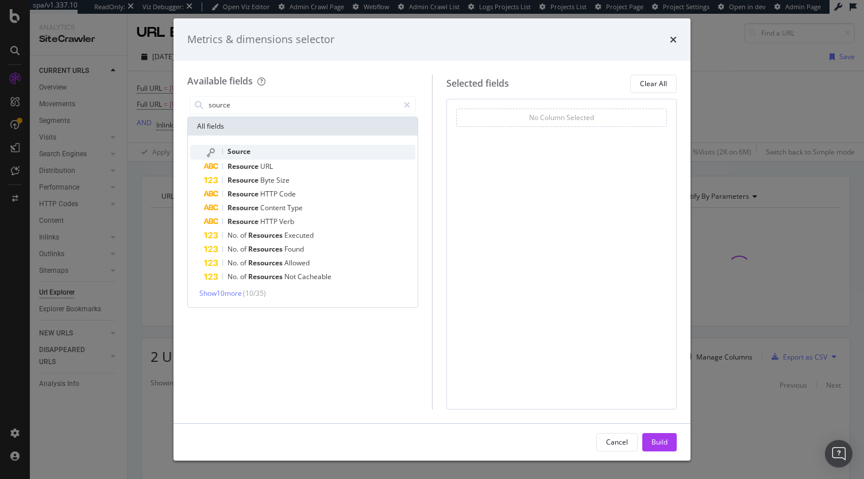
click at [232, 154] on span "Source" at bounding box center [239, 152] width 23 height 10
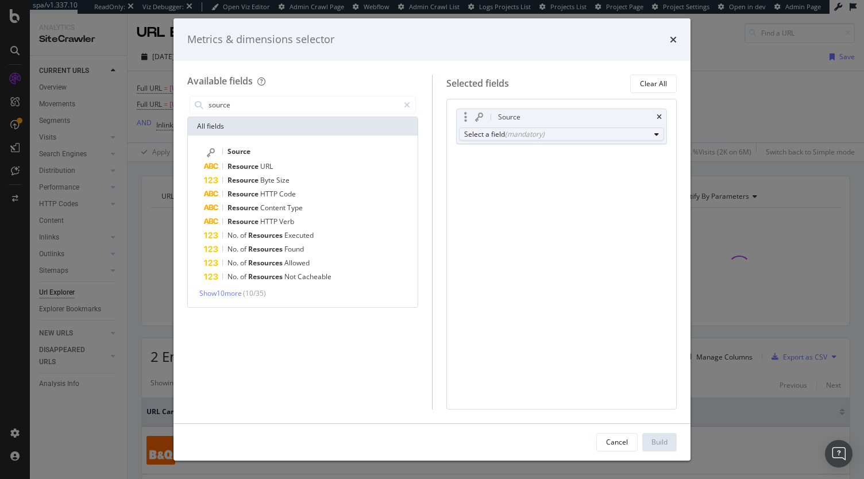
click at [498, 132] on div "Select a field (mandatory)" at bounding box center [557, 134] width 186 height 10
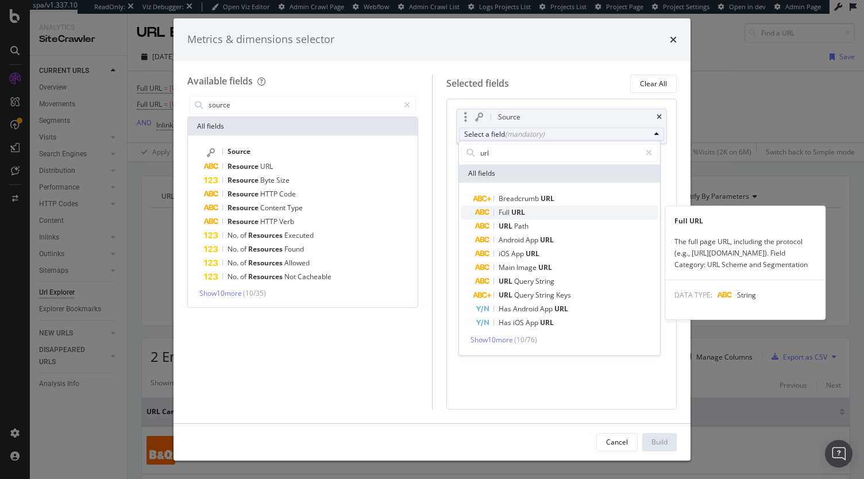
type input "url"
click at [521, 212] on span "URL" at bounding box center [518, 212] width 14 height 10
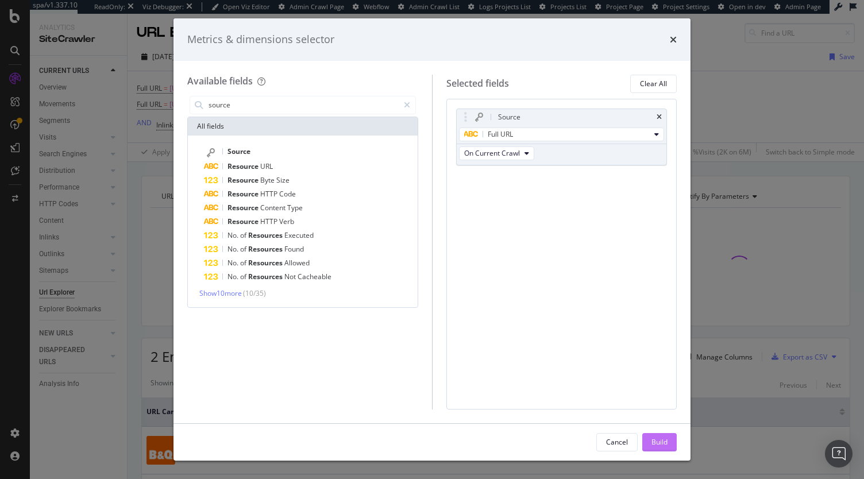
click at [658, 442] on div "Build" at bounding box center [660, 442] width 16 height 10
